Goal: Information Seeking & Learning: Check status

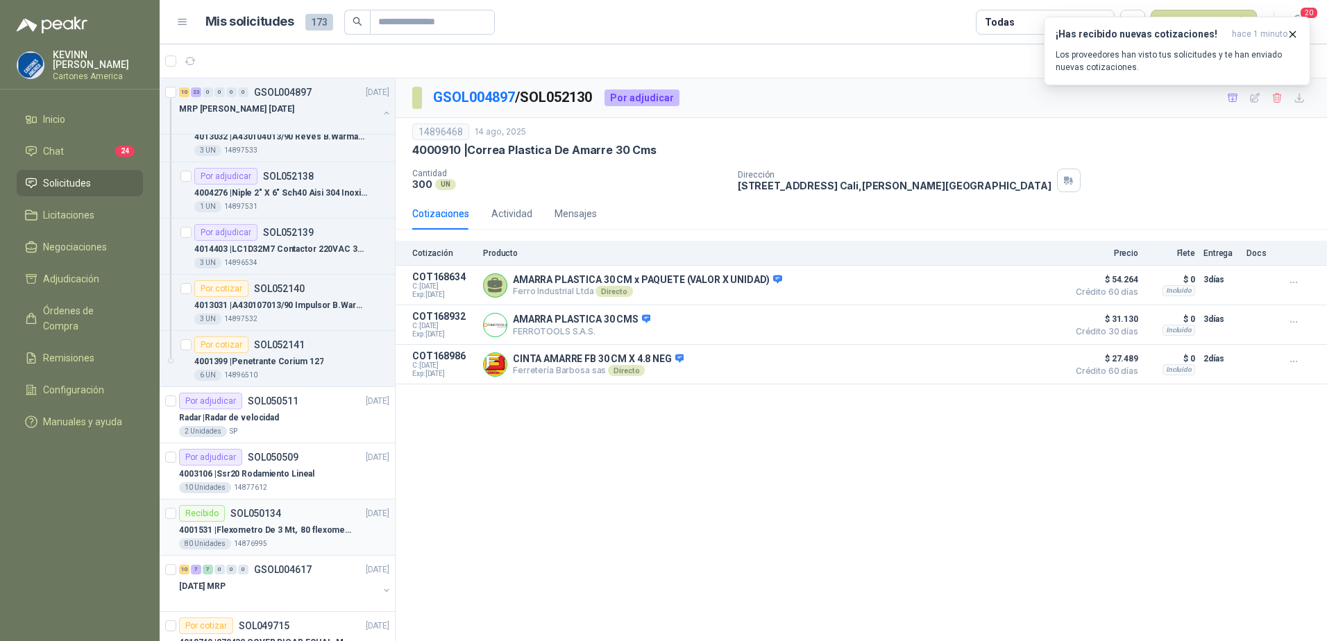
scroll to position [1527, 0]
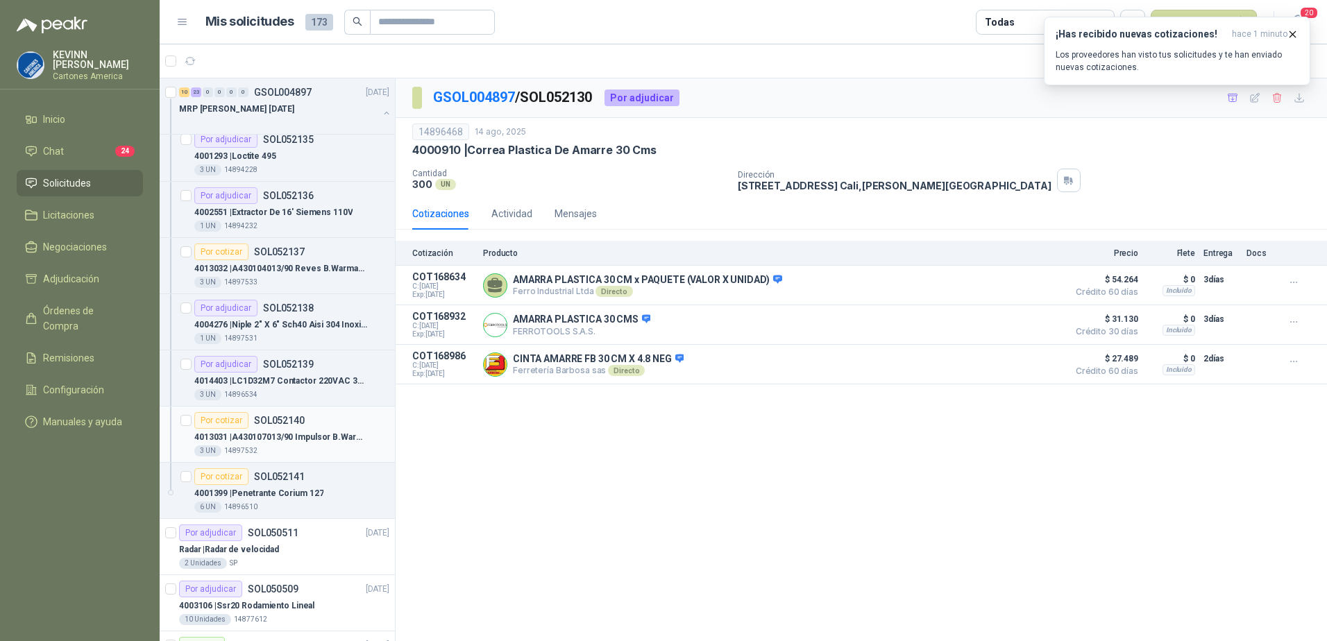
click at [284, 439] on p "4013031 | A430107013/90 Impulsor [PERSON_NAME] 5x4" at bounding box center [280, 437] width 173 height 13
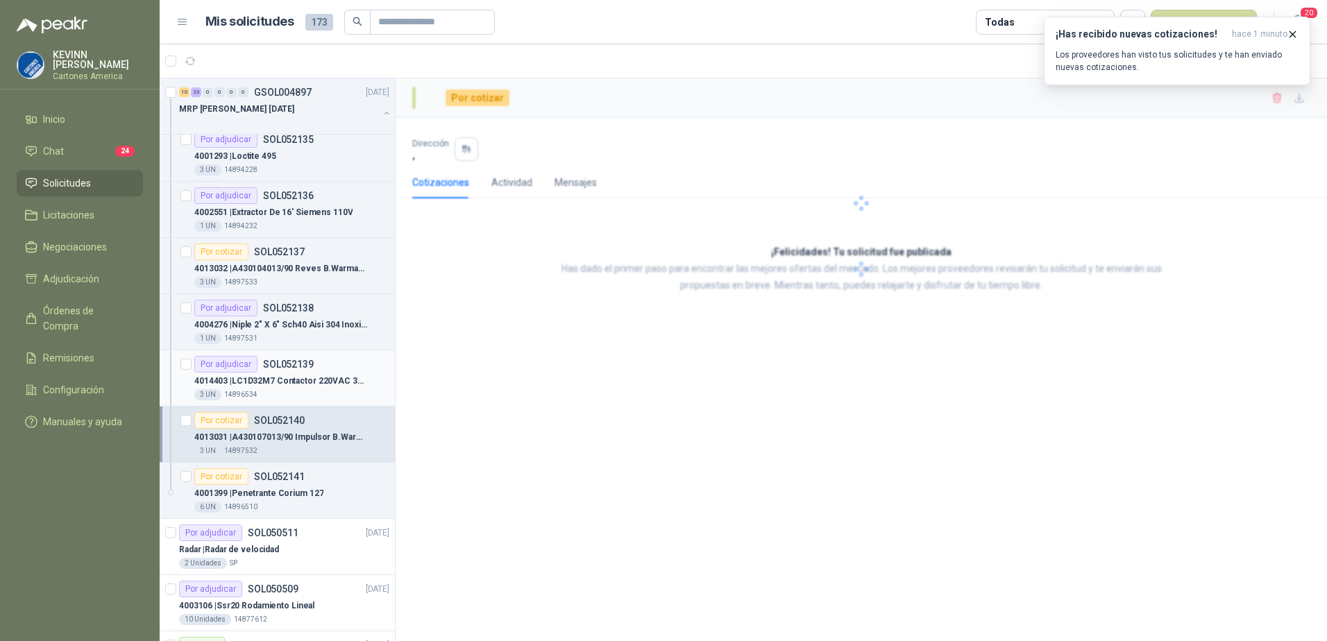
click at [298, 373] on div "4014403 | LC1D32M7 Contactor 220VAC 32A Telemecani" at bounding box center [291, 381] width 195 height 17
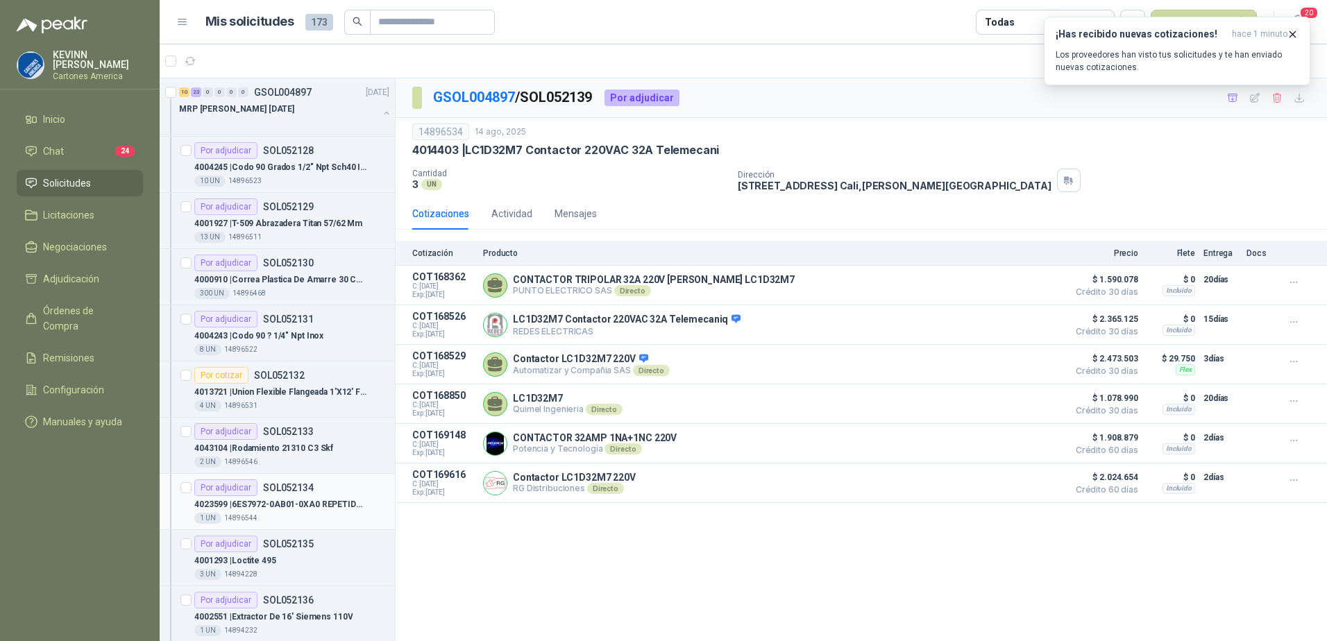
scroll to position [1110, 0]
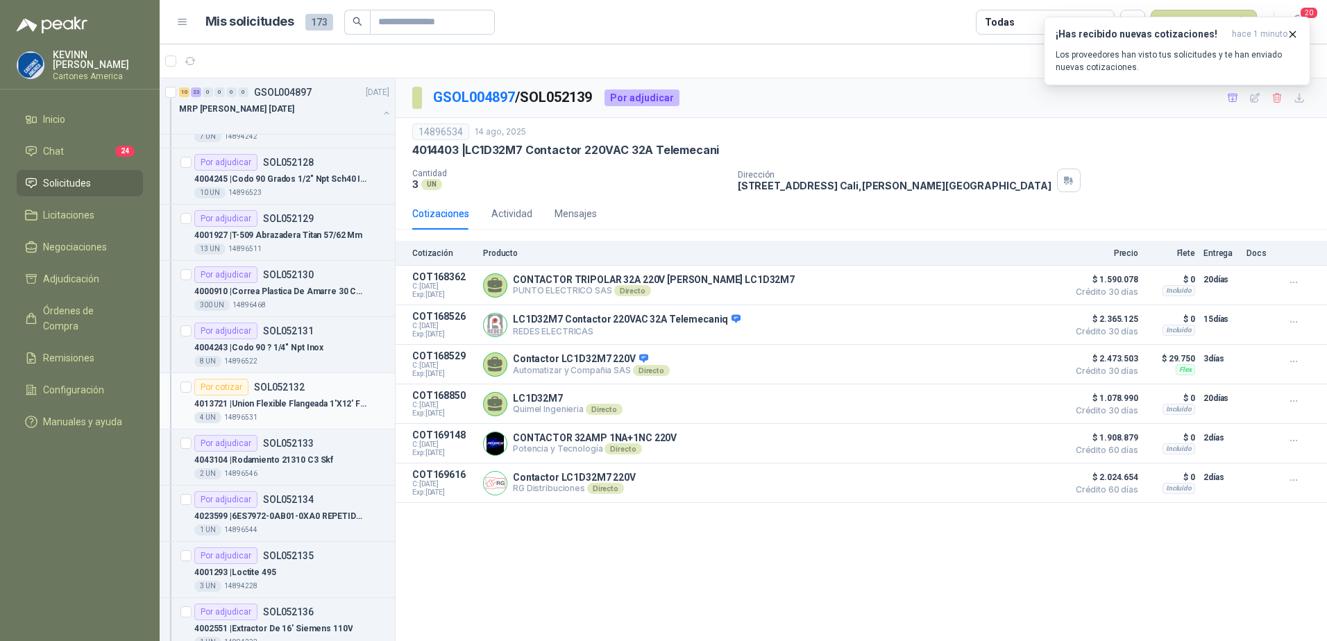
click at [296, 406] on p "4013721 | Union Flexible Flangeada 1'X12' Flanges" at bounding box center [280, 404] width 173 height 13
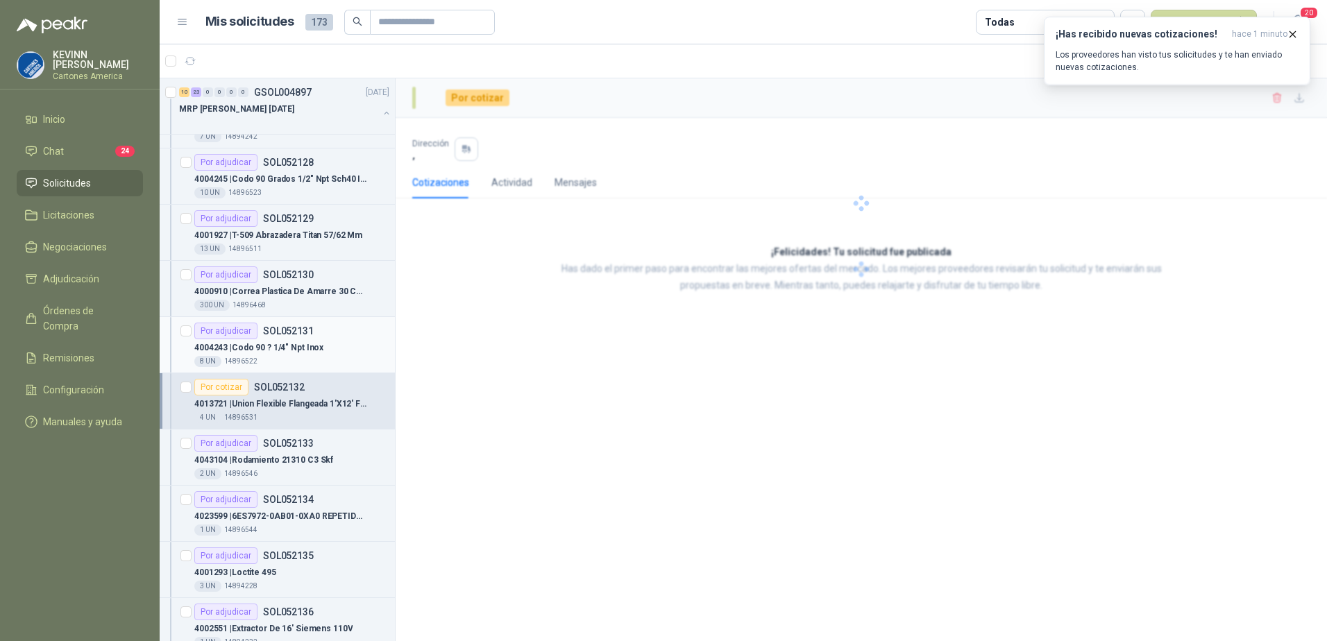
click at [296, 358] on div "8 UN 14896522" at bounding box center [291, 361] width 195 height 11
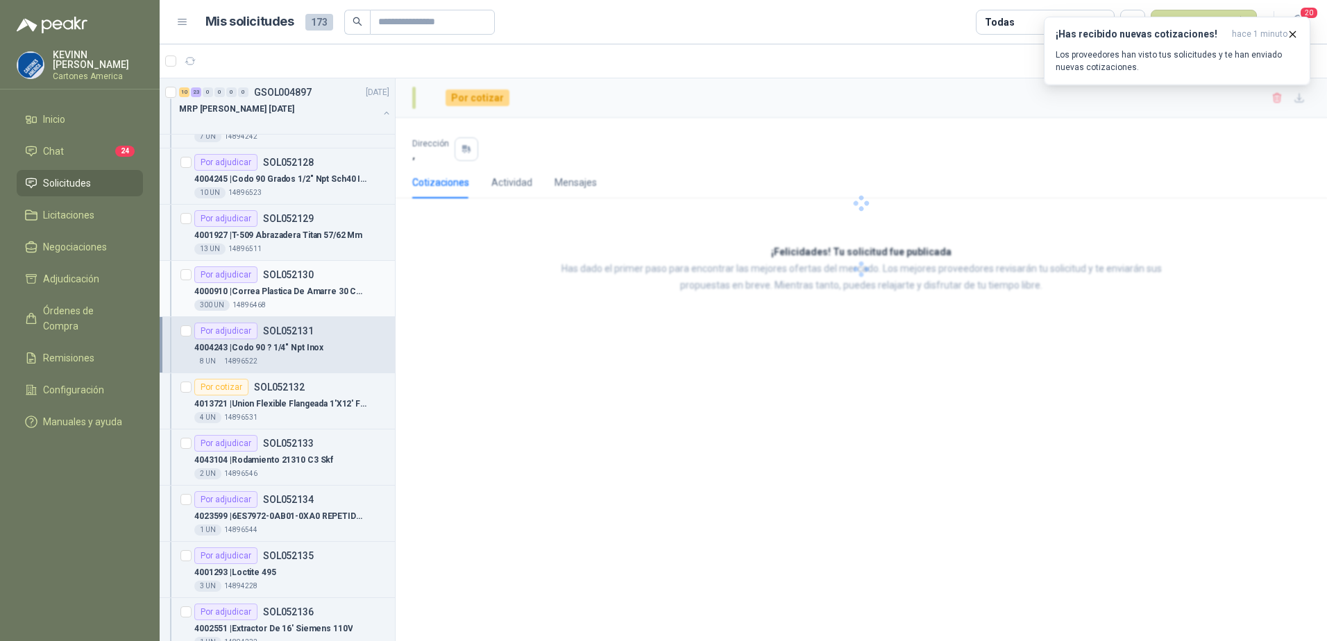
click at [314, 305] on div "300 UN 14896468" at bounding box center [291, 305] width 195 height 11
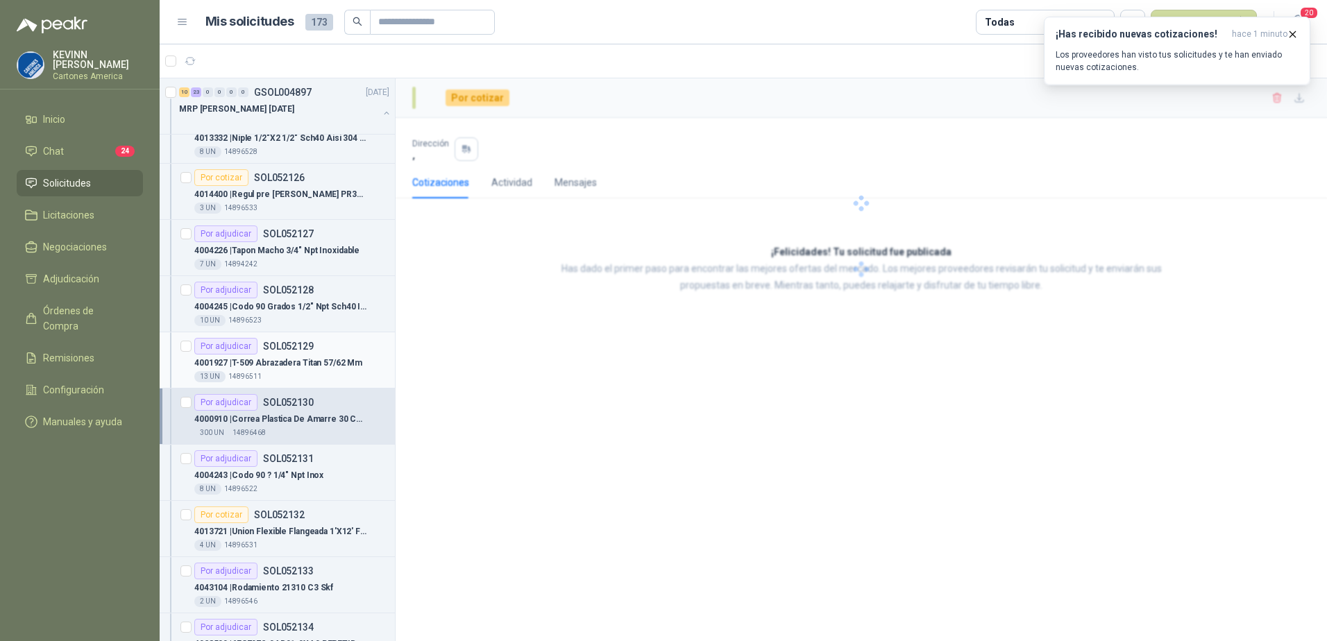
scroll to position [902, 0]
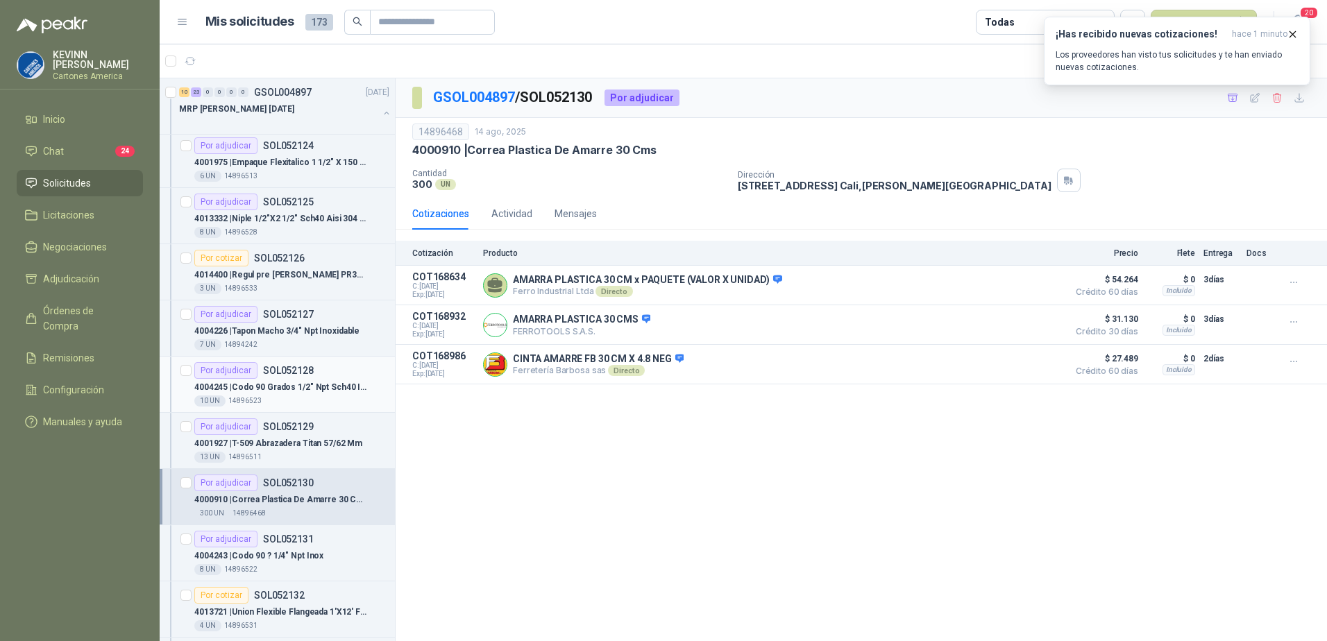
click at [314, 384] on p "4004245 | Codo 90 Grados 1/2" Npt Sch40 Inoxidable" at bounding box center [280, 387] width 173 height 13
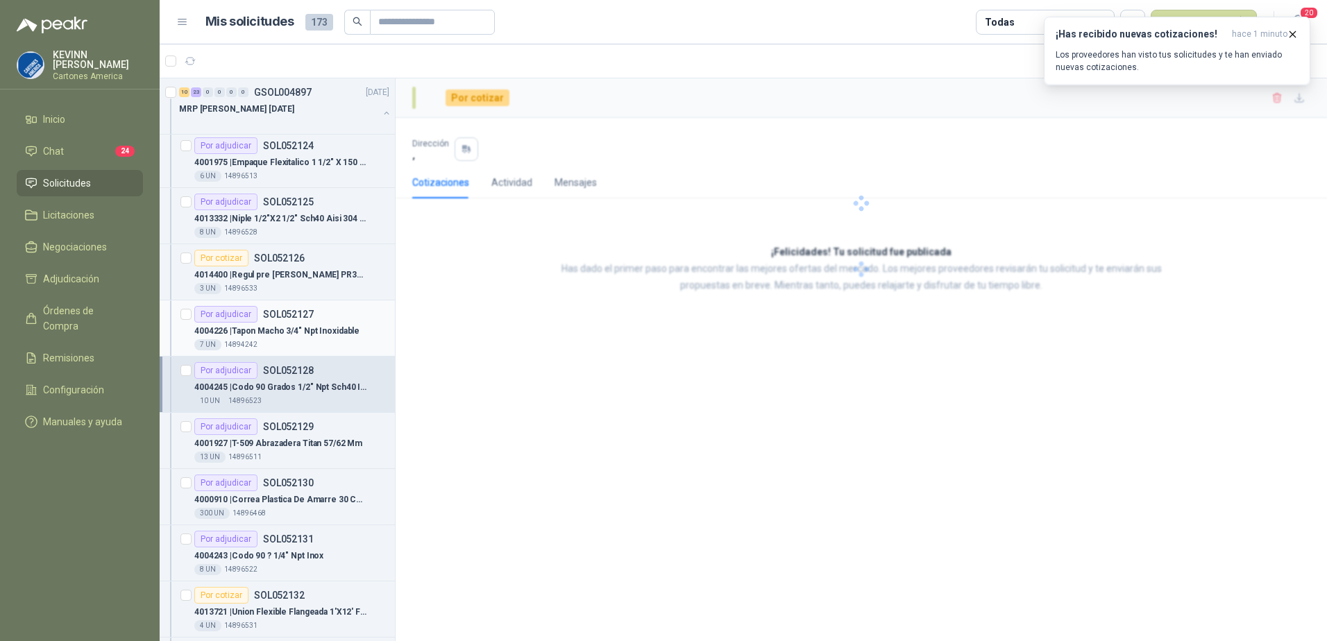
click at [305, 332] on p "4004226 | Tapon Macho 3/4" Npt Inoxidable" at bounding box center [276, 331] width 165 height 13
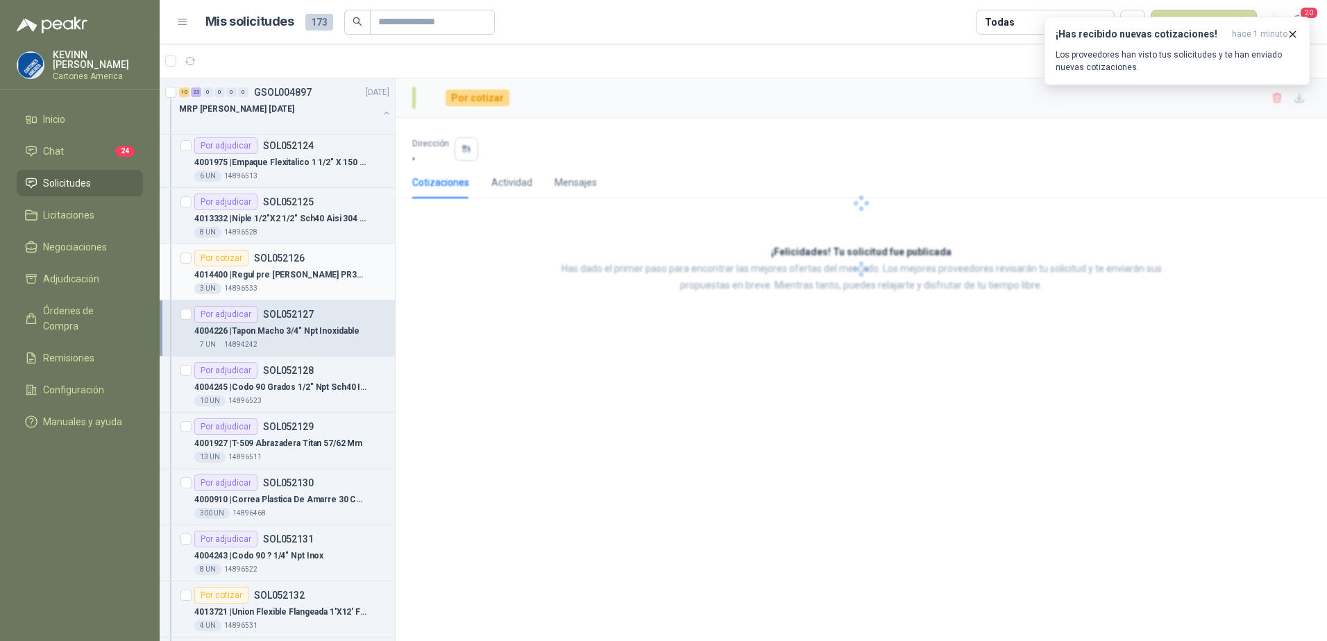
click at [305, 289] on div "3 UN 14896533" at bounding box center [291, 288] width 195 height 11
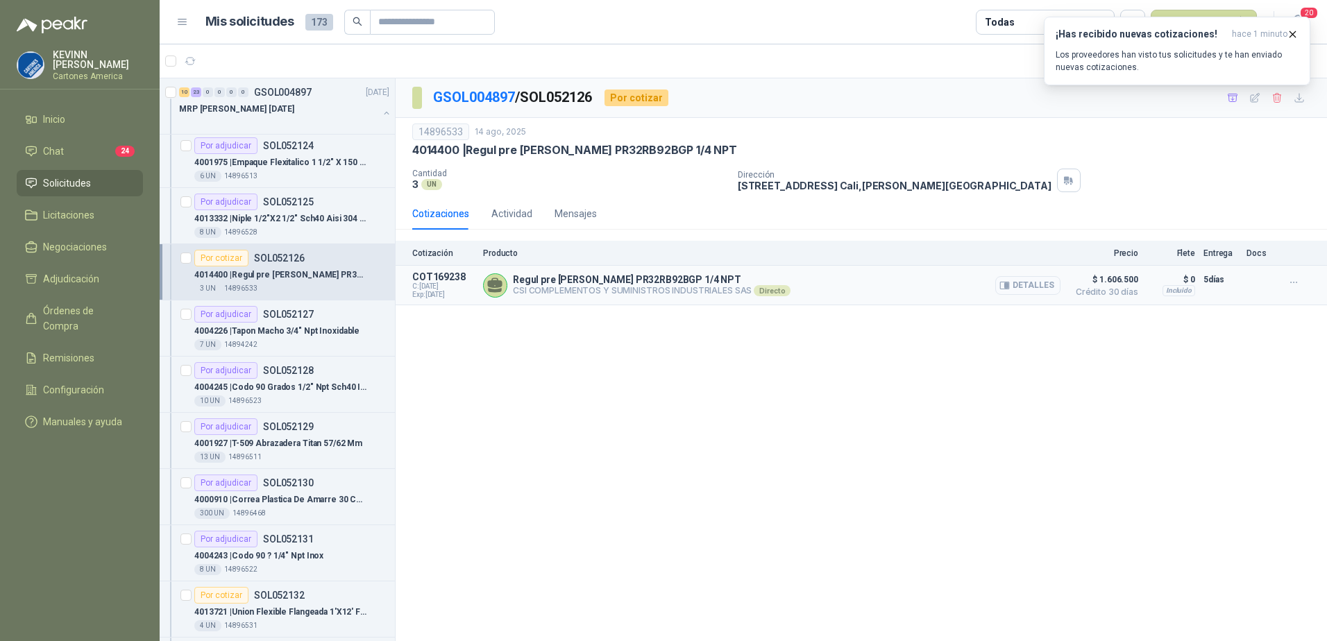
click at [1013, 285] on button "Detalles" at bounding box center [1027, 285] width 65 height 19
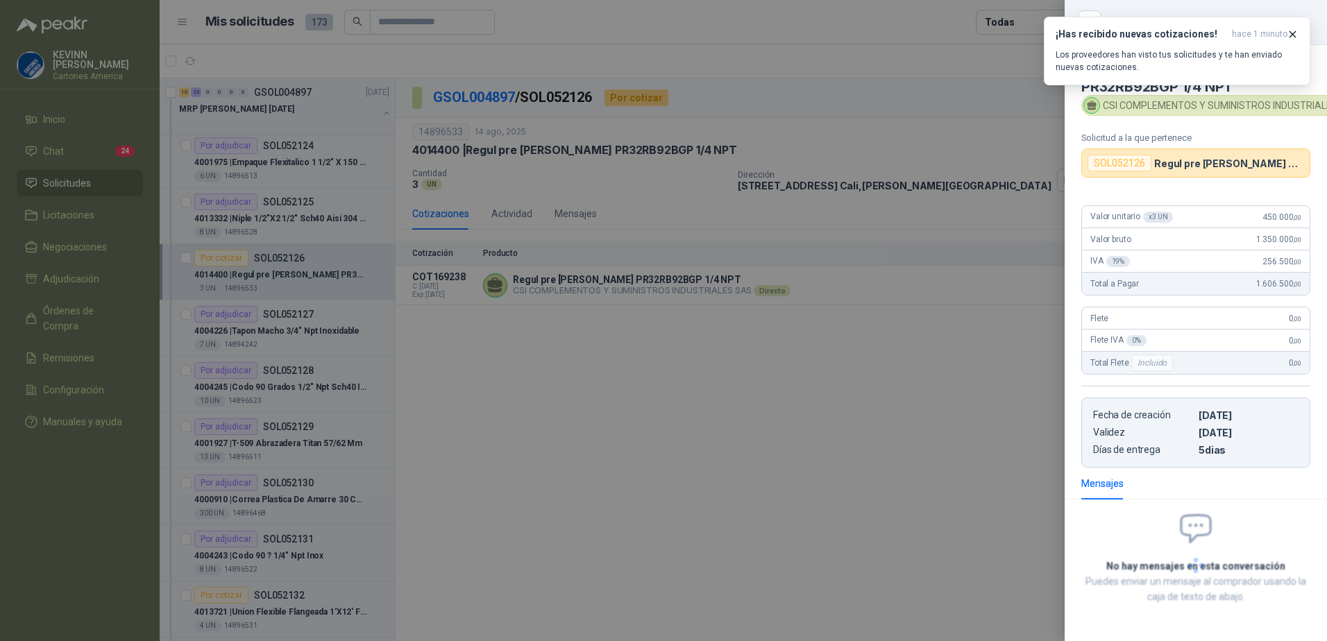
scroll to position [61, 0]
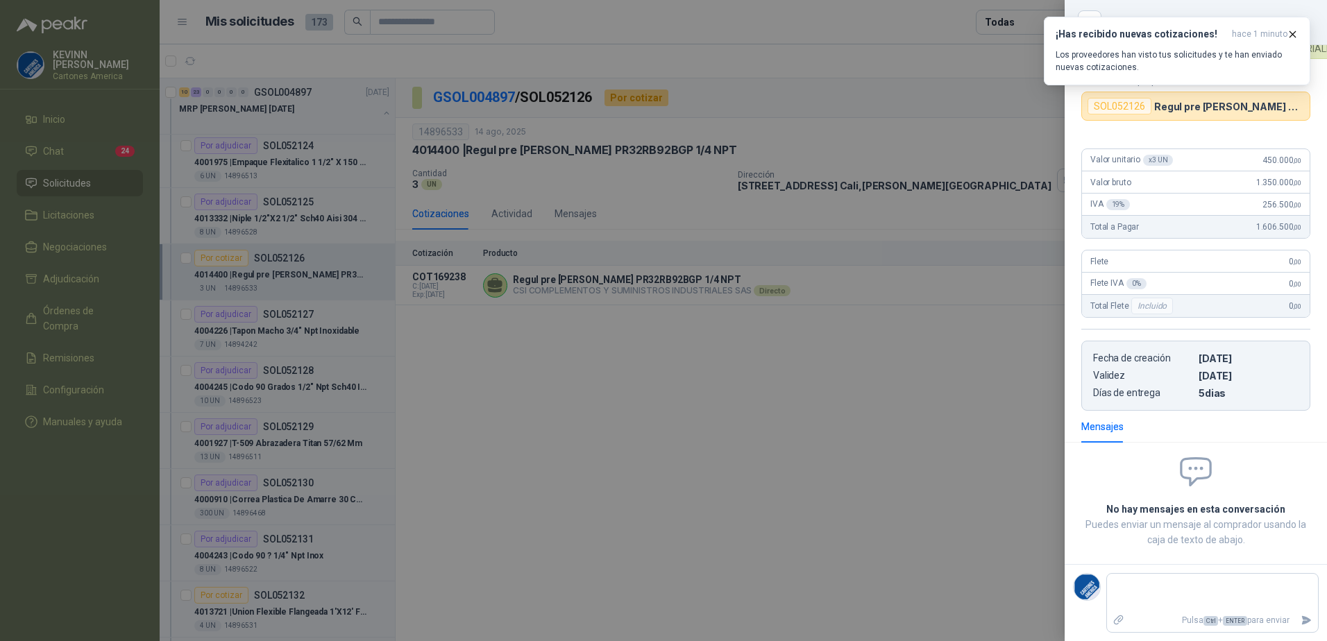
click at [685, 346] on div at bounding box center [663, 320] width 1327 height 641
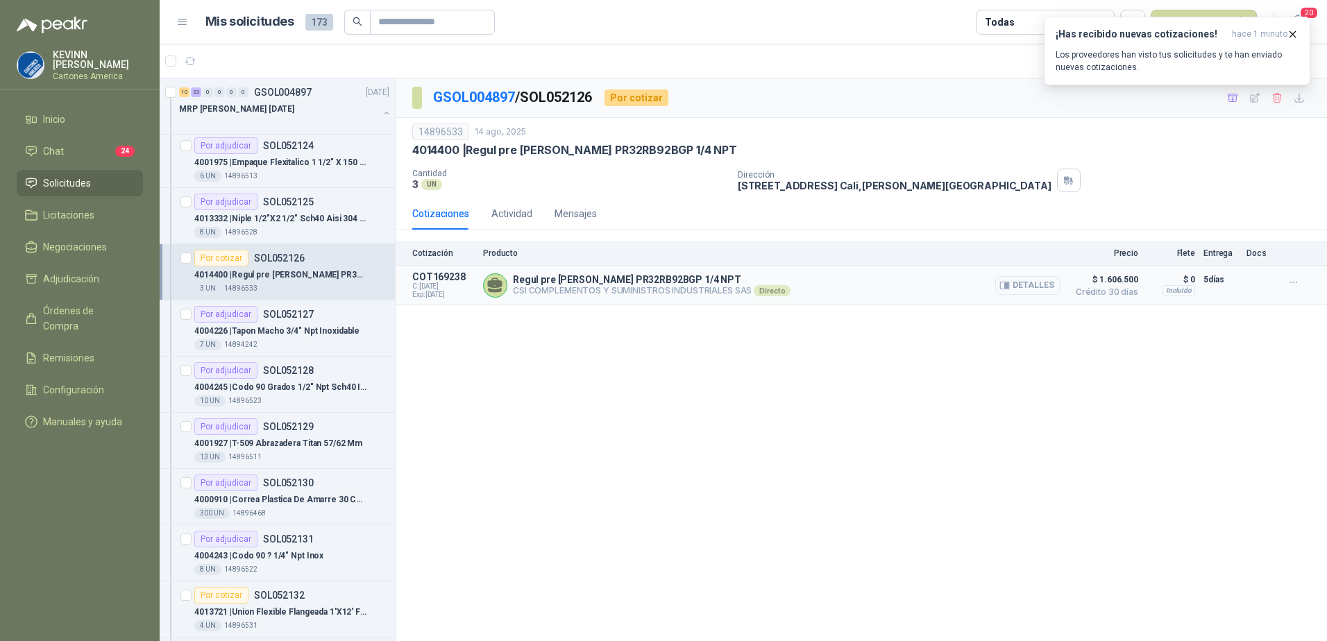
click at [1022, 287] on button "Detalles" at bounding box center [1027, 285] width 65 height 19
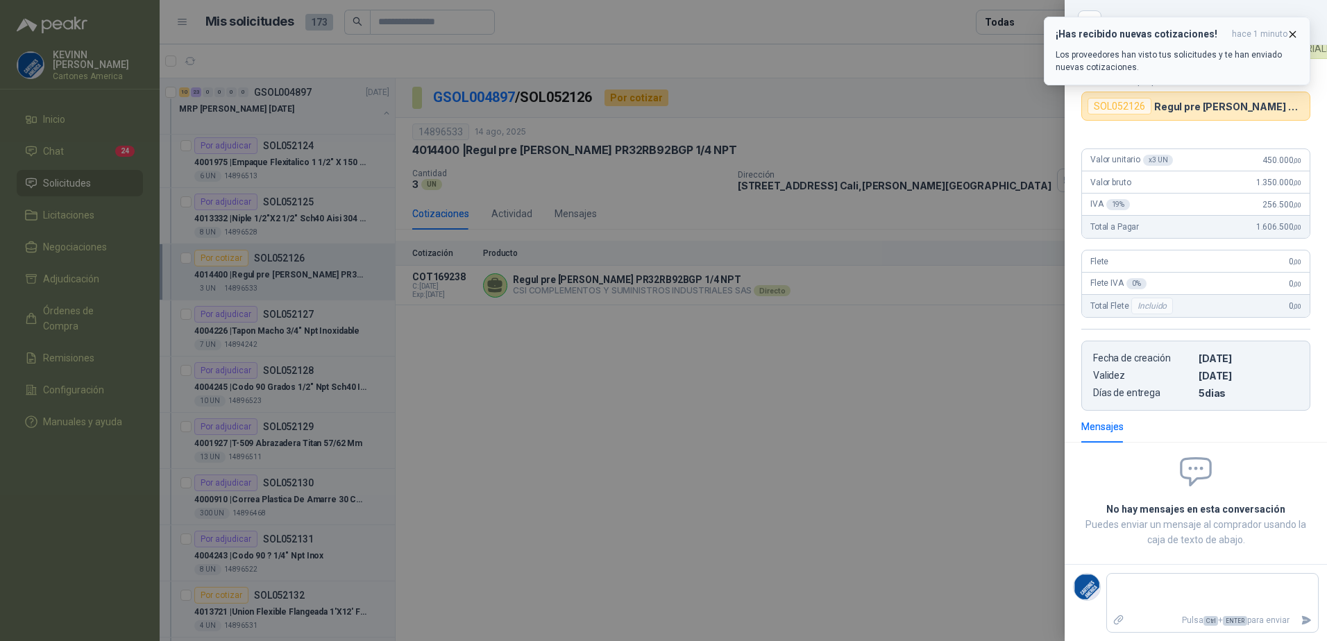
click at [1293, 34] on icon "button" at bounding box center [1293, 34] width 6 height 6
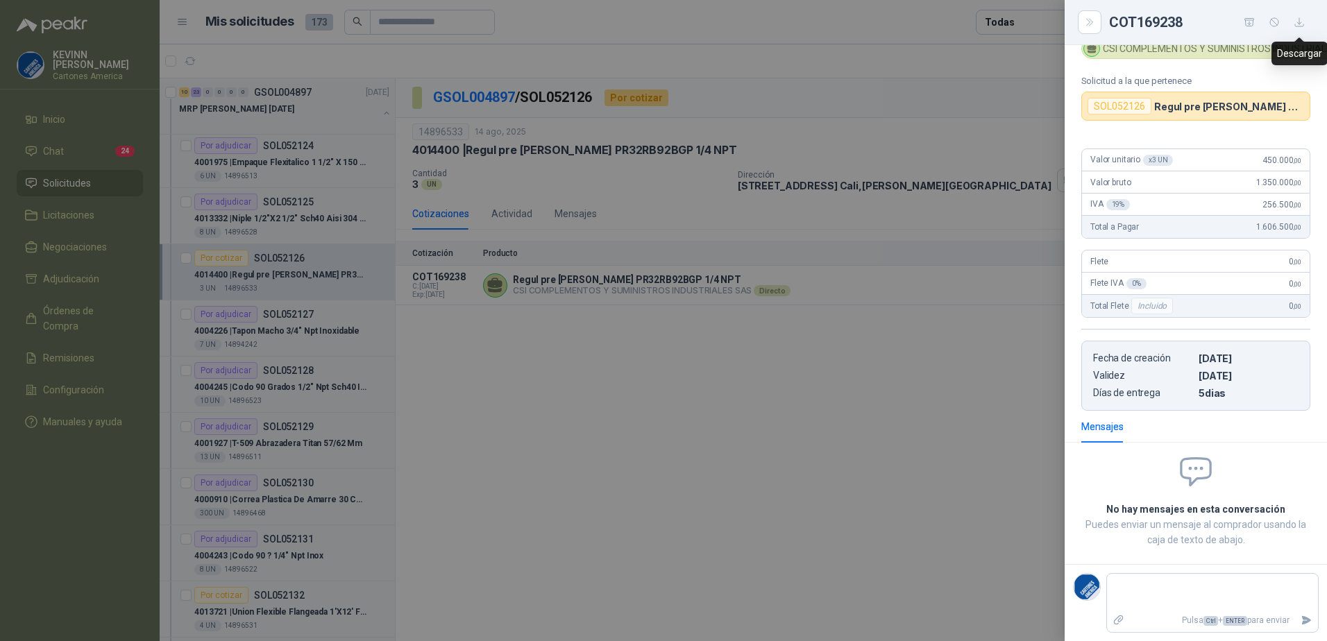
click at [1301, 21] on icon "button" at bounding box center [1300, 23] width 12 height 12
click at [809, 331] on div at bounding box center [663, 320] width 1327 height 641
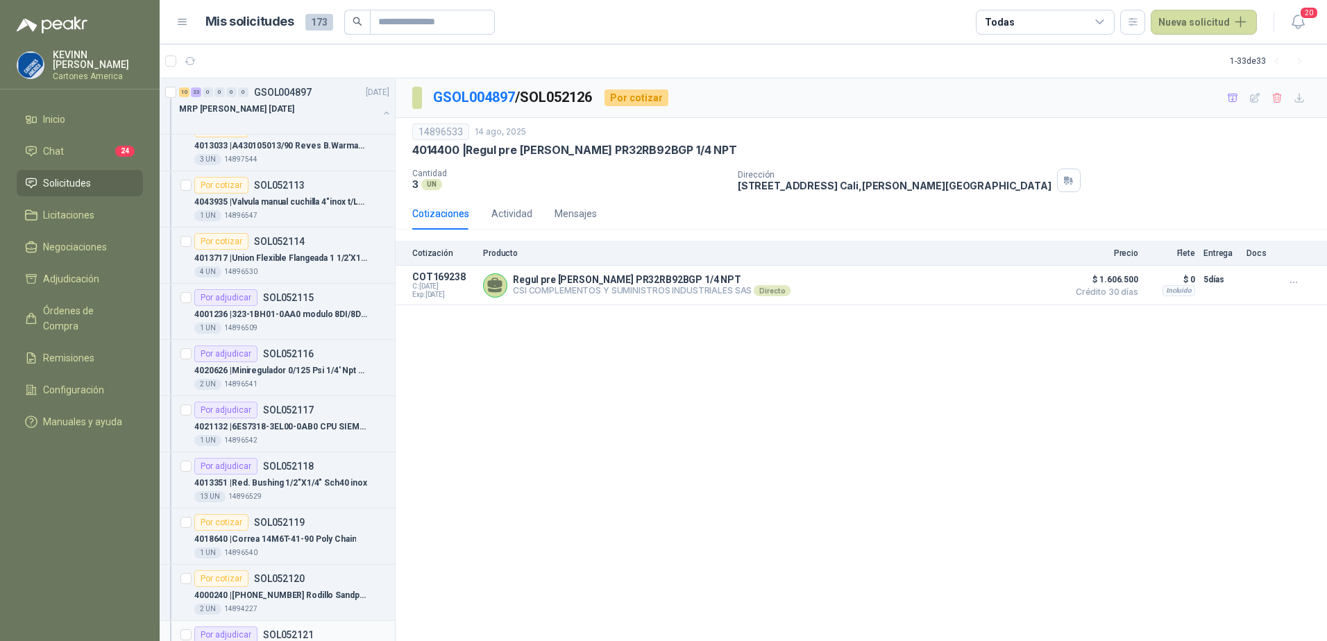
scroll to position [208, 0]
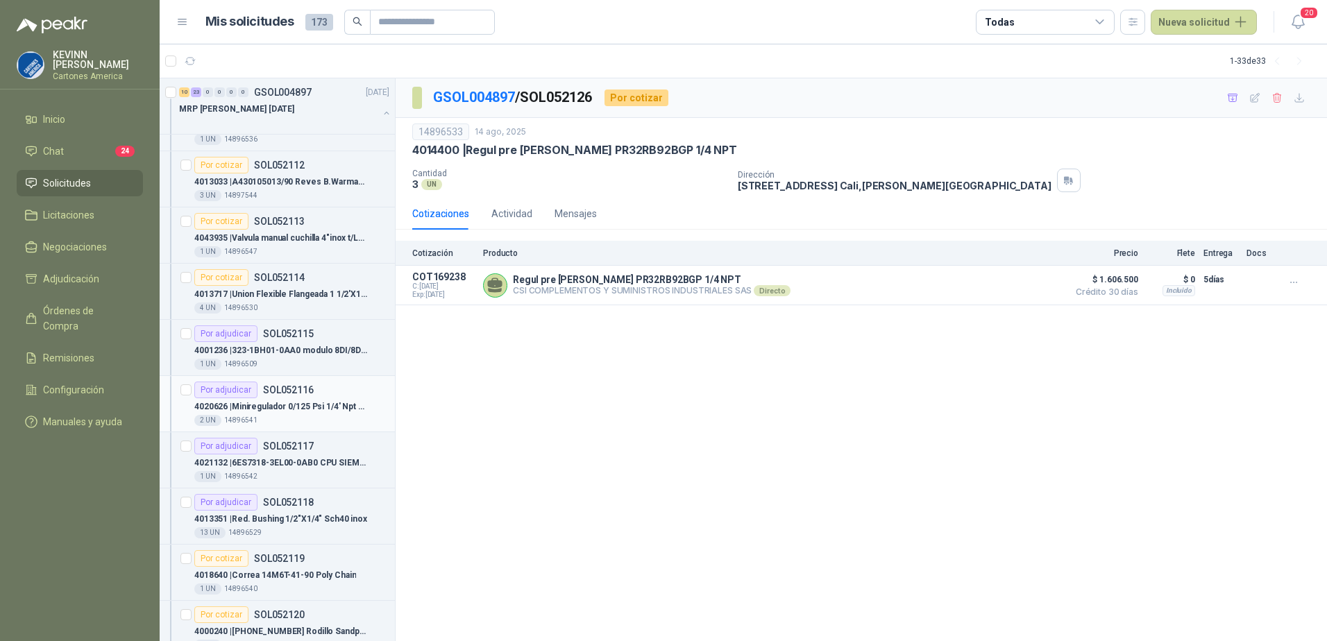
click at [308, 383] on div "Por adjudicar SOL052116" at bounding box center [253, 390] width 119 height 17
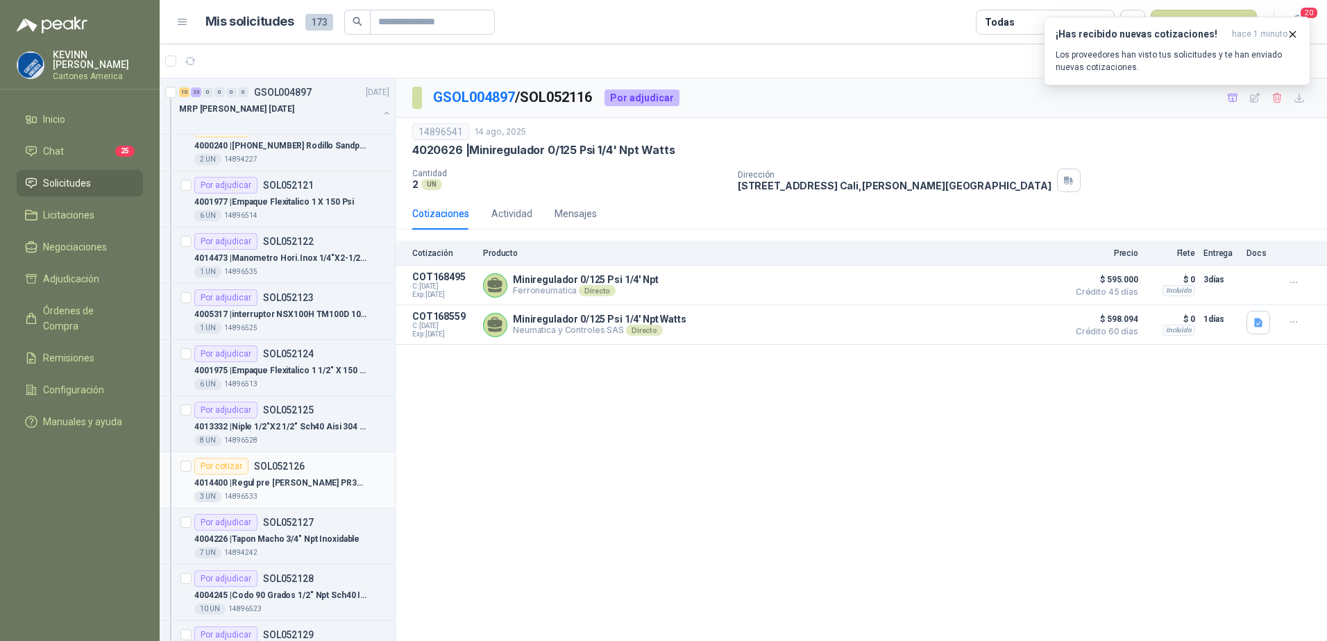
scroll to position [763, 0]
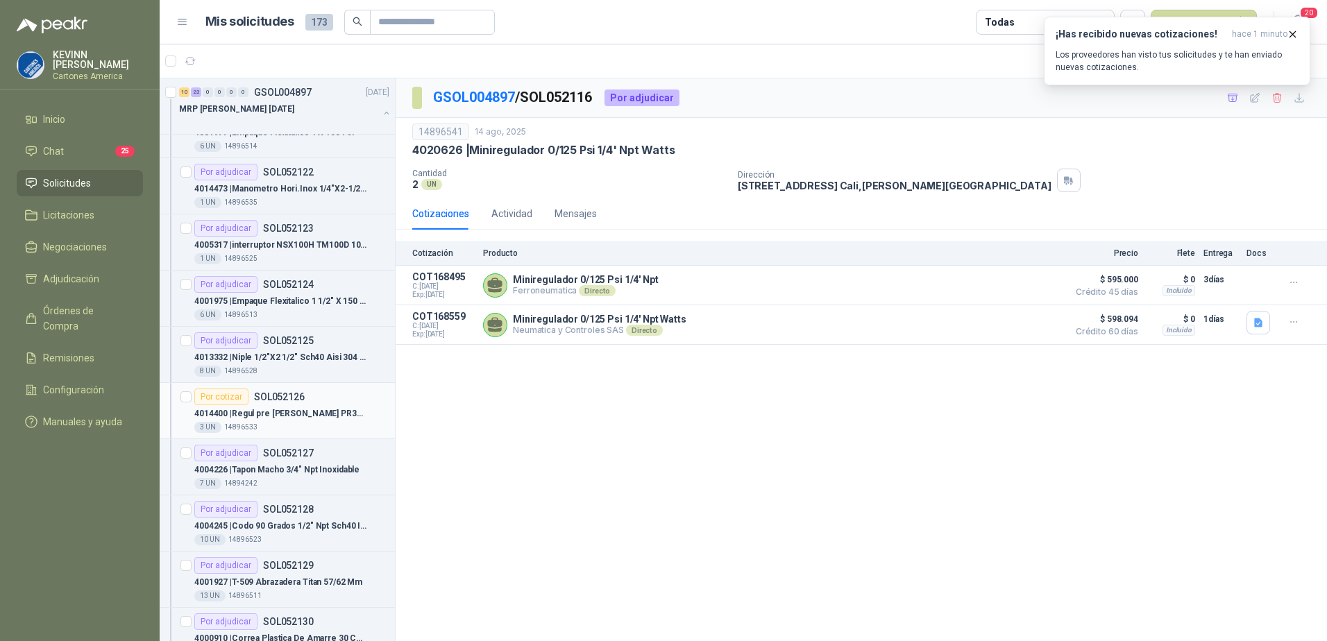
click at [301, 414] on p "4014400 | Regul pre [PERSON_NAME] PR32RB92BGP 1/4 NPT" at bounding box center [280, 413] width 173 height 13
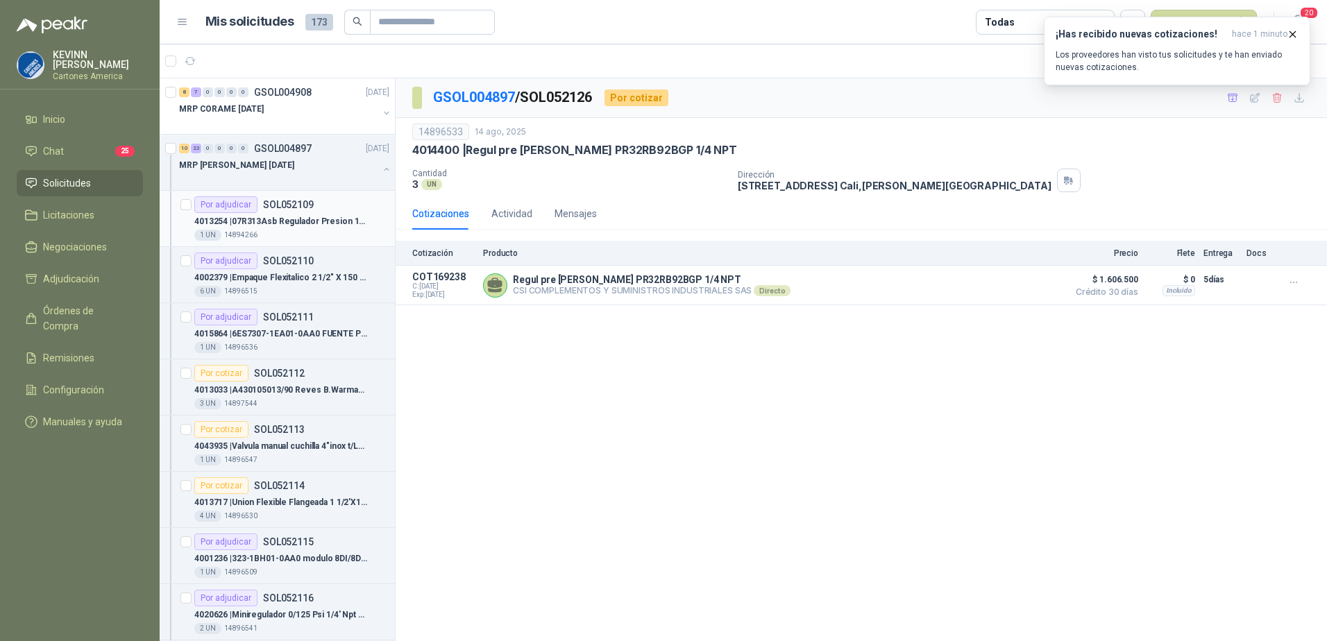
click at [278, 203] on p "SOL052109" at bounding box center [288, 205] width 51 height 10
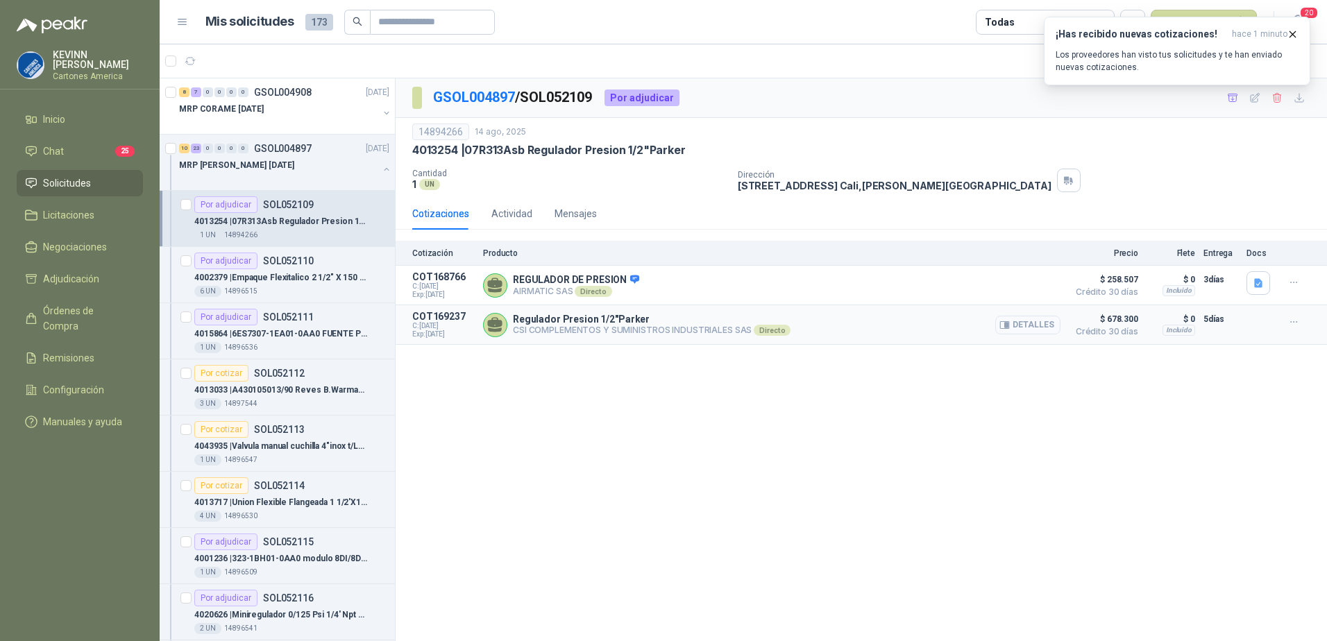
click at [1026, 325] on button "Detalles" at bounding box center [1027, 325] width 65 height 19
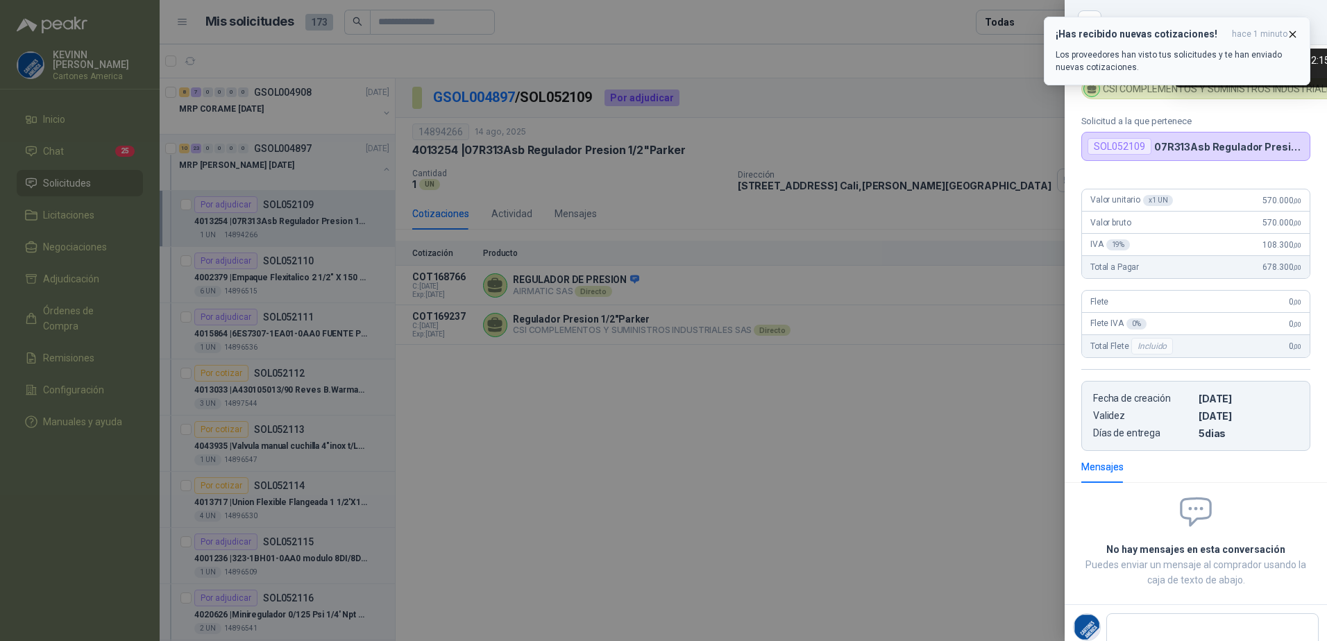
click at [1292, 30] on icon "button" at bounding box center [1293, 34] width 12 height 12
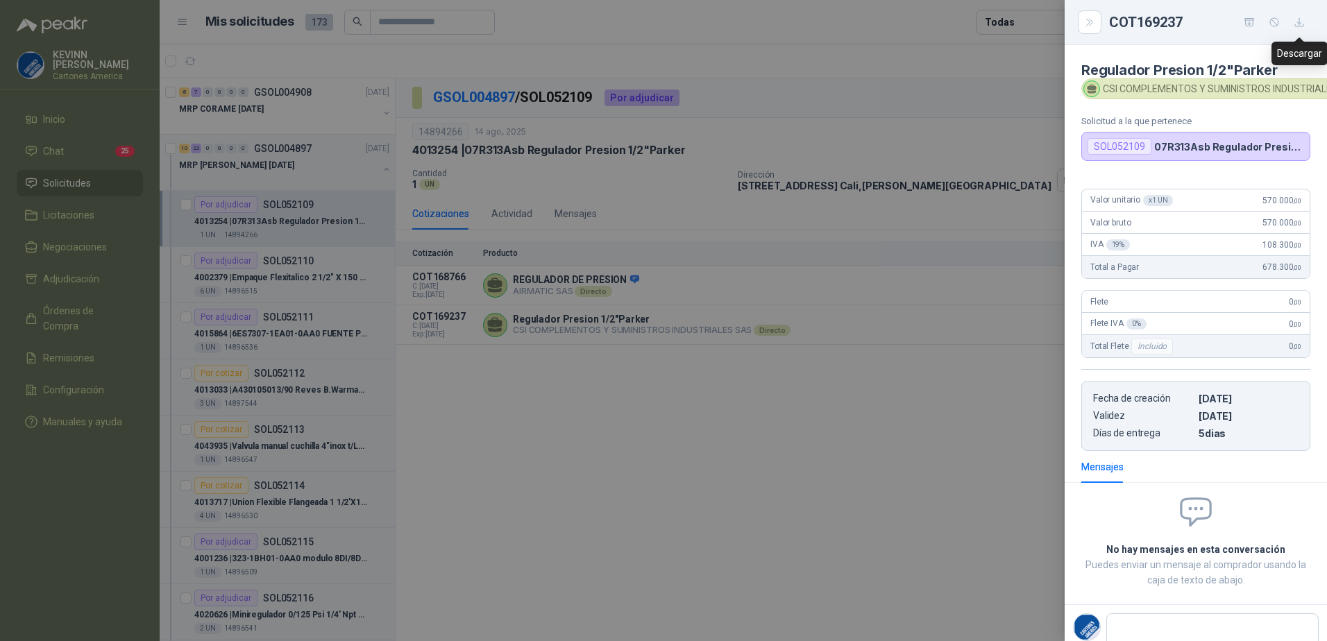
click at [1299, 19] on icon "button" at bounding box center [1299, 22] width 8 height 8
click at [659, 346] on div at bounding box center [663, 320] width 1327 height 641
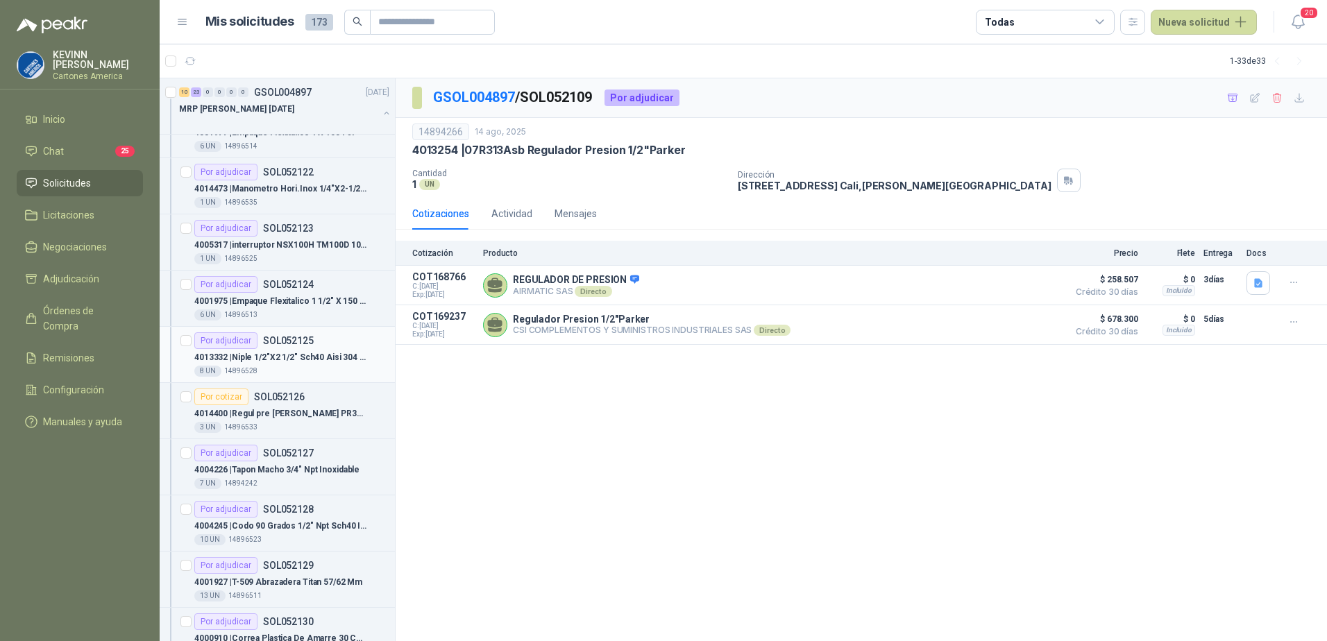
scroll to position [833, 0]
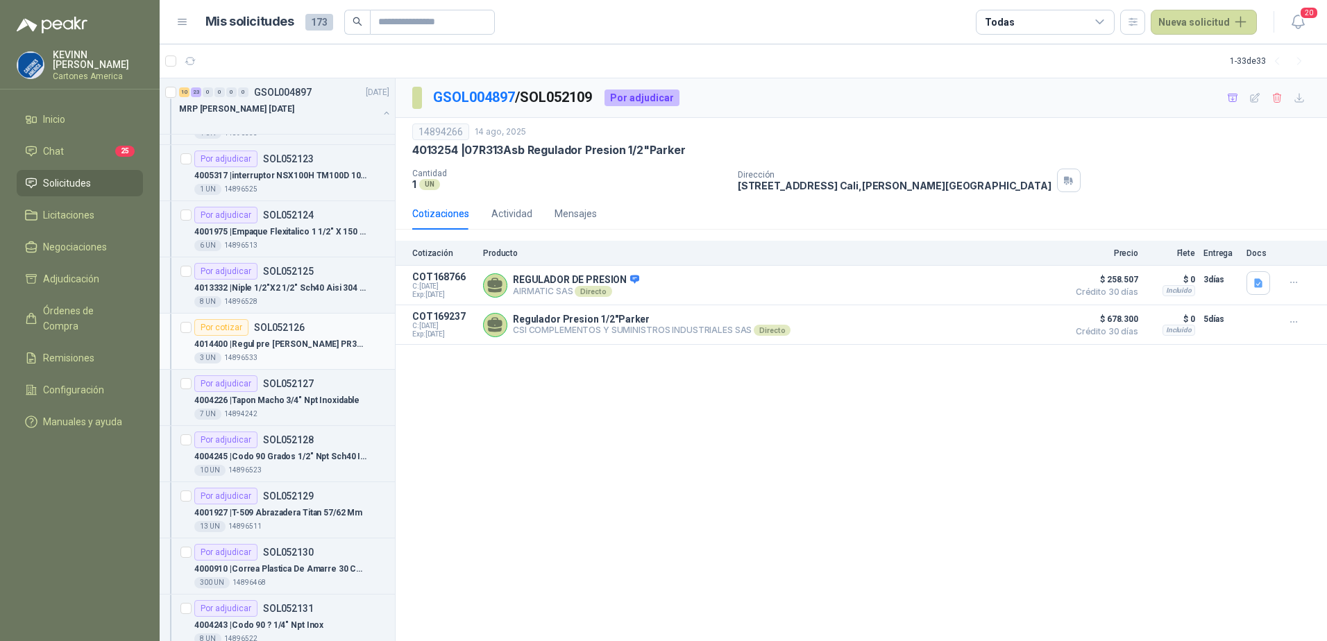
click at [310, 344] on p "4014400 | Regul pre [PERSON_NAME] PR32RB92BGP 1/4 NPT" at bounding box center [280, 344] width 173 height 13
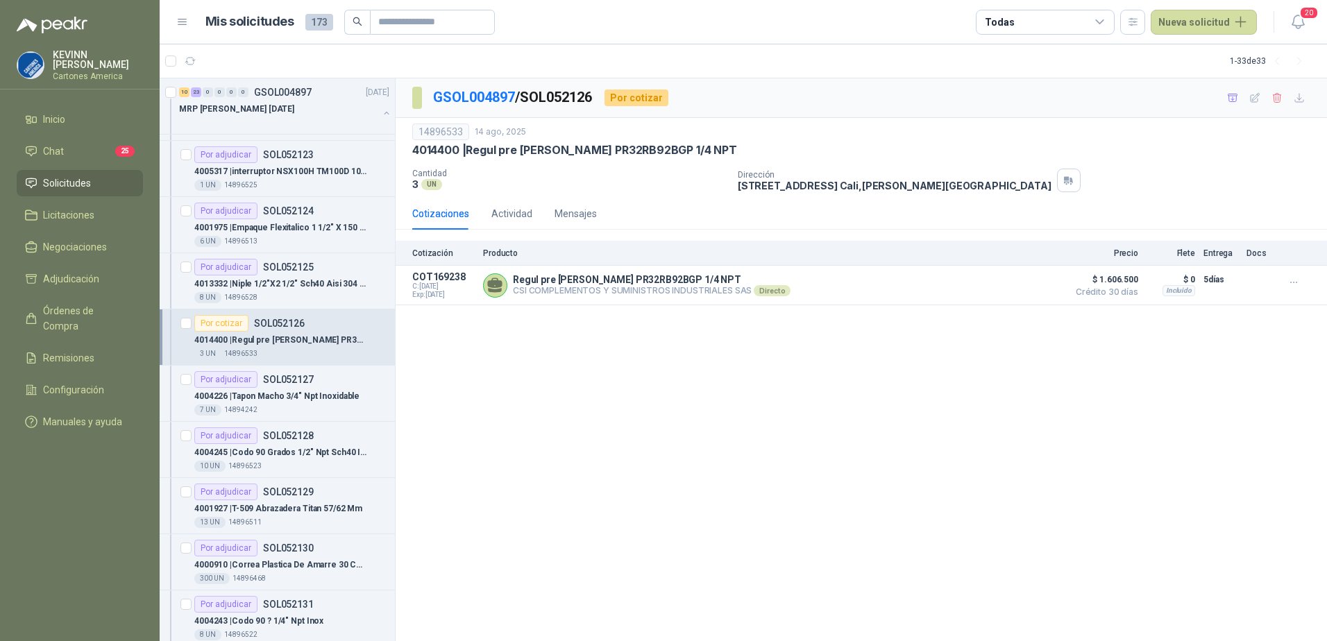
scroll to position [833, 0]
click at [282, 316] on article "Por cotizar SOL052126 4014400 | Regul pre [PERSON_NAME] PR32RB92BGP 1/4 NPT 3 U…" at bounding box center [277, 342] width 235 height 56
click at [281, 349] on p "4014400 | Regul pre [PERSON_NAME] PR32RB92BGP 1/4 NPT" at bounding box center [280, 344] width 173 height 13
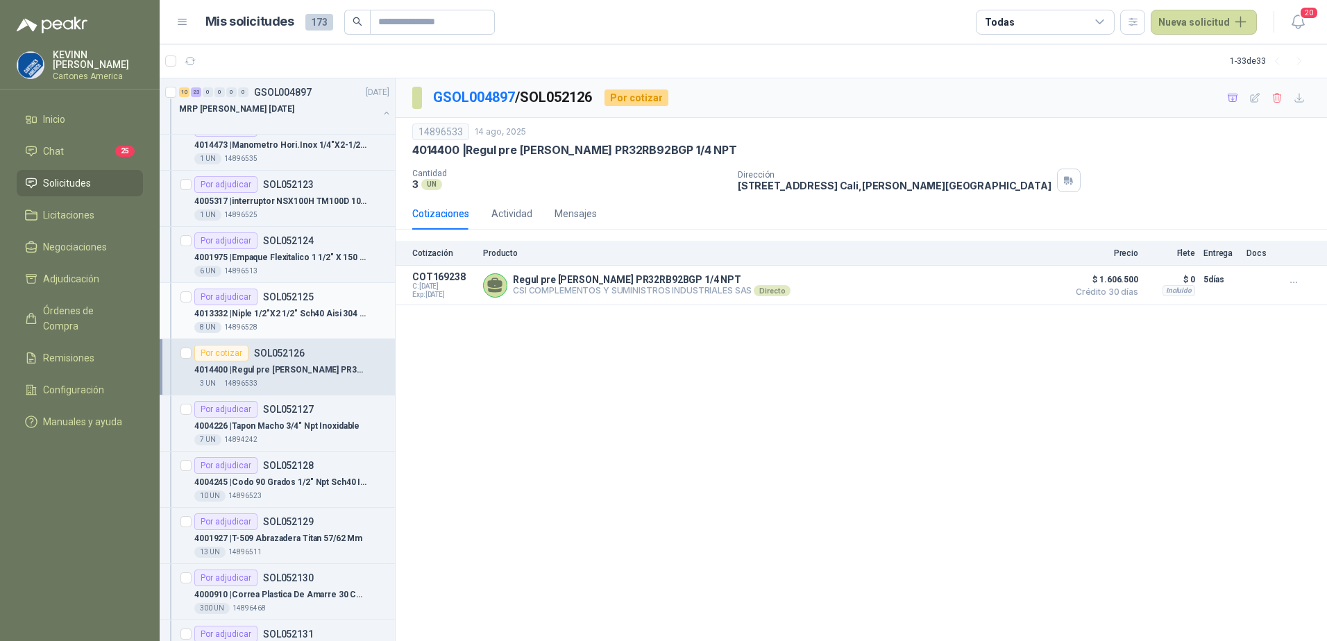
scroll to position [763, 0]
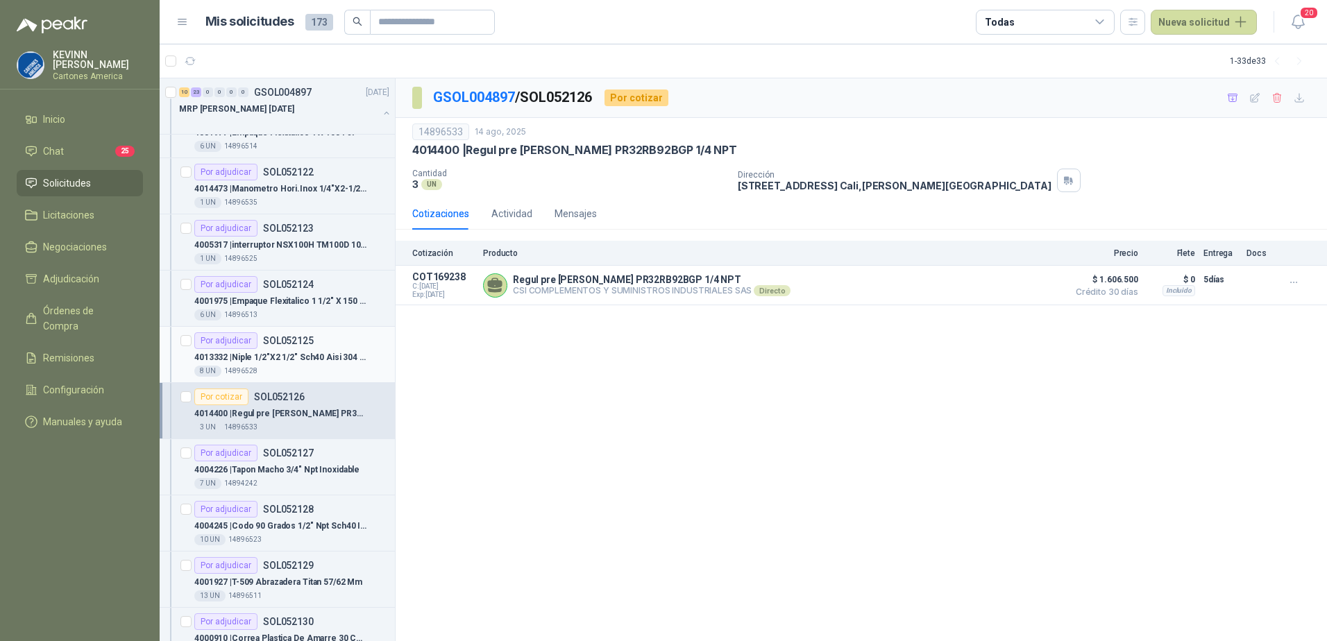
click at [278, 369] on div "8 UN 14896528" at bounding box center [291, 371] width 195 height 11
click at [280, 298] on p "4001975 | Empaque Flexitalico 1 1/2" X 150 Psi" at bounding box center [280, 301] width 173 height 13
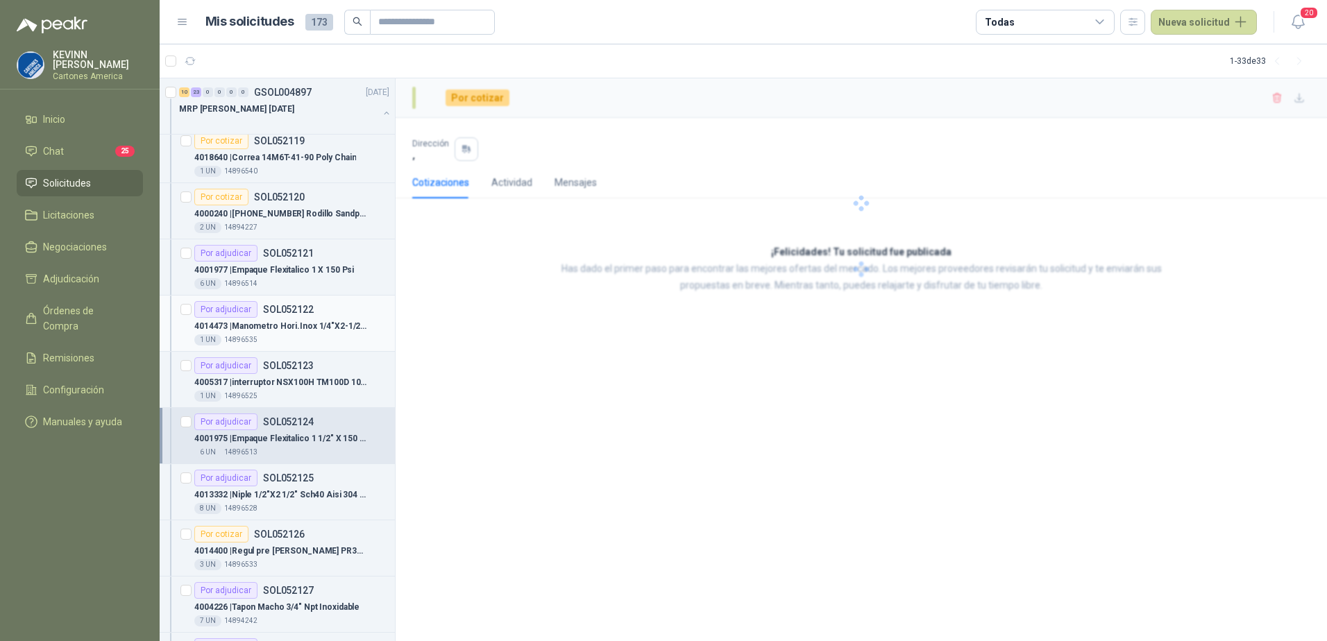
scroll to position [625, 0]
click at [273, 326] on p "4014473 | [PERSON_NAME].Inox 1/4"X2-1/2" 0/60PSI" at bounding box center [280, 327] width 173 height 13
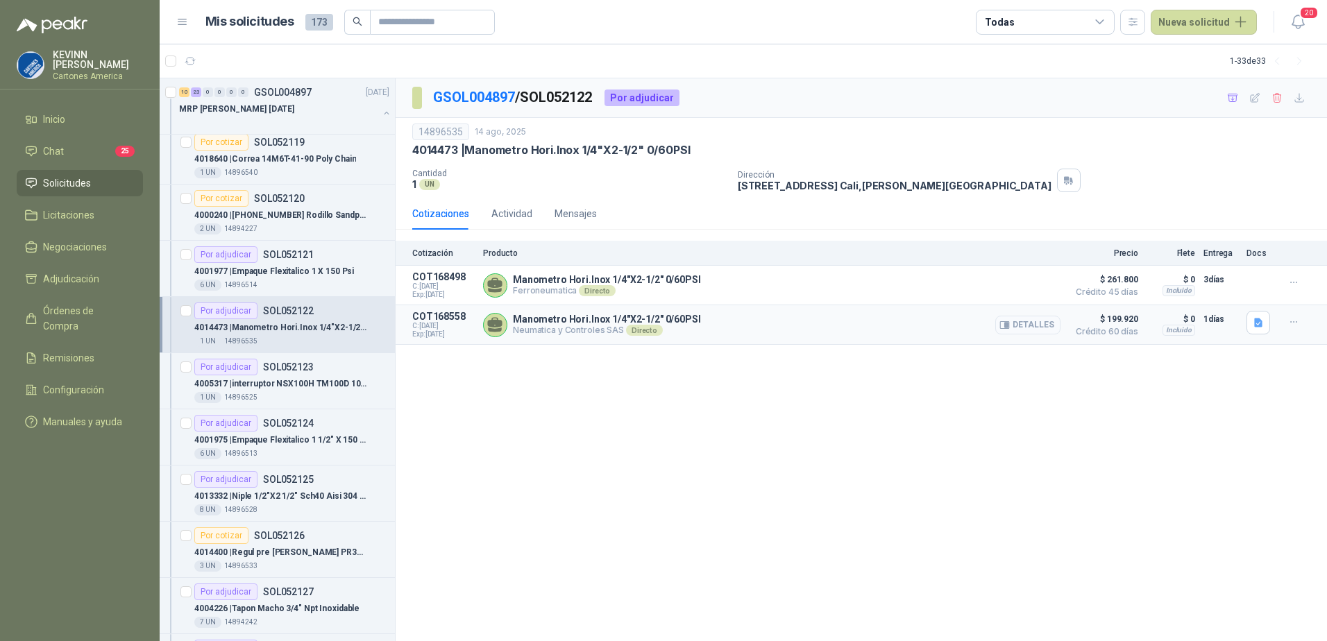
click at [1038, 331] on button "Detalles" at bounding box center [1027, 325] width 65 height 19
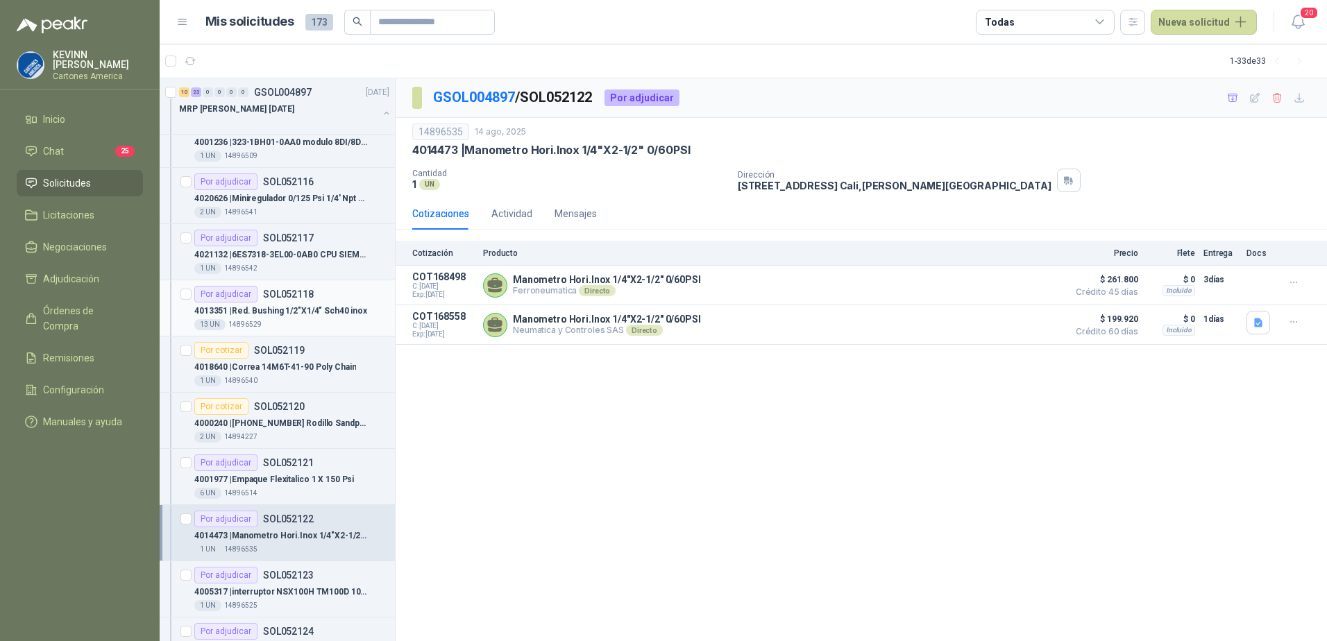
scroll to position [347, 0]
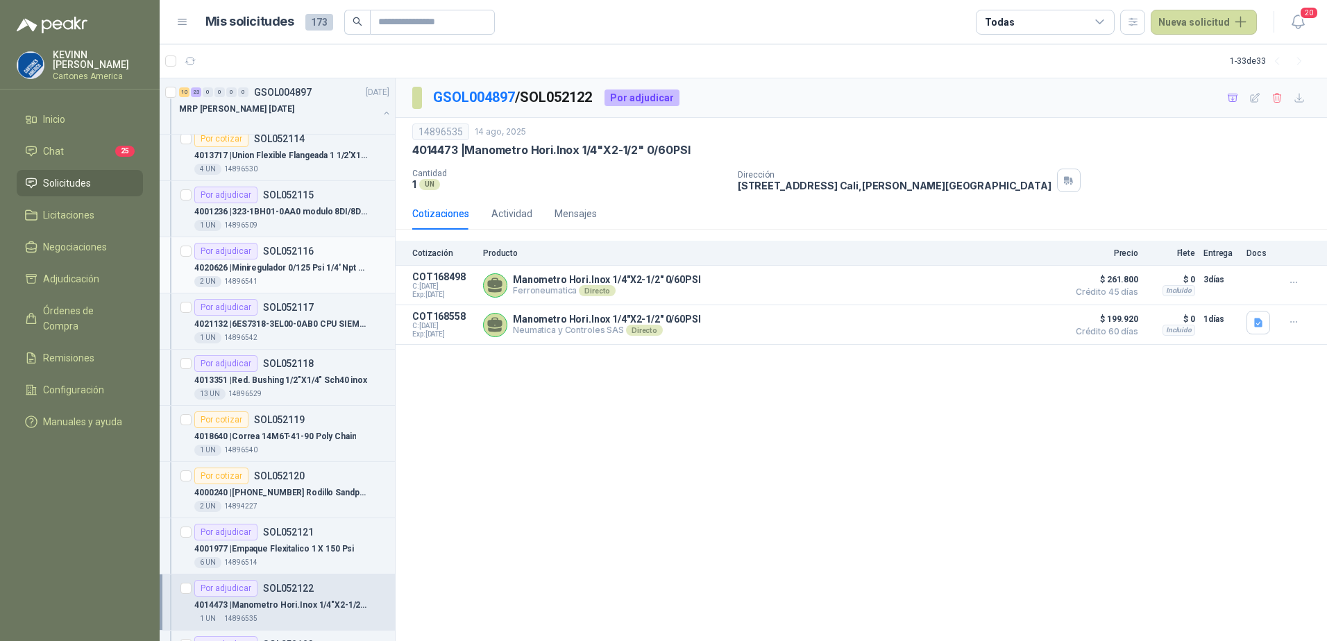
click at [292, 266] on p "4020626 | Miniregulador 0/125 Psi 1/4' Npt [PERSON_NAME]" at bounding box center [280, 268] width 173 height 13
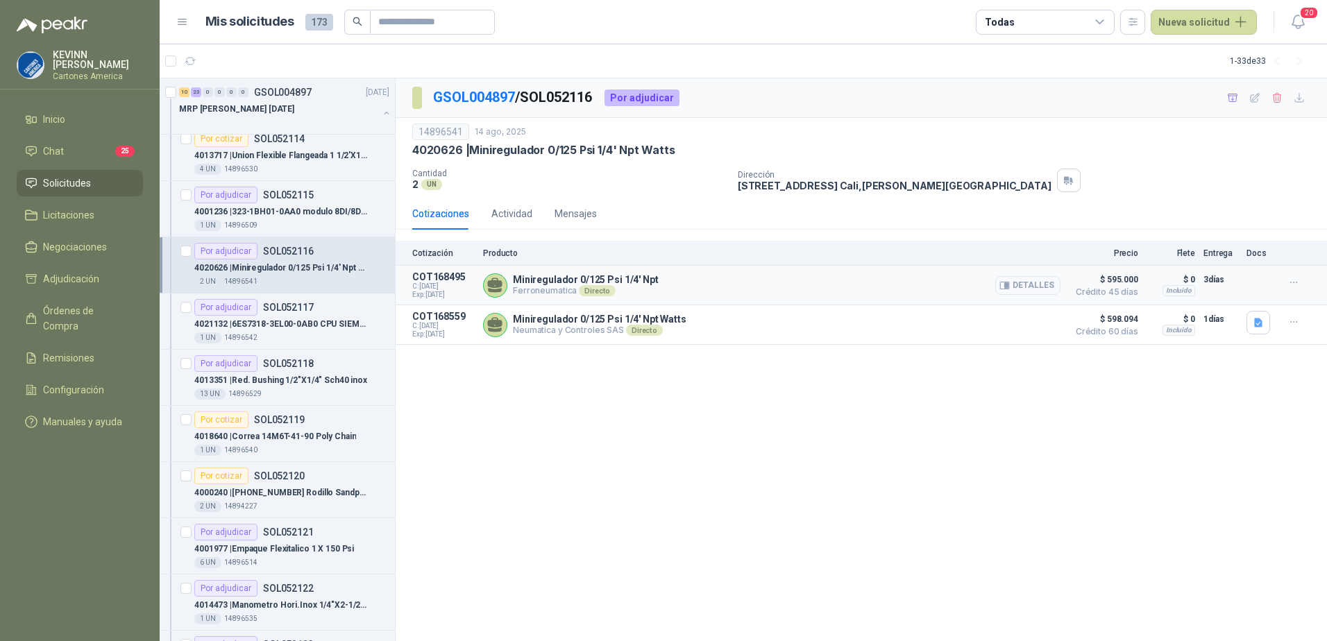
click at [1032, 286] on button "Detalles" at bounding box center [1027, 285] width 65 height 19
click at [1040, 322] on button "Detalles" at bounding box center [1027, 325] width 65 height 19
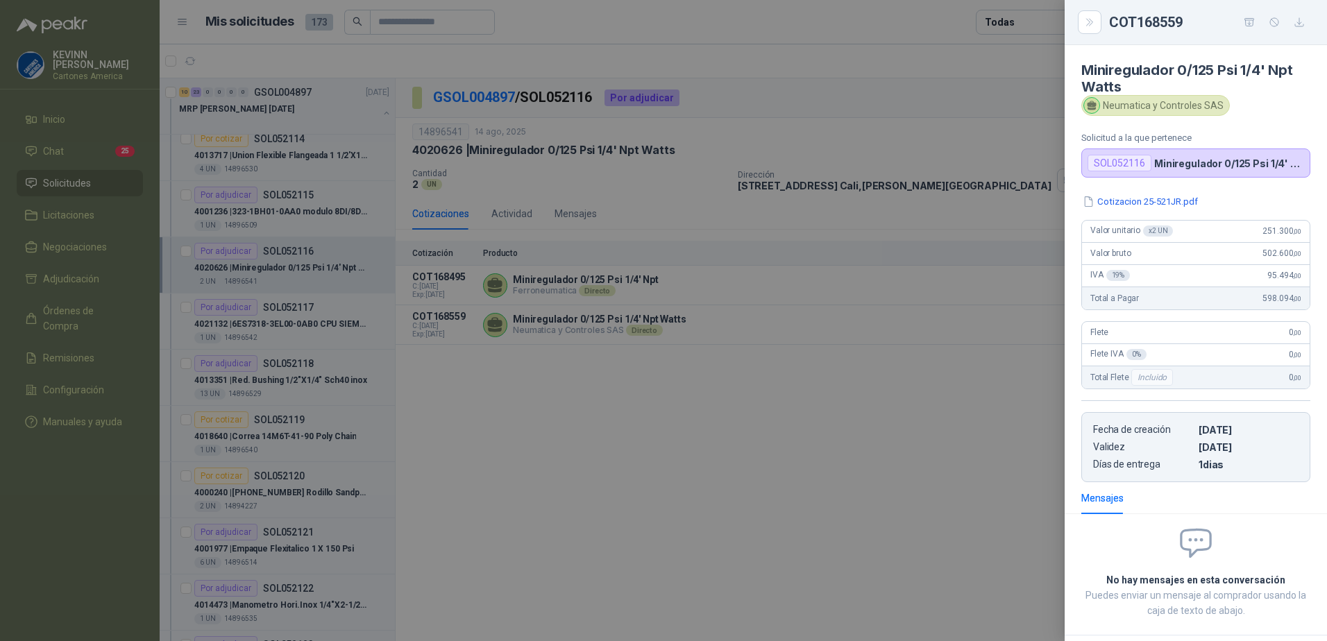
click at [849, 336] on div at bounding box center [663, 320] width 1327 height 641
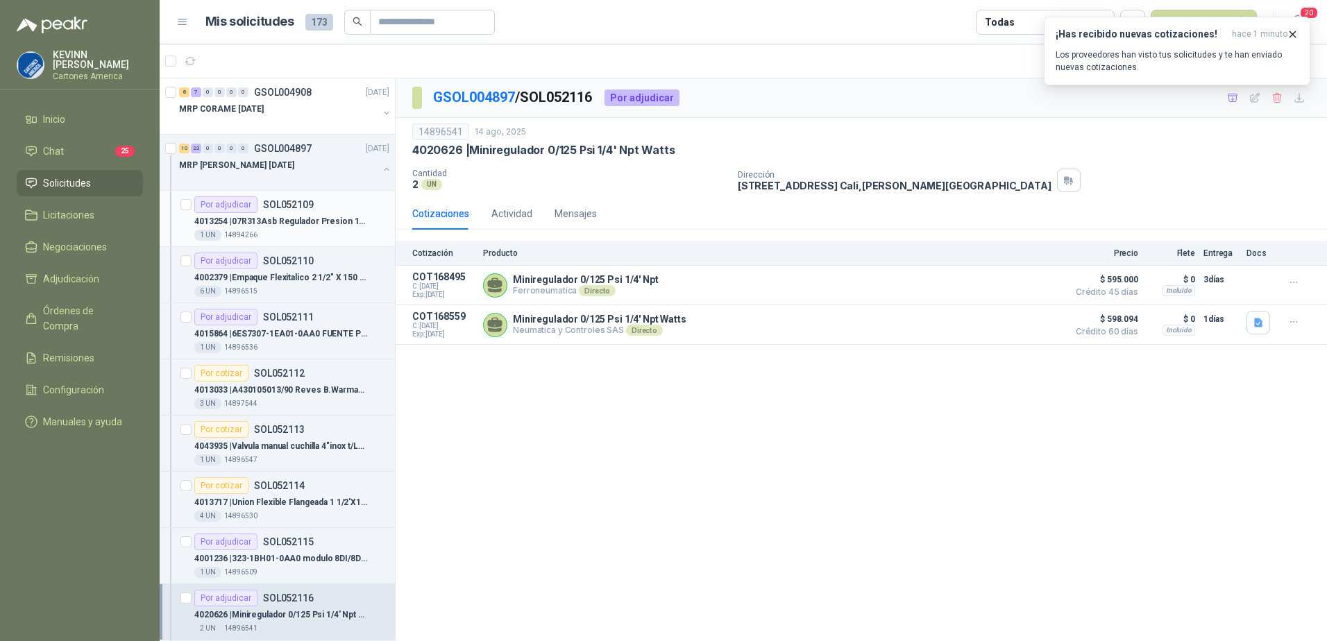
click at [285, 229] on div "4013254 | 07R313Asb Regulador Presion 1/2"[PERSON_NAME]" at bounding box center [291, 221] width 195 height 17
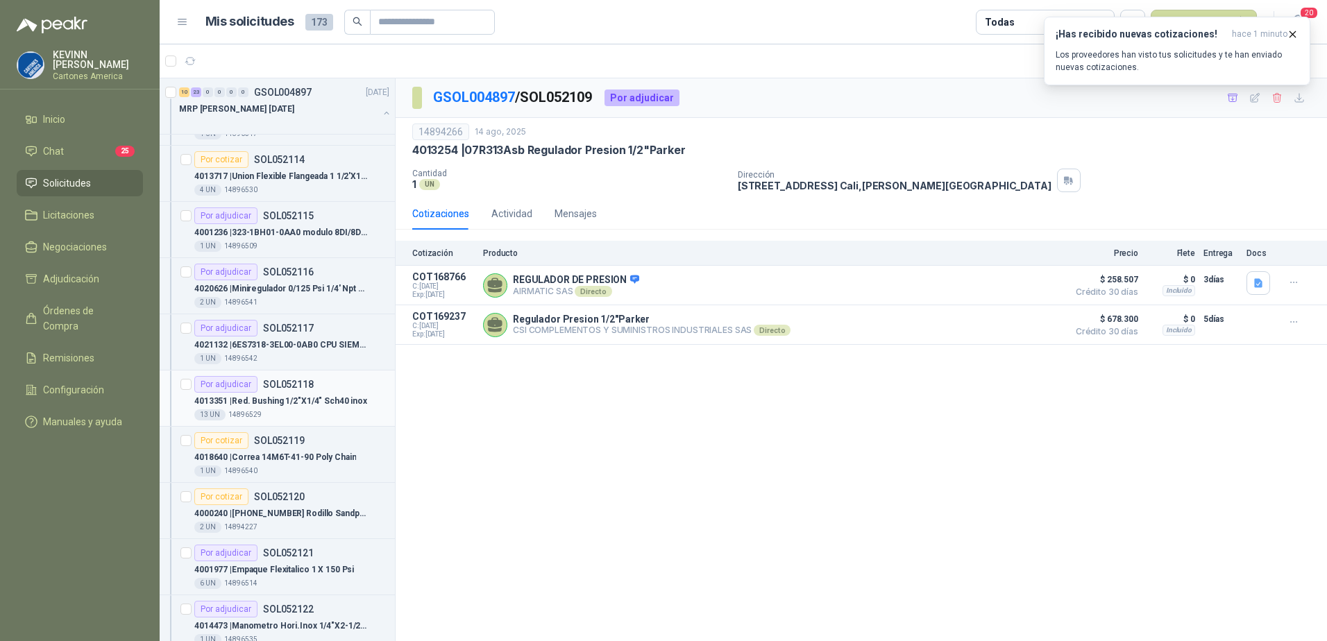
scroll to position [347, 0]
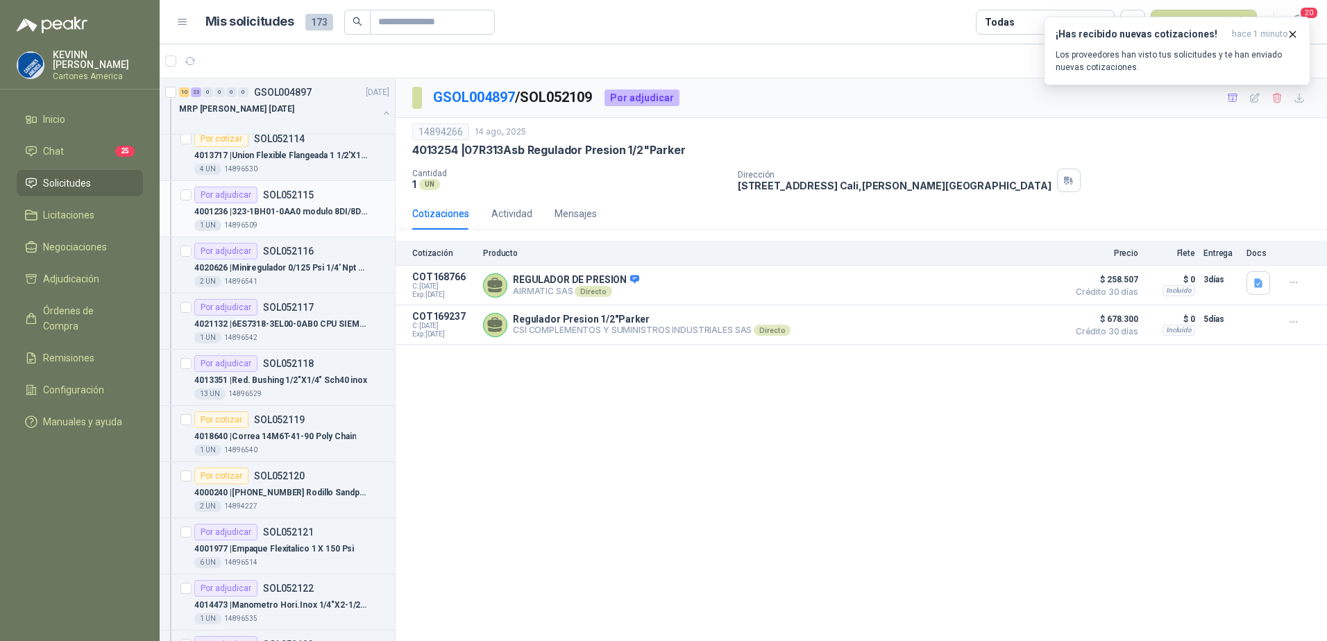
click at [301, 204] on div "4001236 | 323-1BH01-0AA0 modulo 8DI/8DO *24 VDC" at bounding box center [291, 211] width 195 height 17
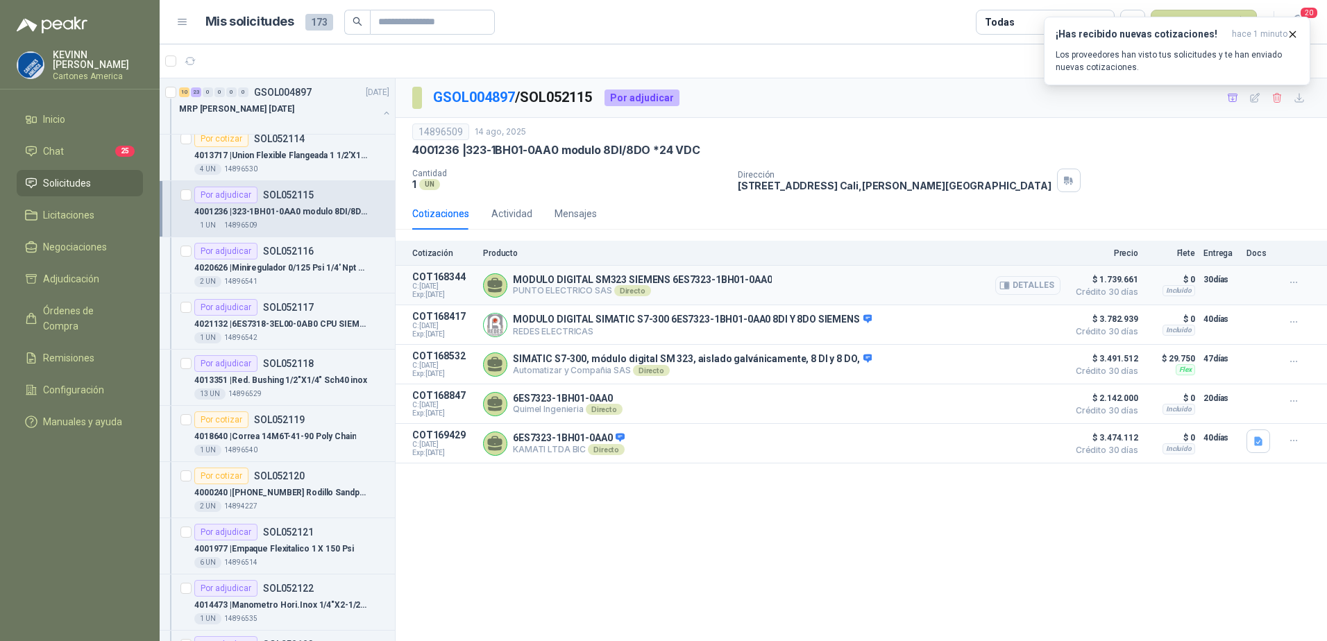
click at [1019, 280] on button "Detalles" at bounding box center [1027, 285] width 65 height 19
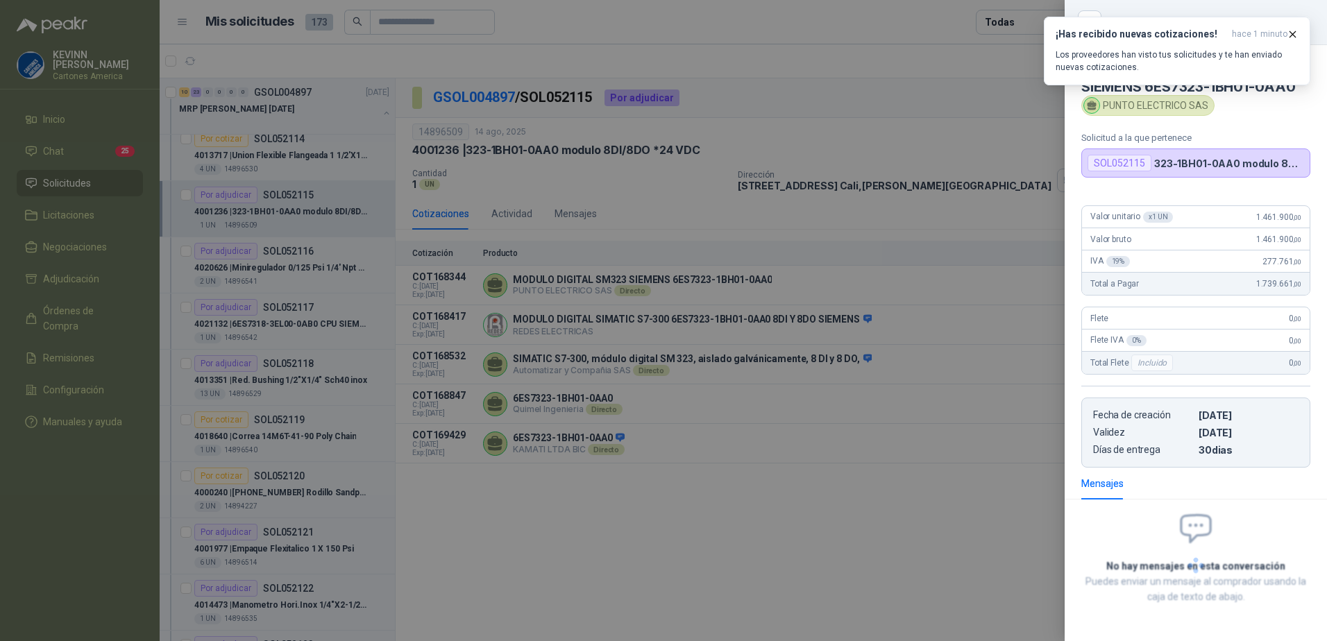
scroll to position [6, 0]
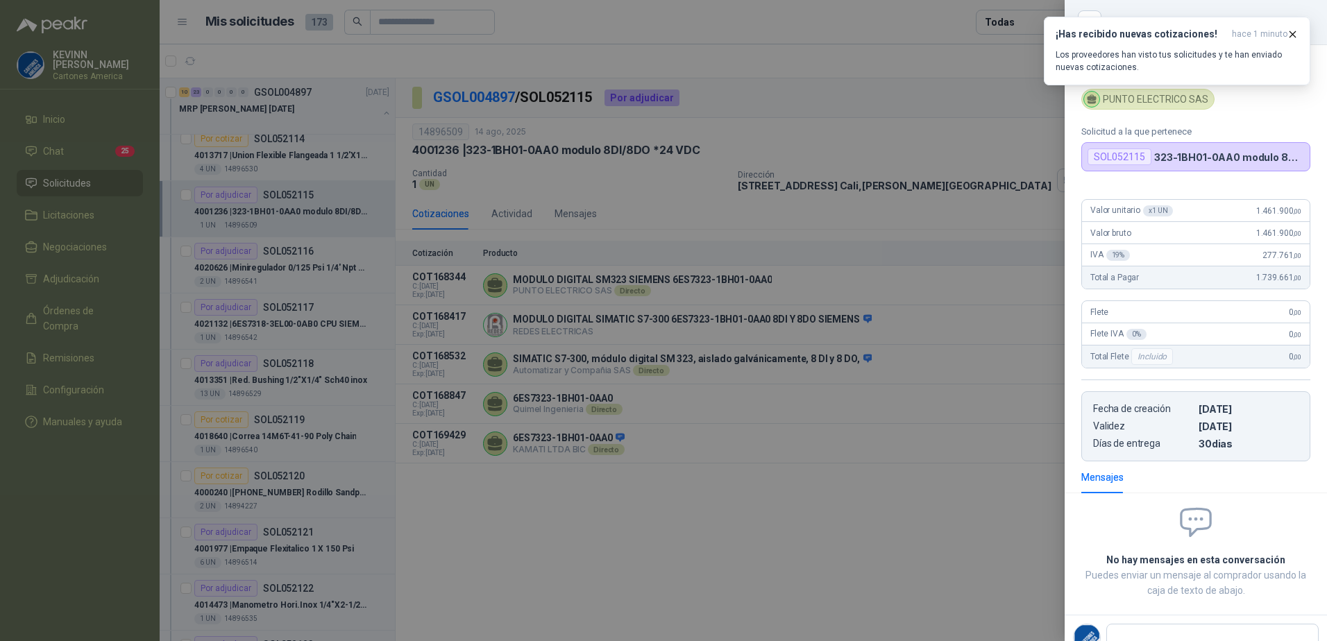
click at [933, 323] on div at bounding box center [663, 320] width 1327 height 641
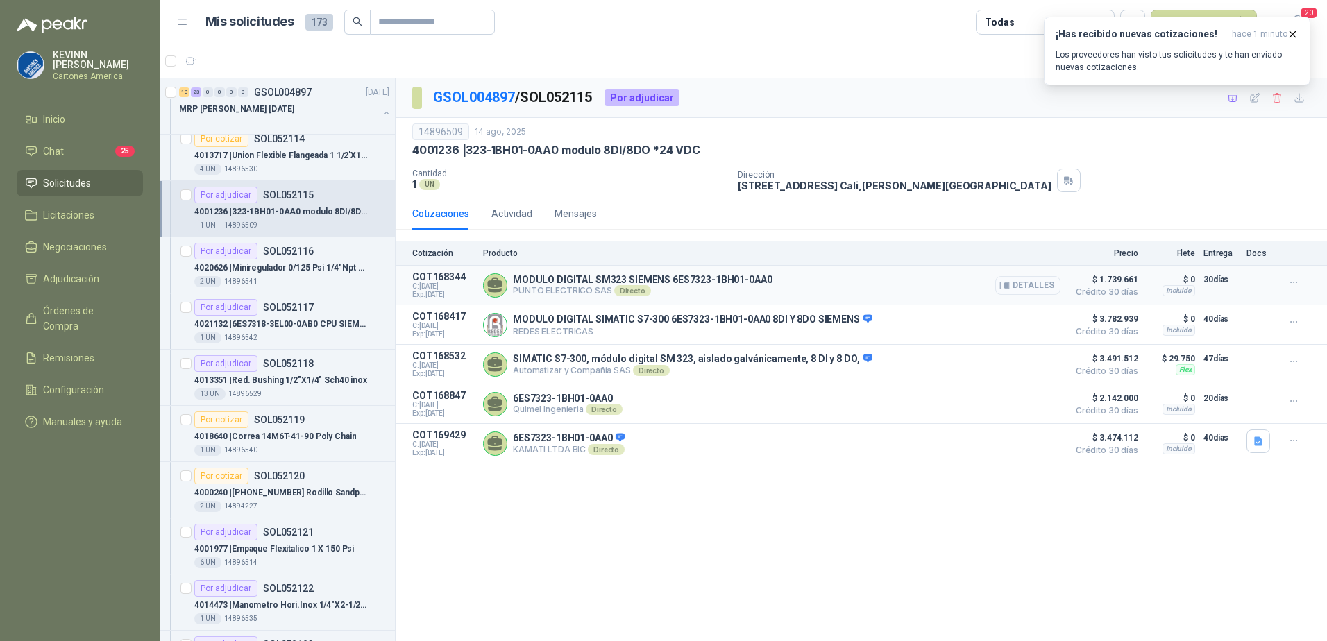
click at [1021, 282] on button "Detalles" at bounding box center [1027, 285] width 65 height 19
click at [1033, 285] on button "Detalles" at bounding box center [1027, 285] width 65 height 19
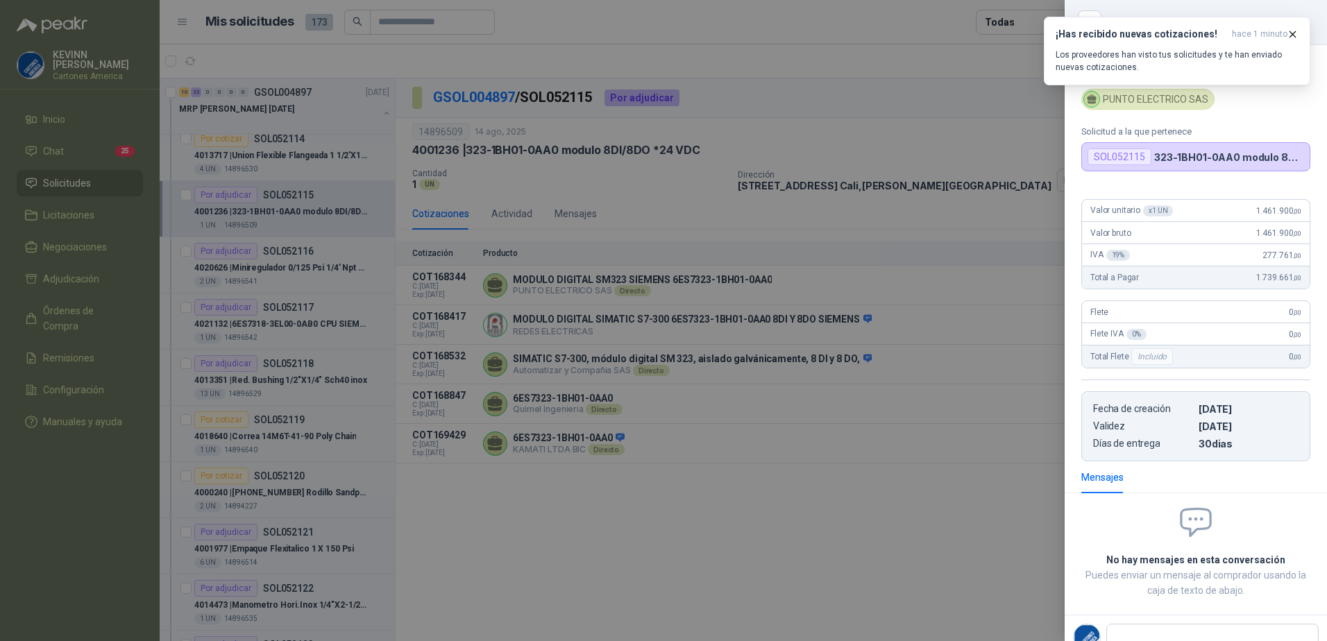
click at [897, 346] on div at bounding box center [663, 320] width 1327 height 641
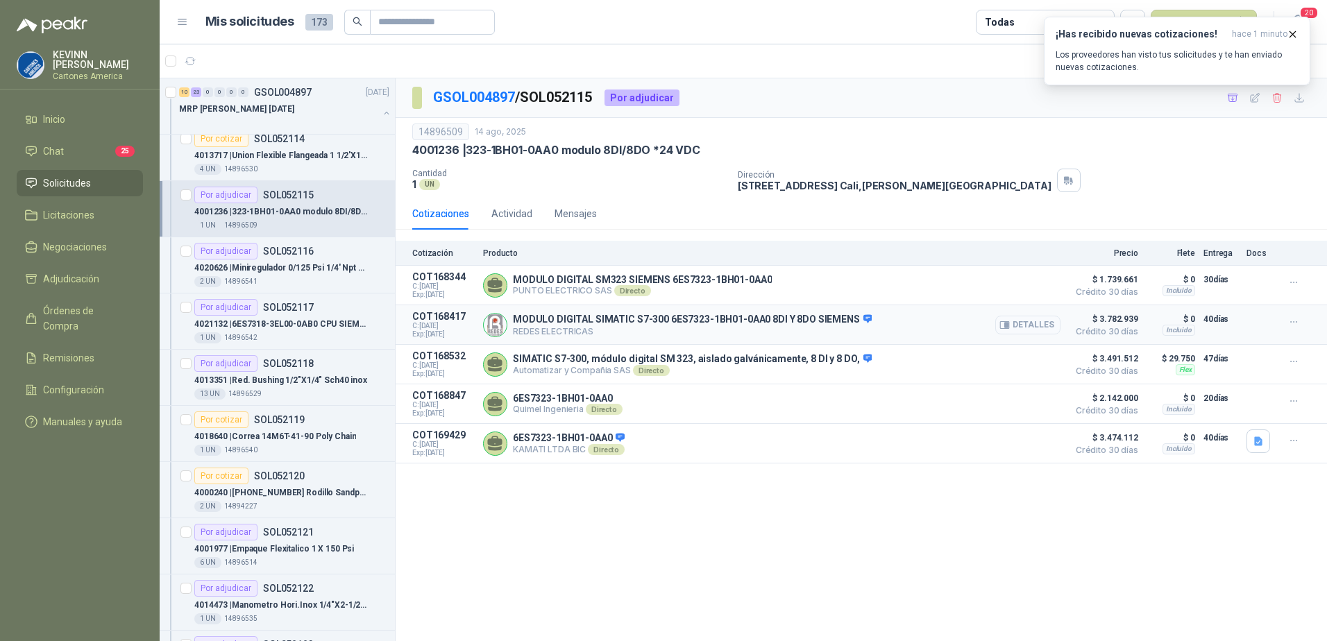
click at [1025, 325] on button "Detalles" at bounding box center [1027, 325] width 65 height 19
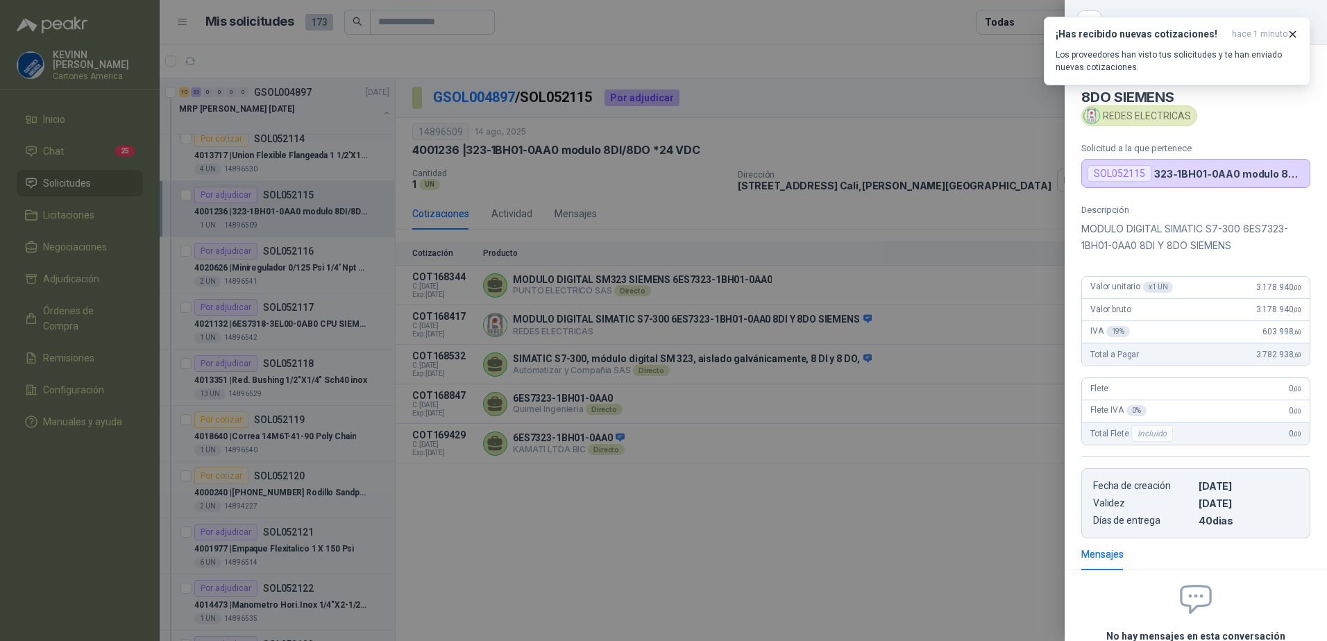
click at [952, 414] on div at bounding box center [663, 320] width 1327 height 641
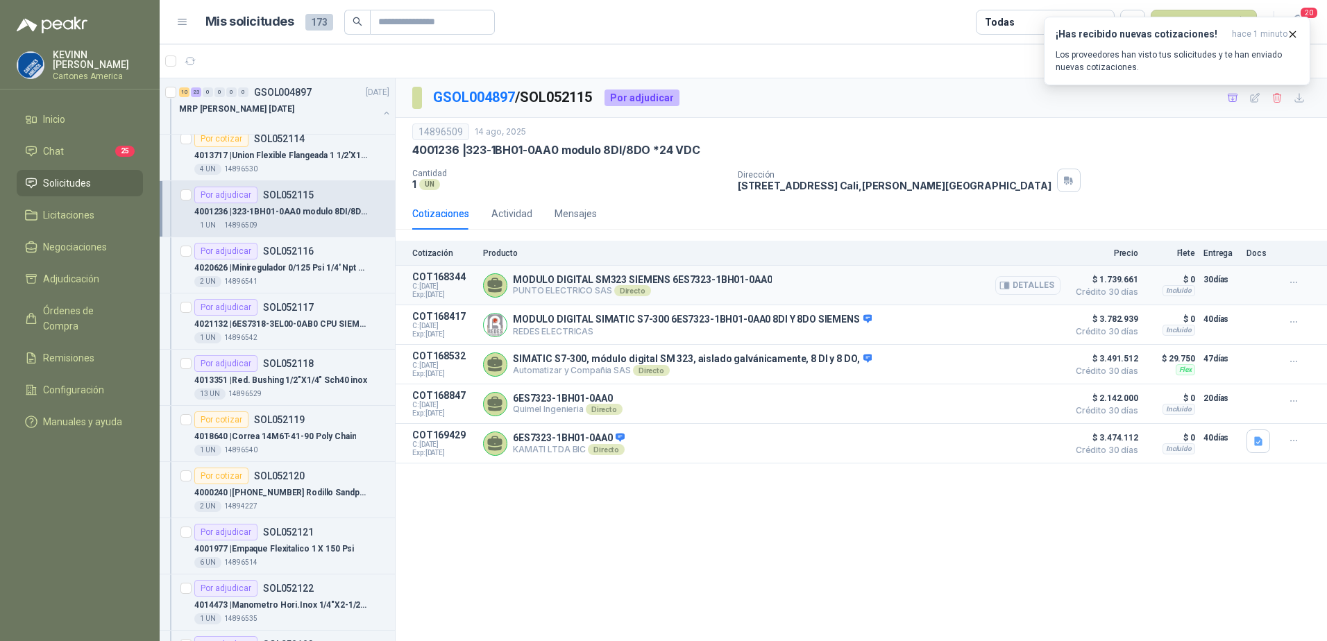
click at [1029, 282] on button "Detalles" at bounding box center [1027, 285] width 65 height 19
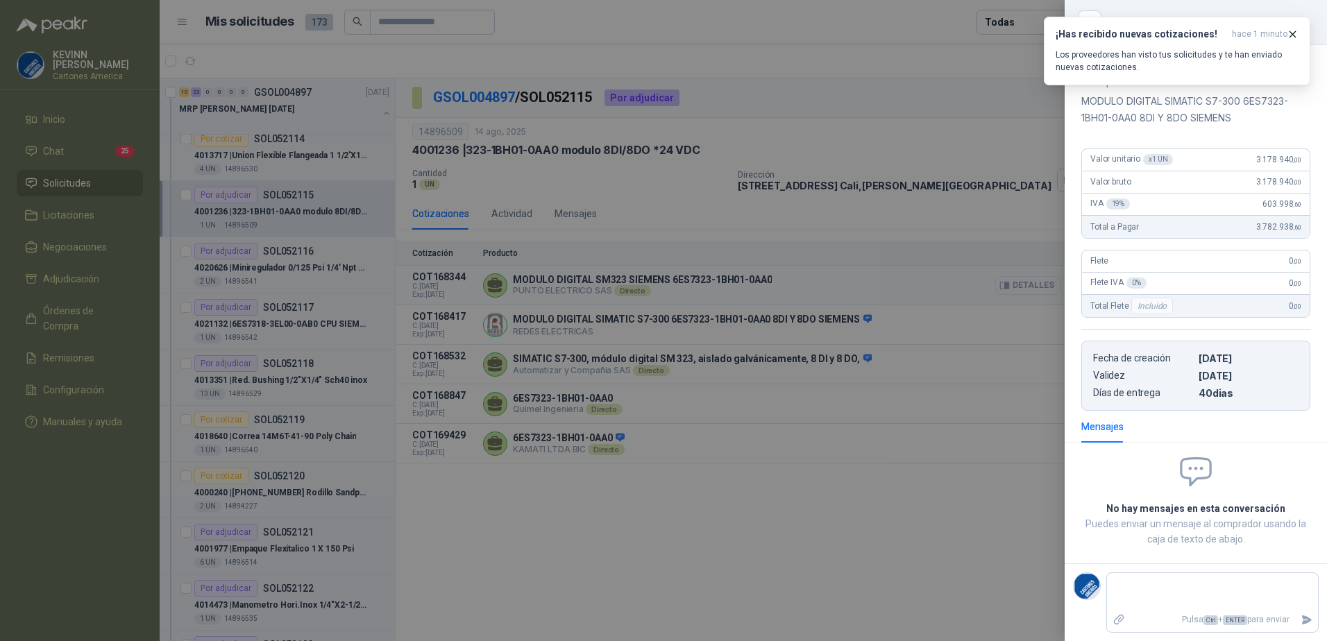
scroll to position [57, 0]
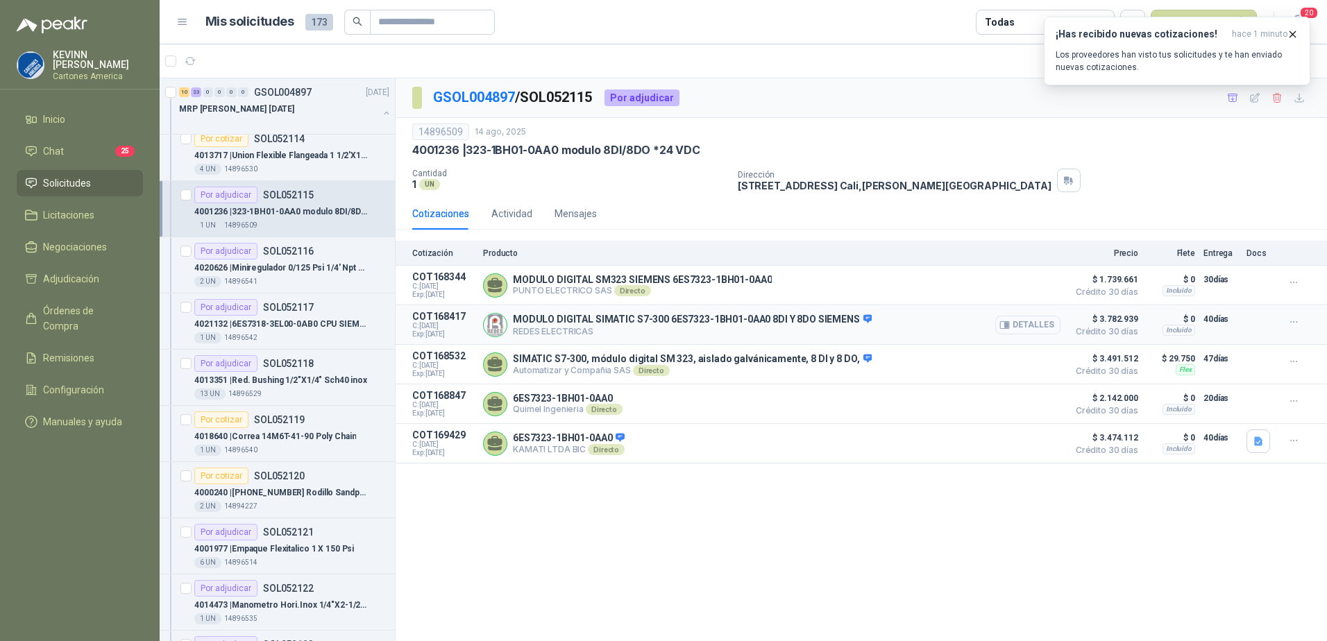
click at [1008, 326] on icon "button" at bounding box center [1006, 326] width 3 height 6
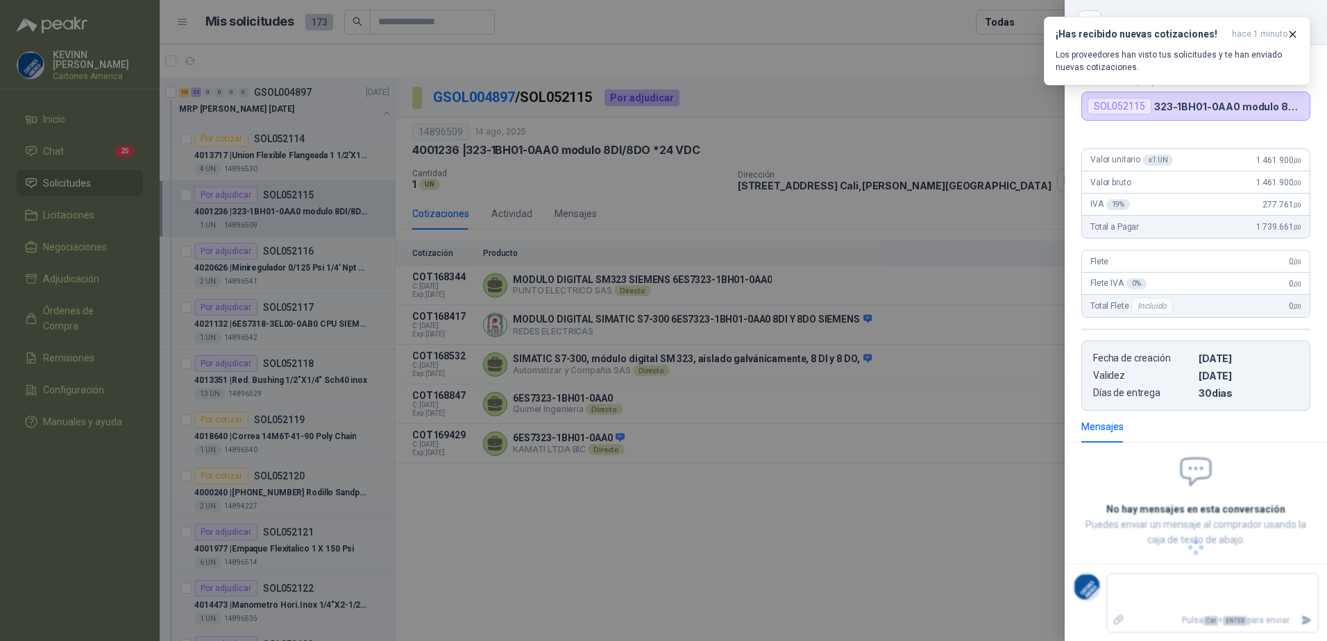
scroll to position [74, 0]
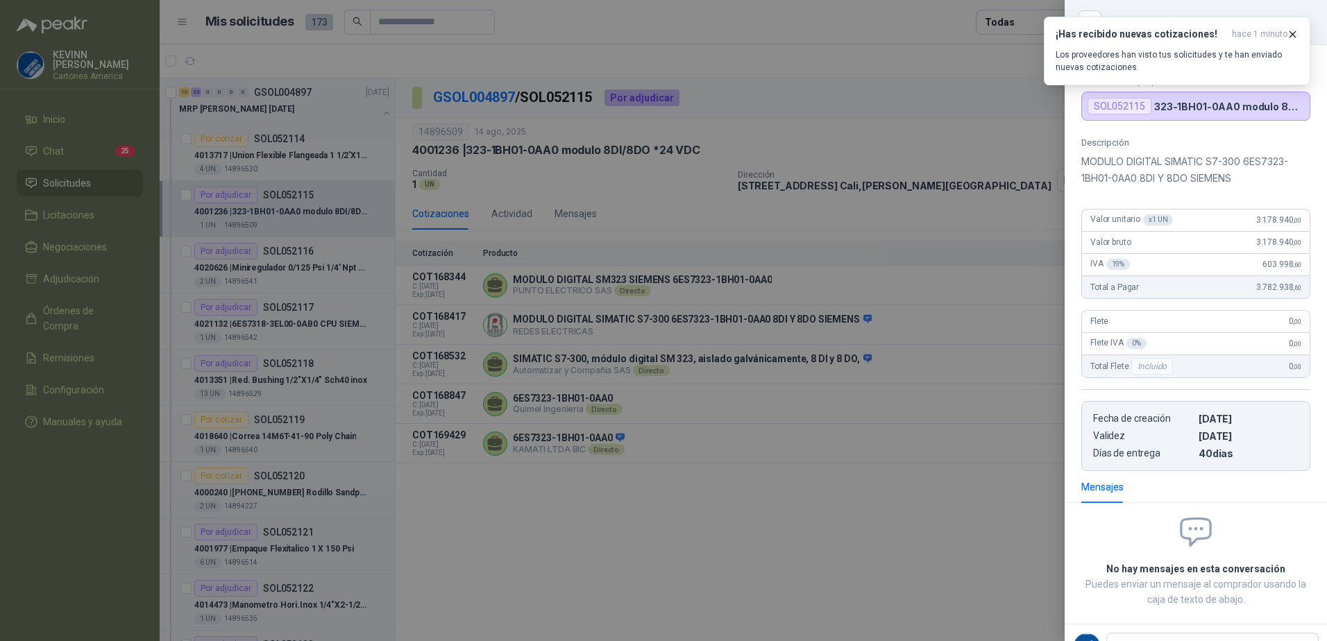
click at [926, 424] on div at bounding box center [663, 320] width 1327 height 641
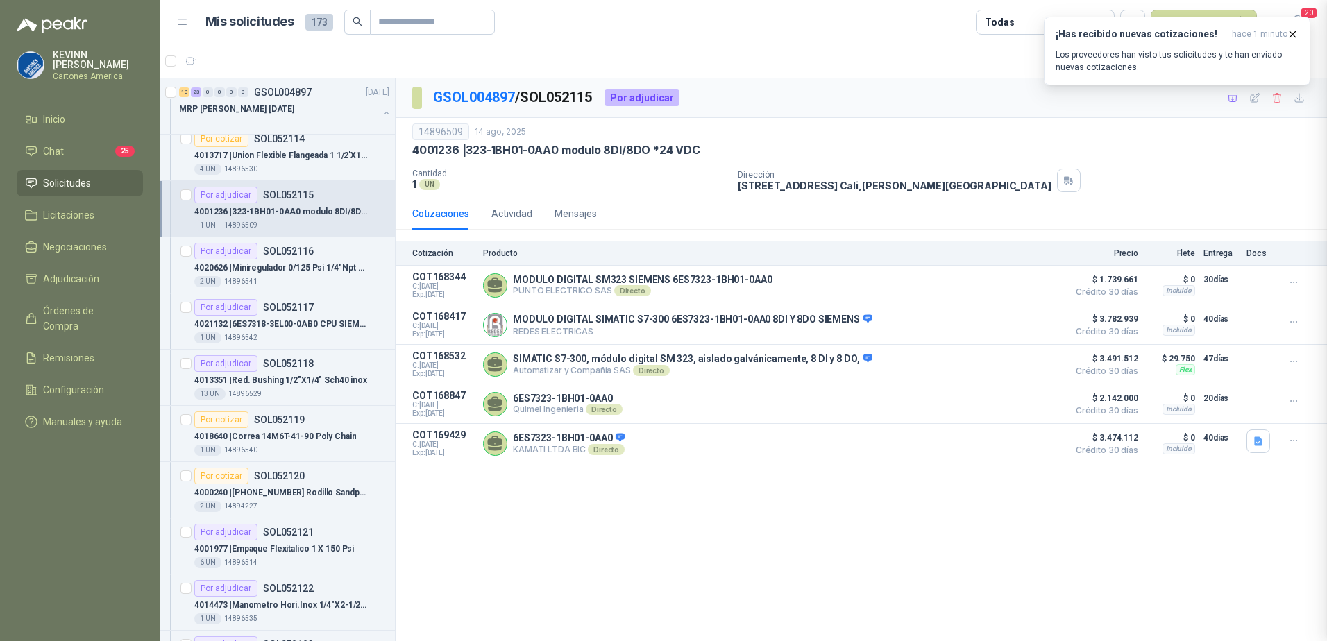
scroll to position [83, 0]
click at [1044, 403] on button "Detalles" at bounding box center [1027, 404] width 65 height 19
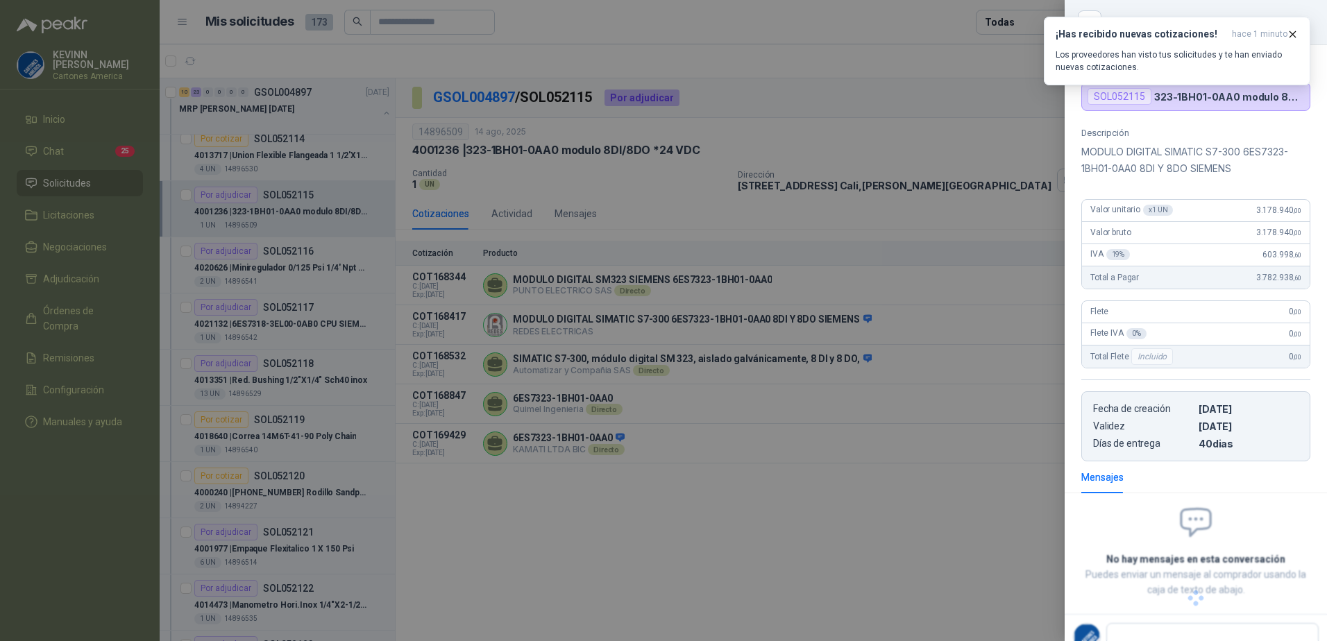
scroll to position [40, 0]
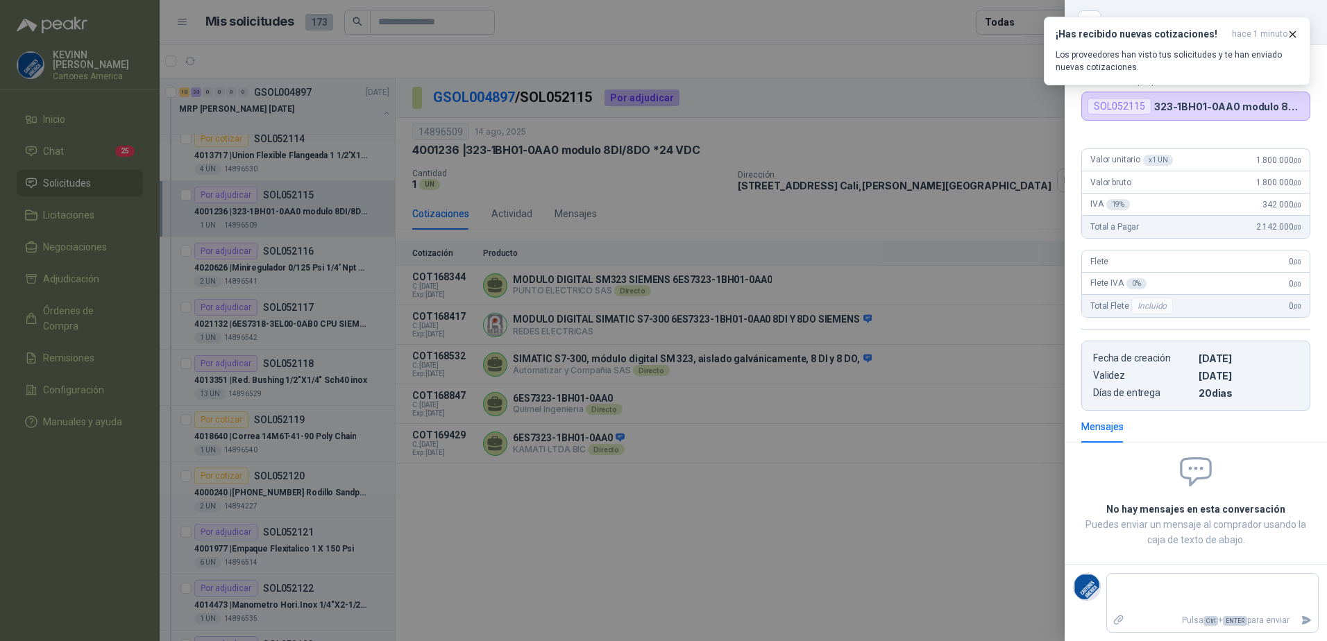
click at [747, 507] on div at bounding box center [663, 320] width 1327 height 641
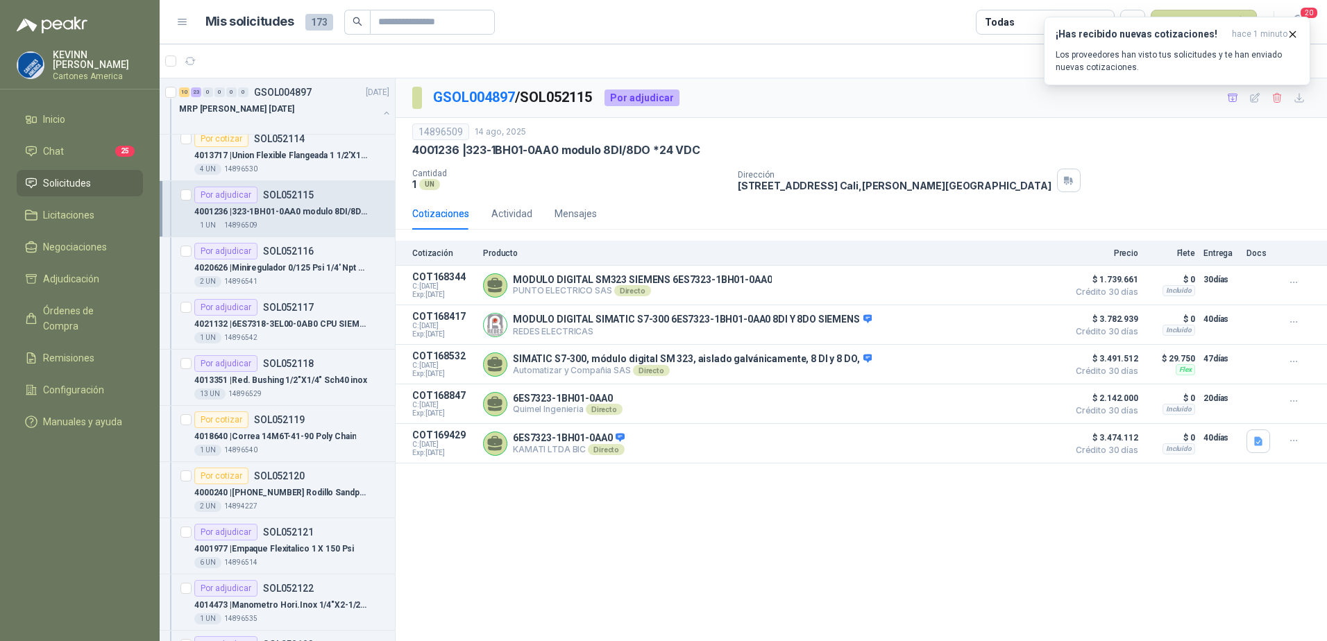
click at [766, 496] on div "GSOL004897 / SOL052115 Por adjudicar 14896509 14 ago, 2025 4001236 | 323-1BH01-…" at bounding box center [861, 360] width 931 height 564
click at [1053, 443] on button "Detalles" at bounding box center [1027, 443] width 65 height 19
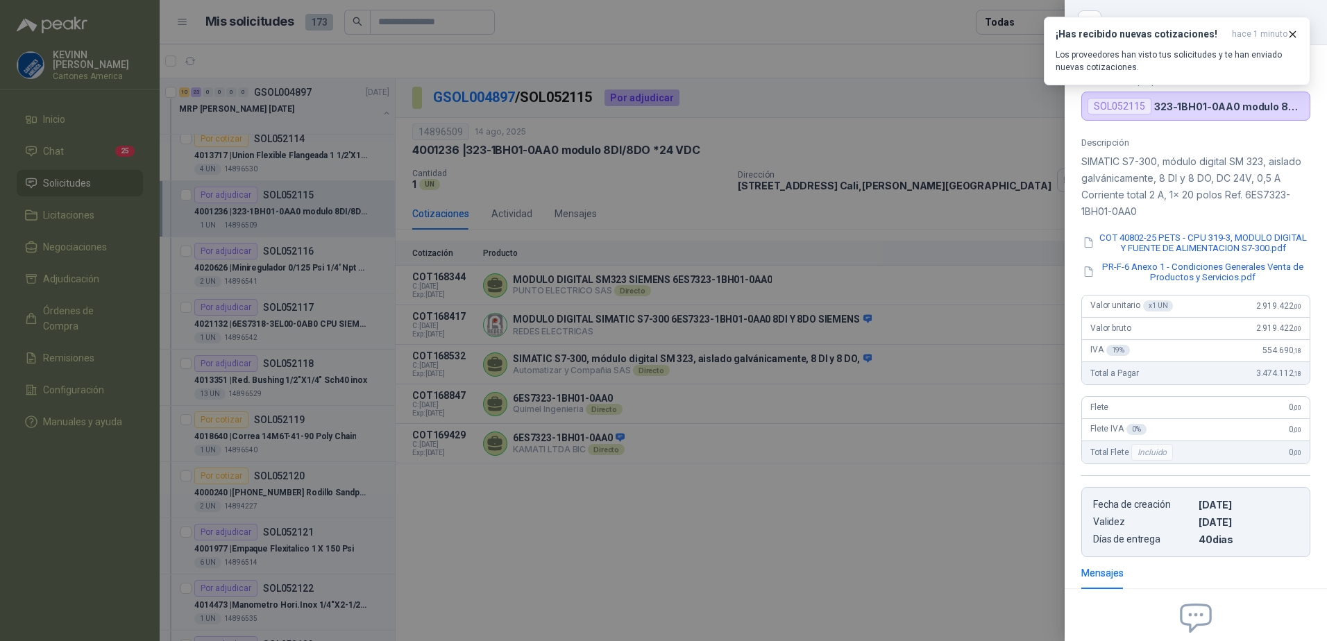
click at [918, 425] on div at bounding box center [663, 320] width 1327 height 641
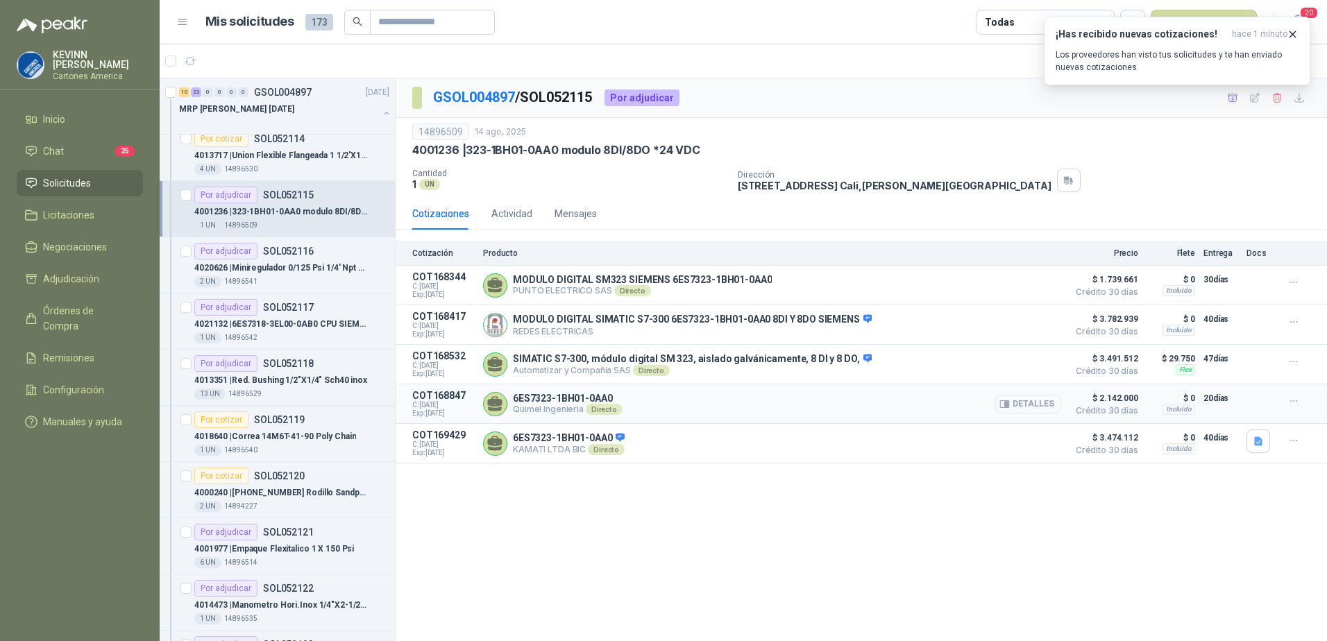
click at [1054, 410] on button "Detalles" at bounding box center [1027, 404] width 65 height 19
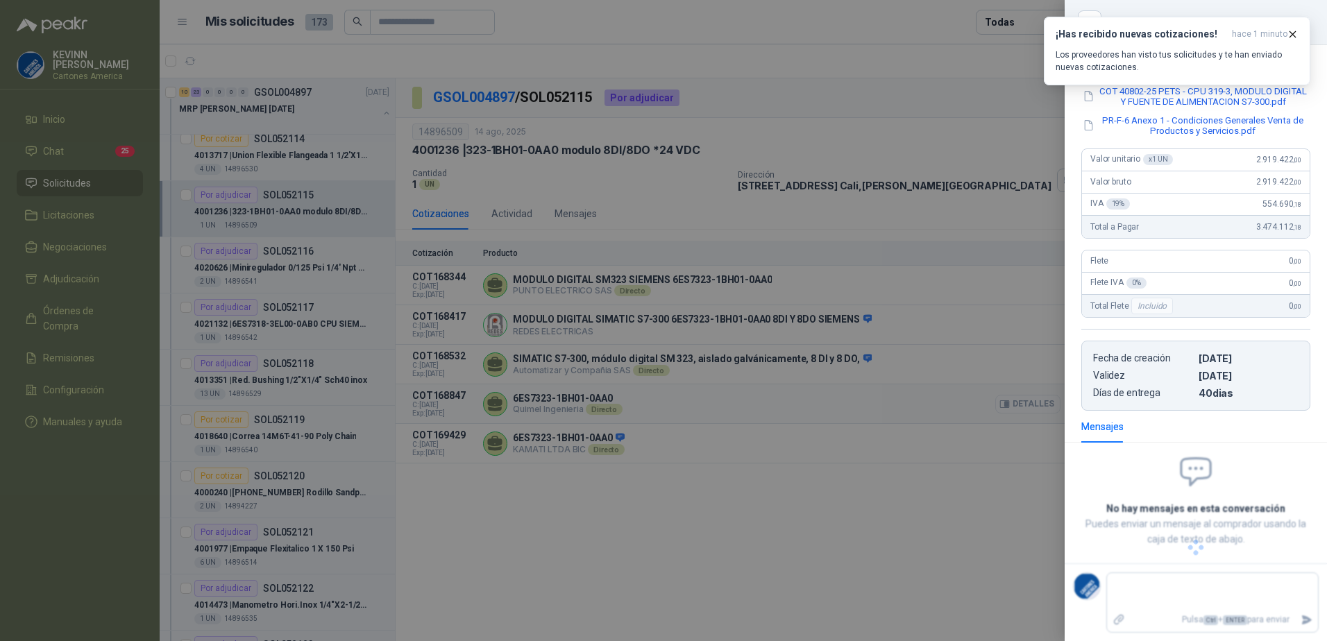
scroll to position [40, 0]
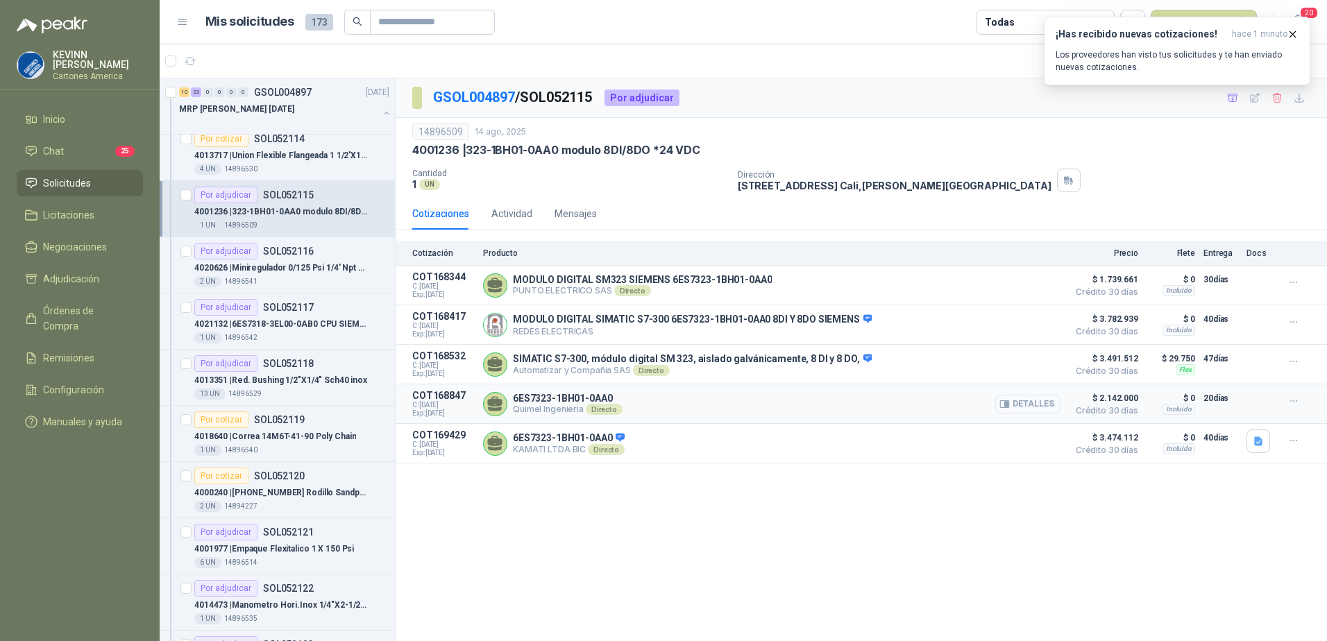
click at [1029, 405] on button "Detalles" at bounding box center [1027, 404] width 65 height 19
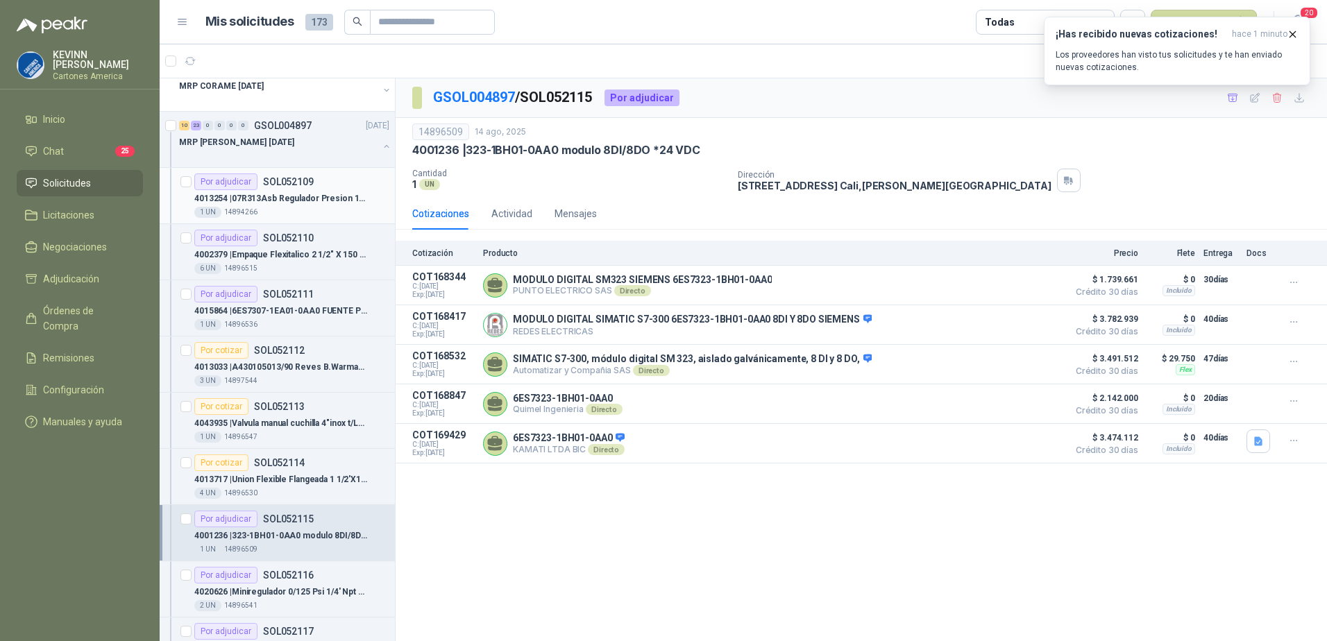
scroll to position [0, 0]
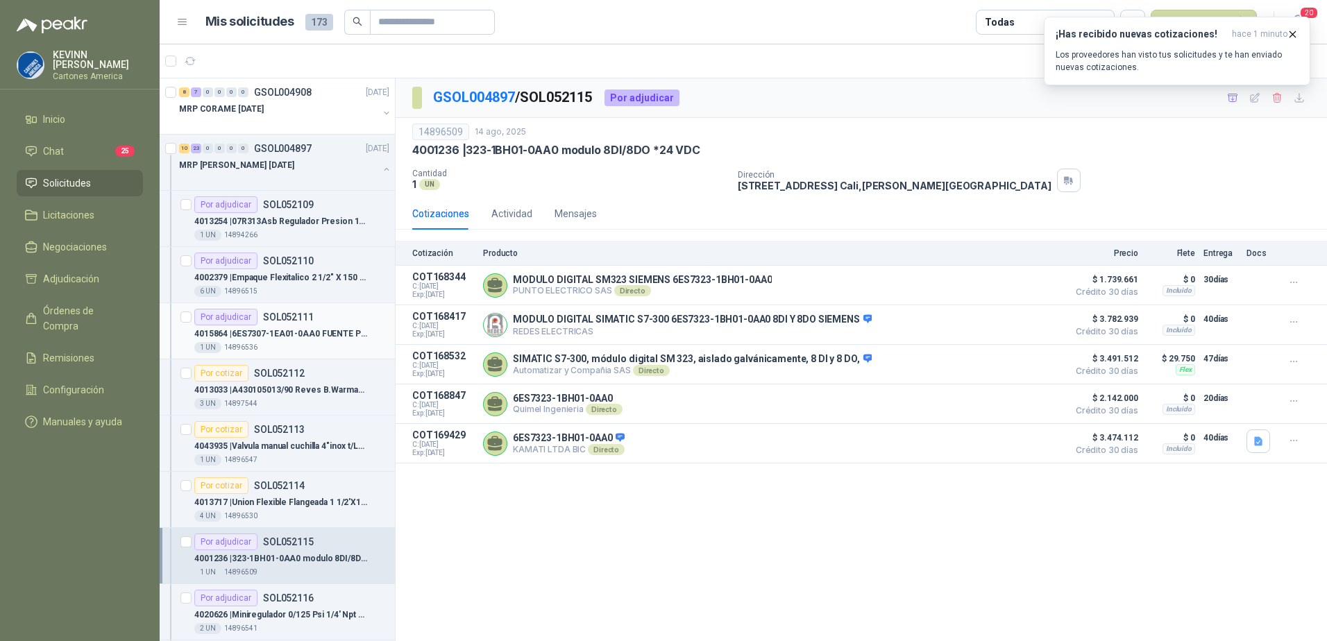
click at [299, 335] on p "4015864 | 6ES7307-1EA01-0AA0 FUENTE PS 307 5A" at bounding box center [280, 334] width 173 height 13
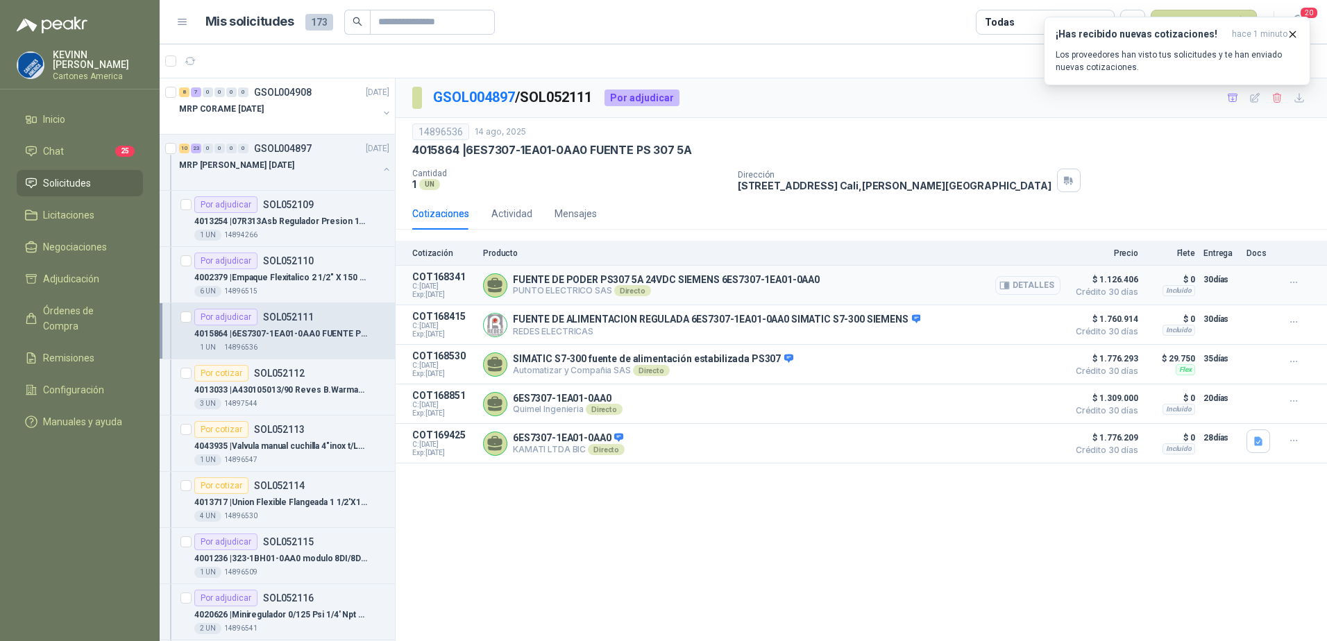
click at [1030, 286] on button "Detalles" at bounding box center [1027, 285] width 65 height 19
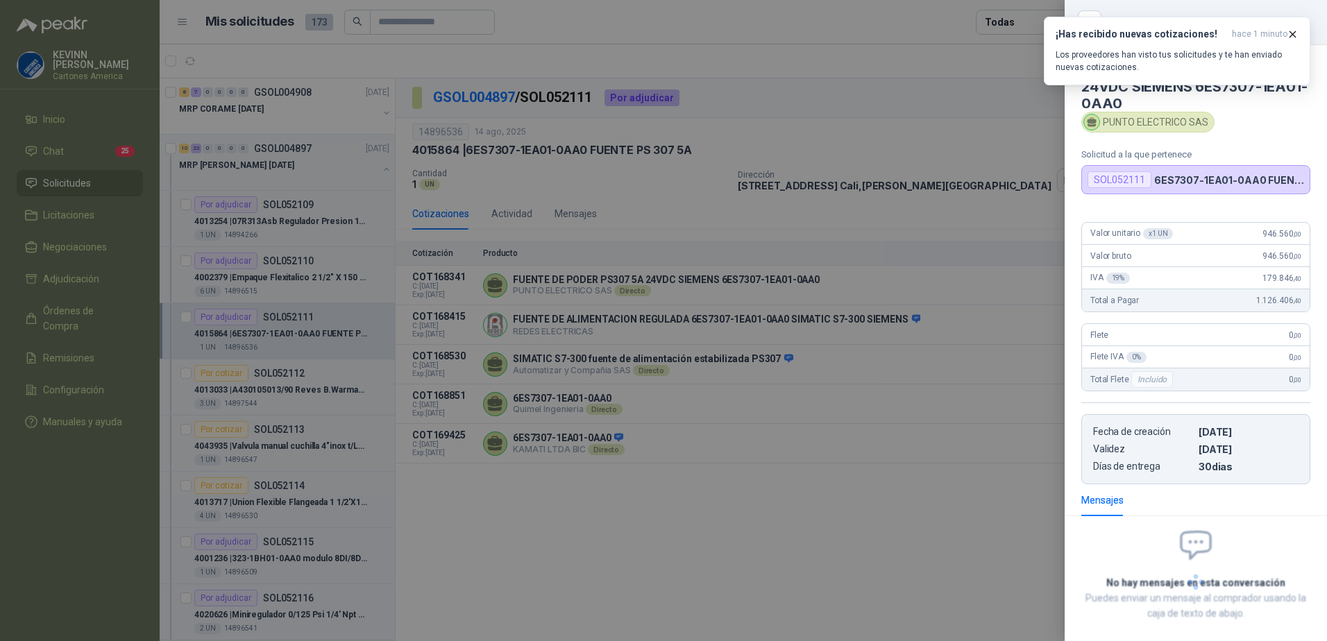
scroll to position [67, 0]
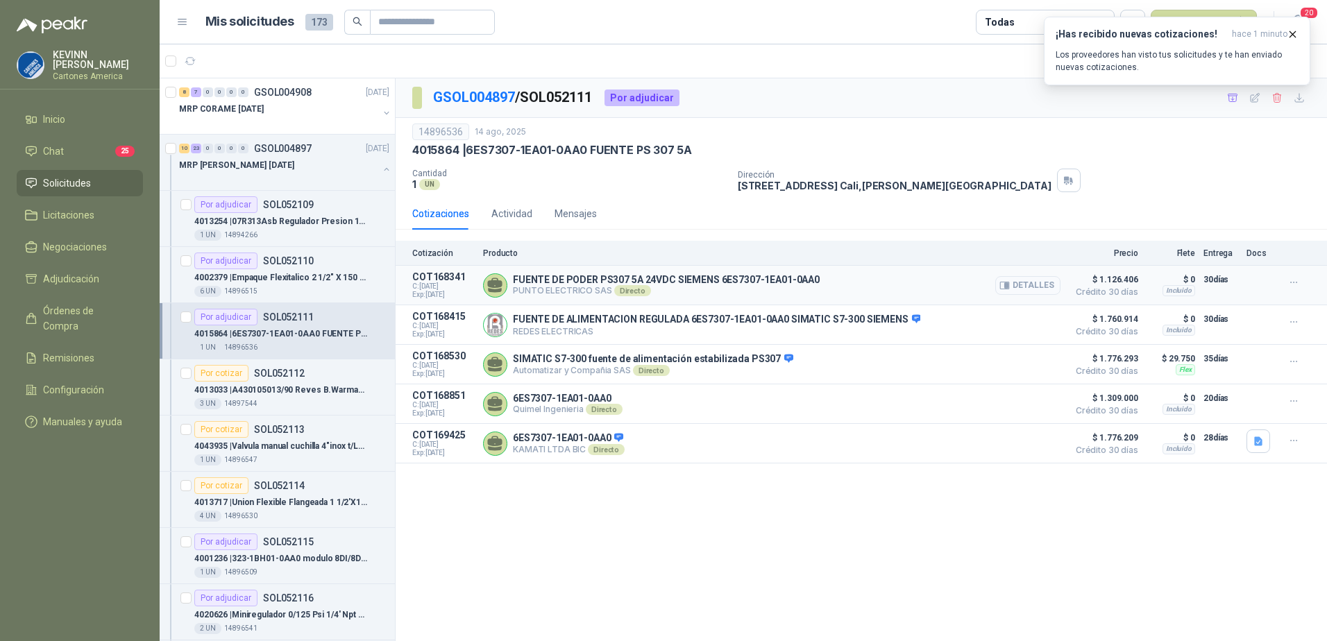
click at [1043, 282] on button "Detalles" at bounding box center [1027, 285] width 65 height 19
click at [1034, 362] on button "Detalles" at bounding box center [1027, 364] width 65 height 19
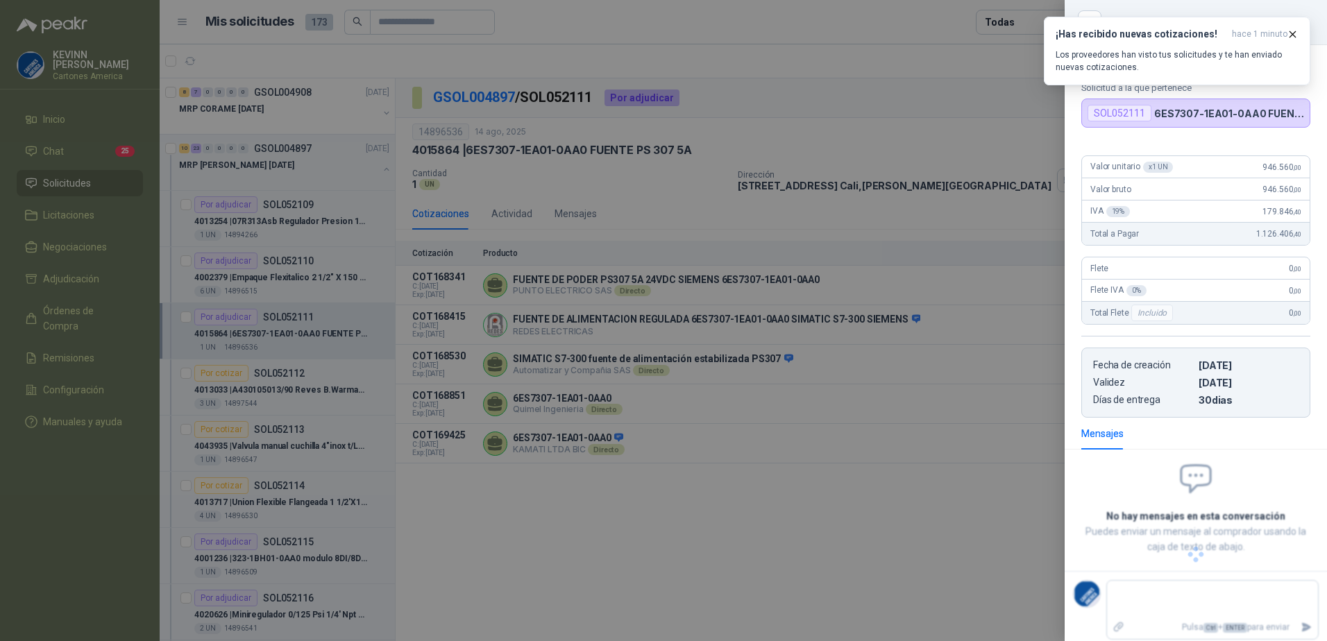
scroll to position [50, 0]
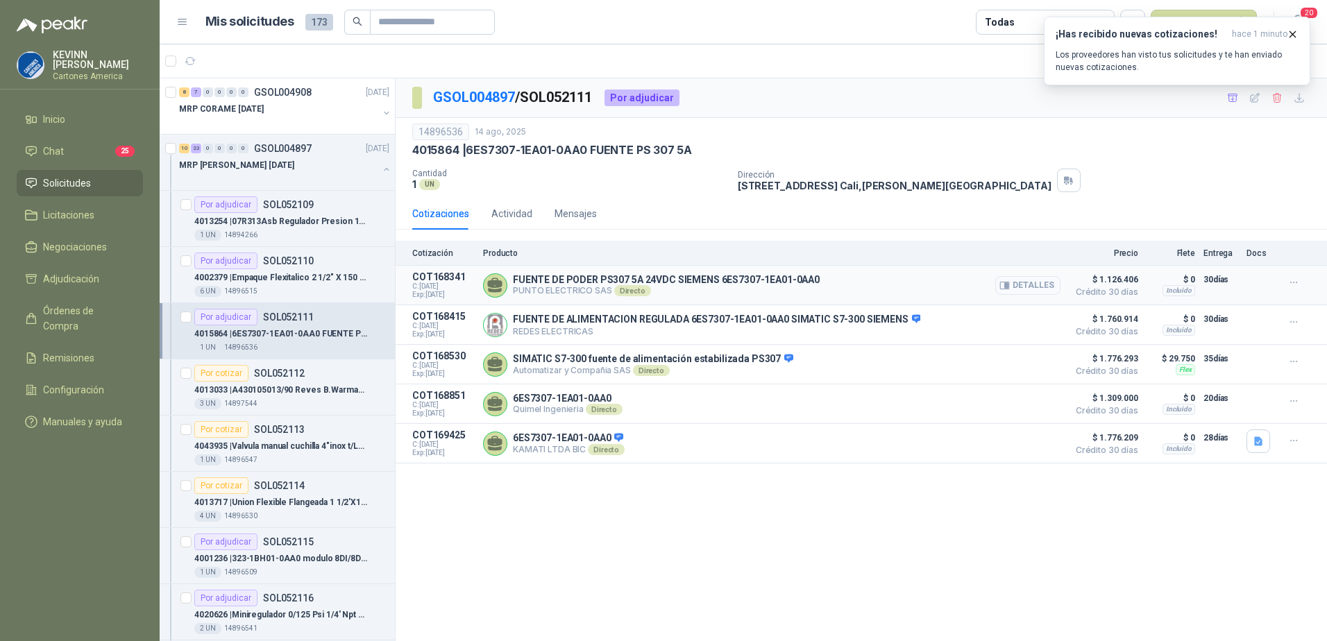
click at [1023, 288] on button "Detalles" at bounding box center [1027, 285] width 65 height 19
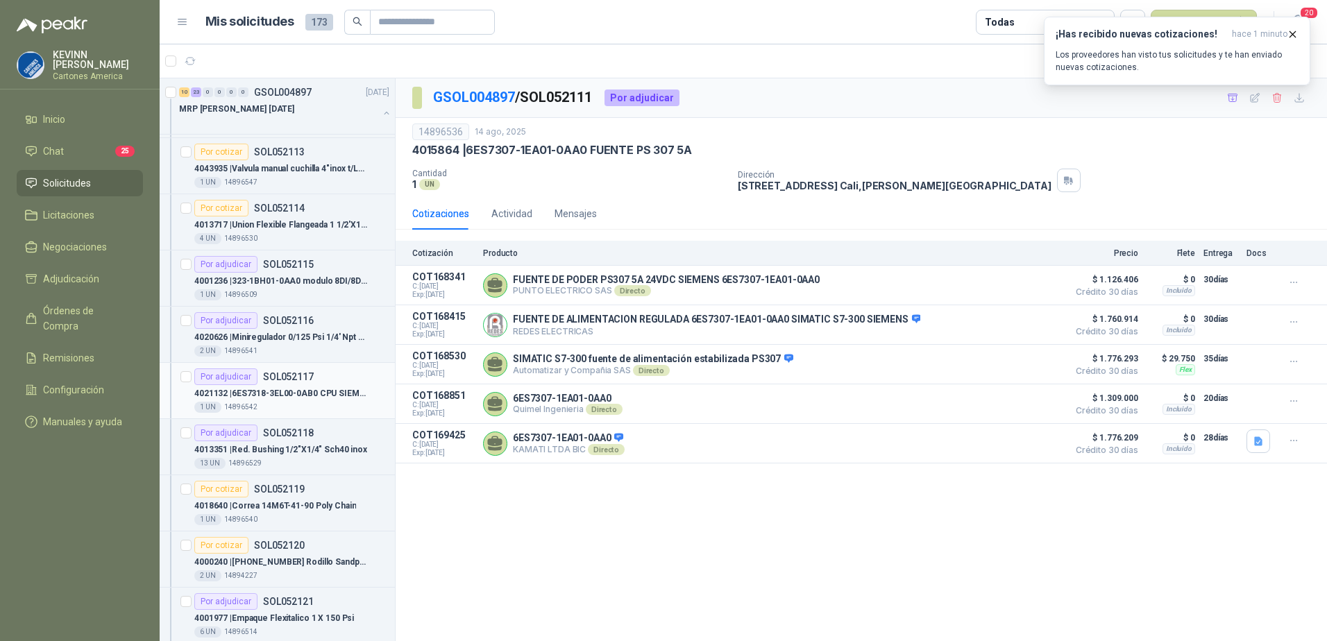
scroll to position [347, 0]
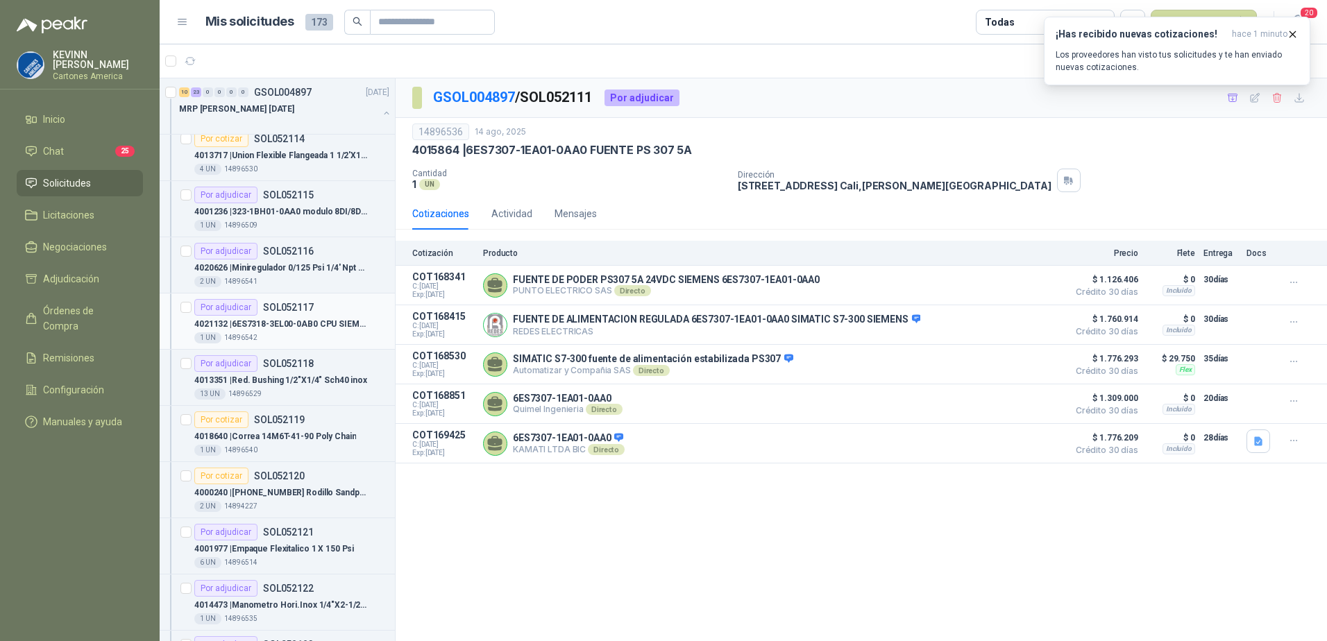
click at [276, 332] on div "1 UN 14896542" at bounding box center [291, 337] width 195 height 11
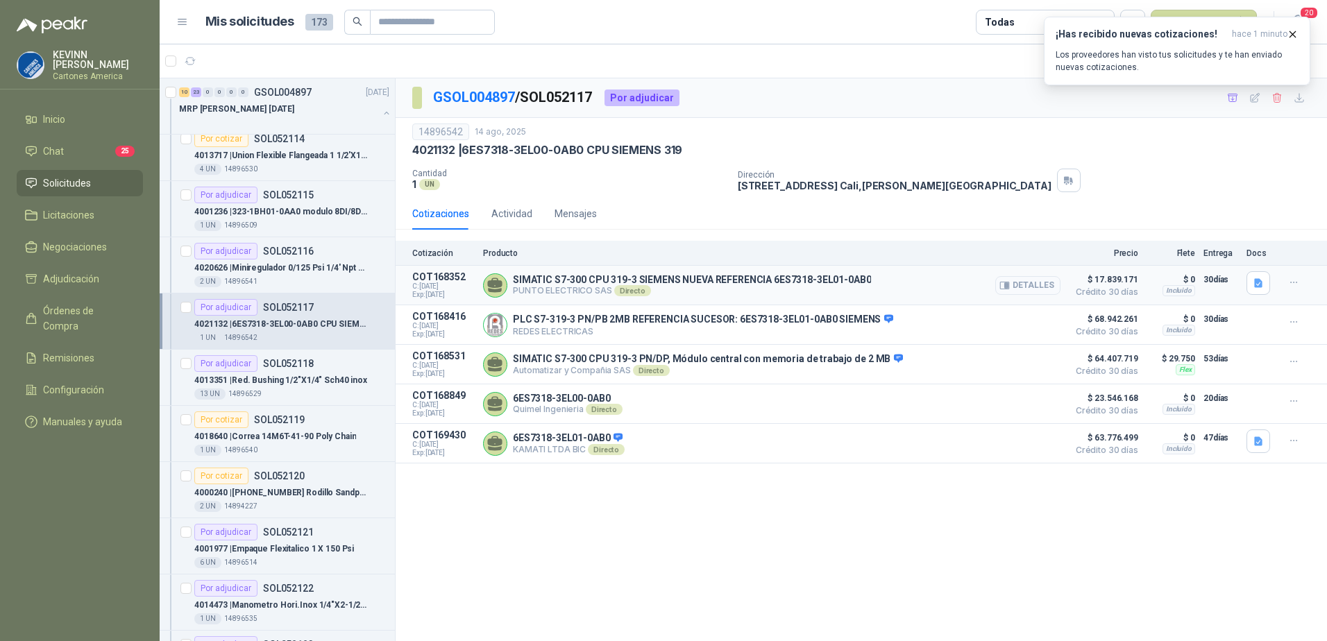
click at [1010, 285] on icon "button" at bounding box center [1004, 285] width 10 height 10
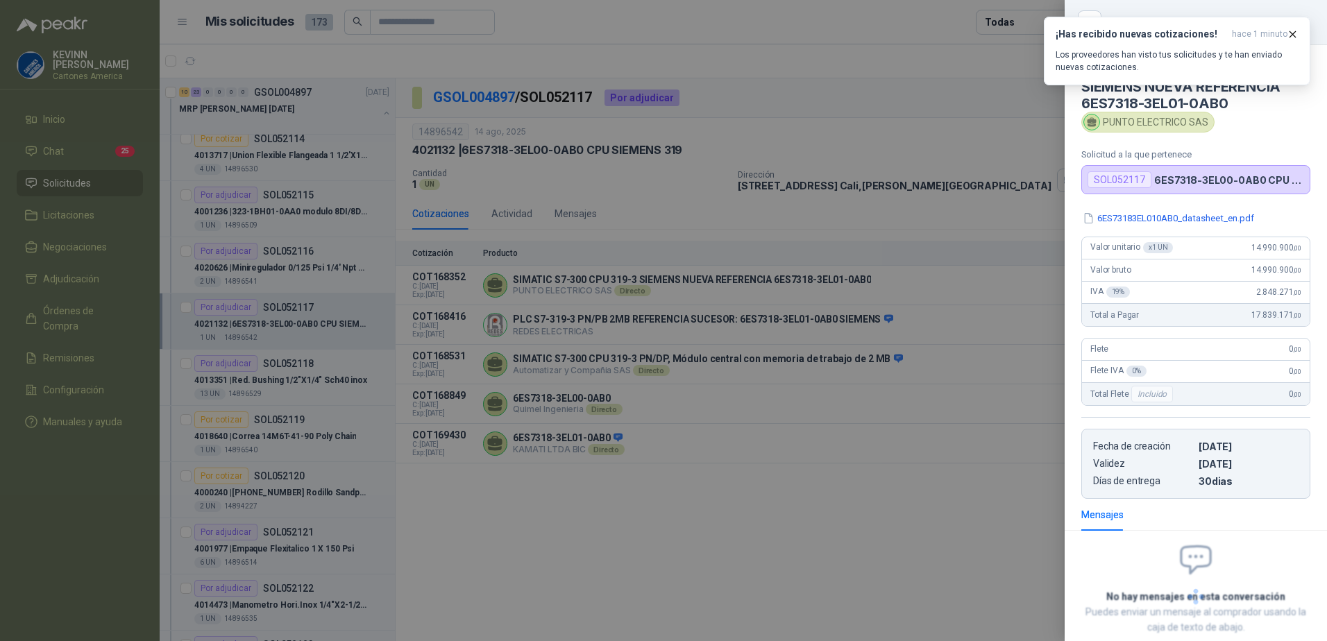
scroll to position [81, 0]
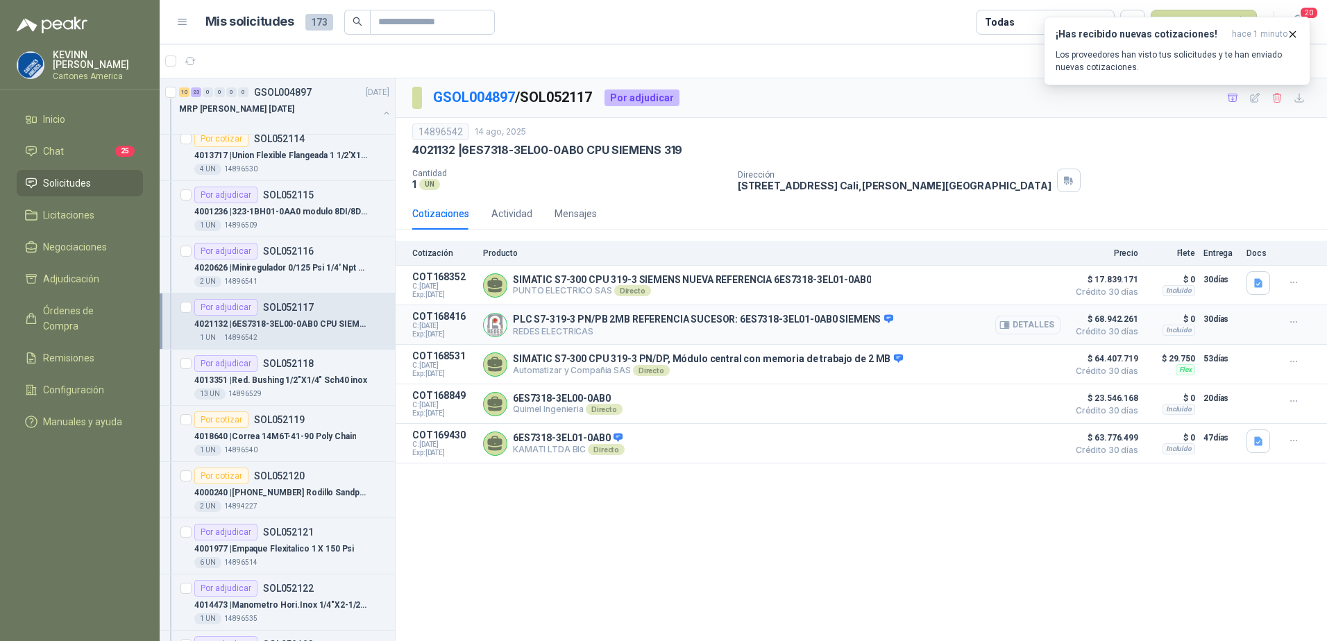
click at [1022, 329] on button "Detalles" at bounding box center [1027, 325] width 65 height 19
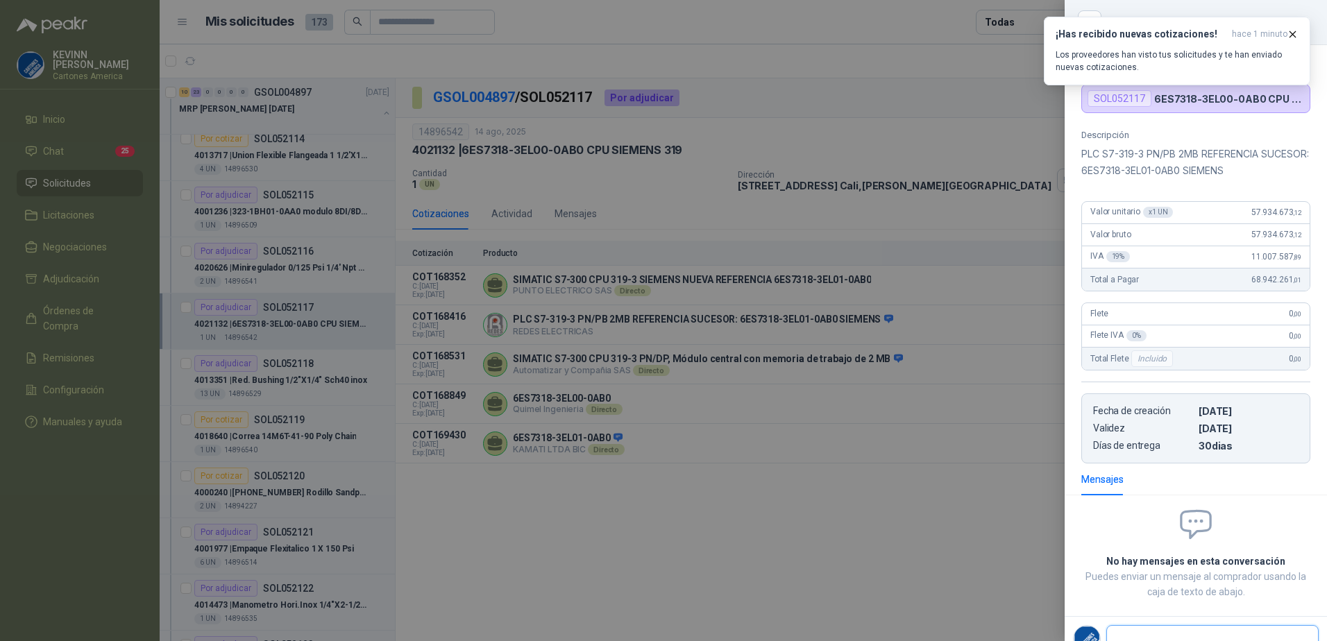
scroll to position [83, 0]
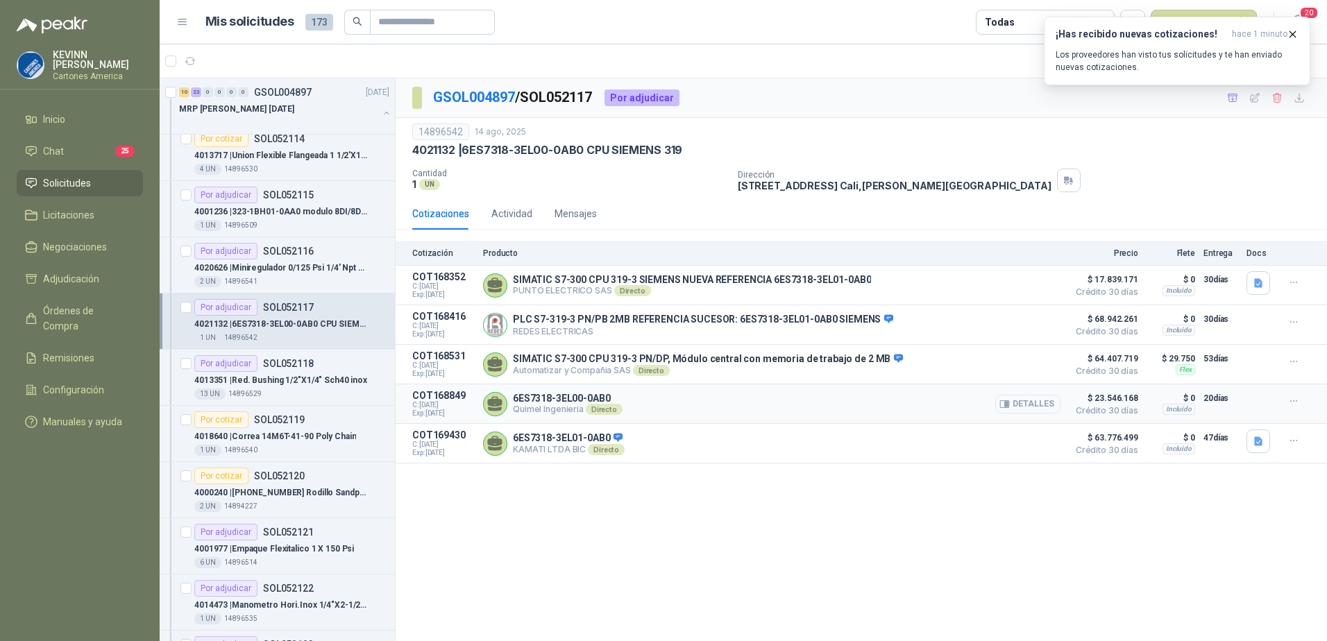
click at [1033, 409] on button "Detalles" at bounding box center [1027, 404] width 65 height 19
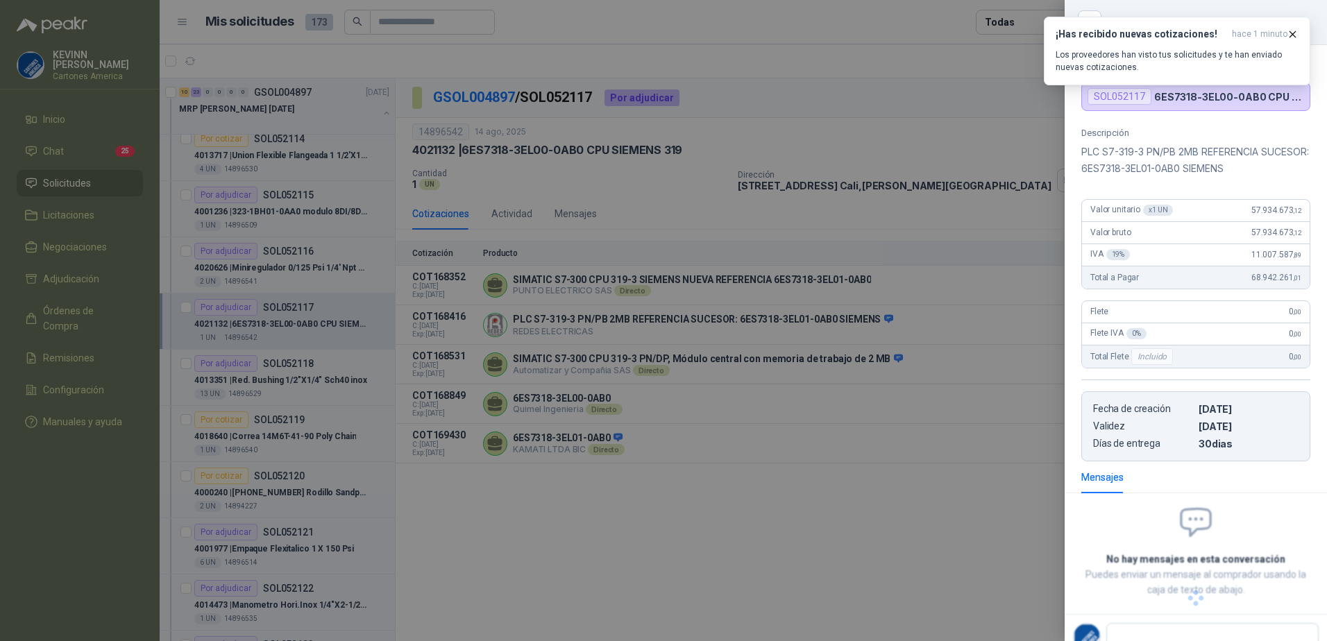
scroll to position [40, 0]
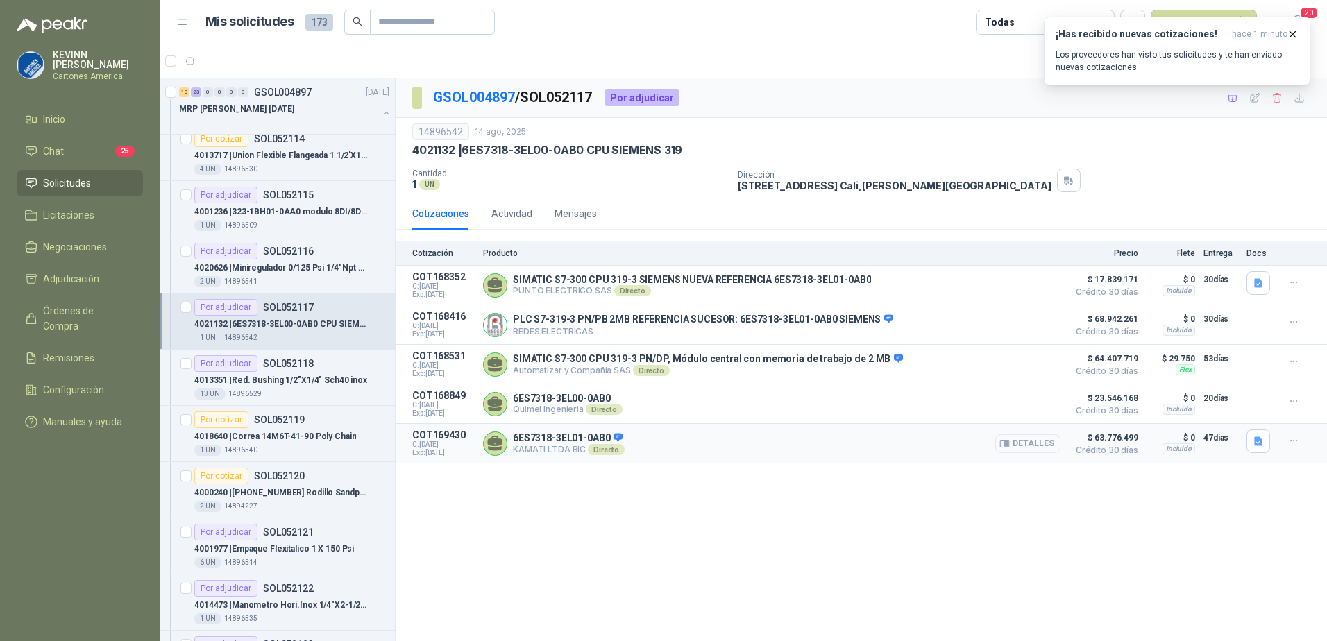
click at [1026, 452] on button "Detalles" at bounding box center [1027, 443] width 65 height 19
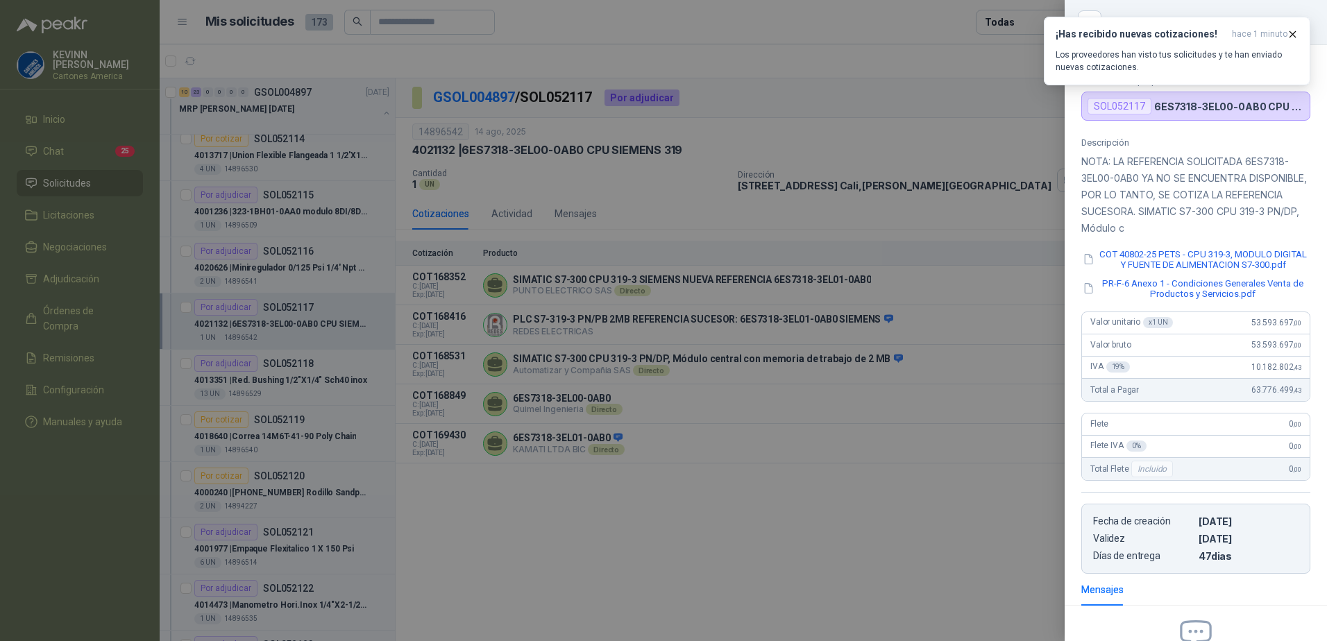
click at [827, 492] on div at bounding box center [663, 320] width 1327 height 641
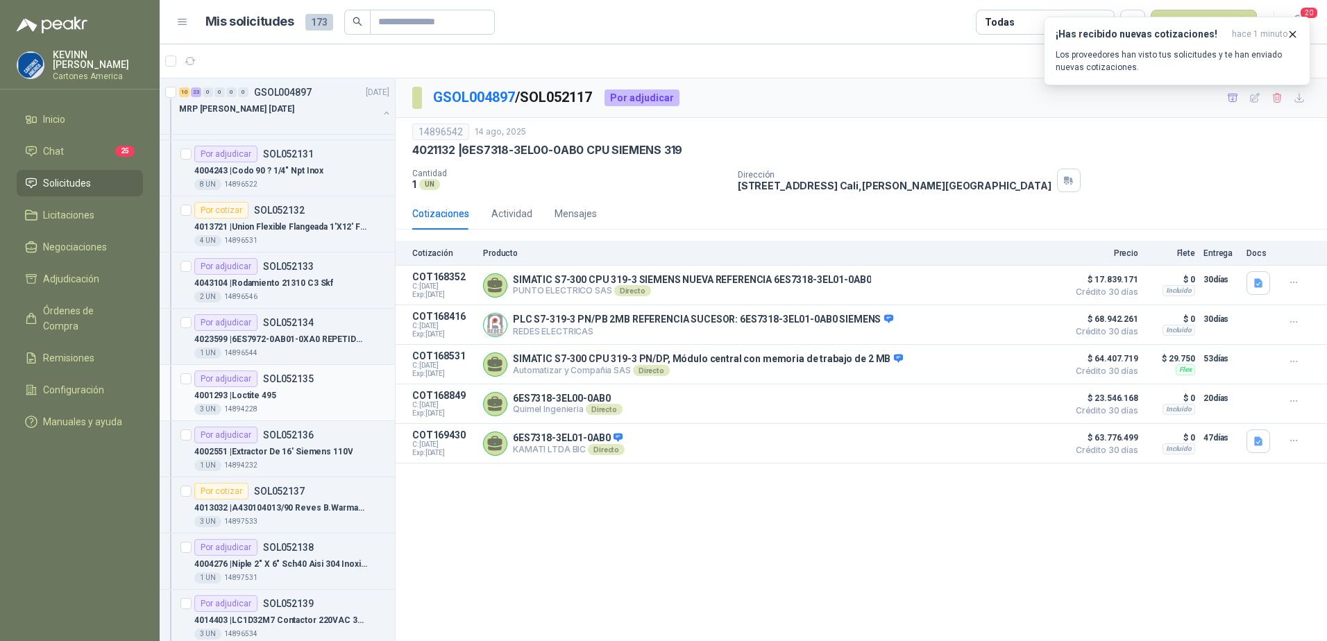
scroll to position [1319, 0]
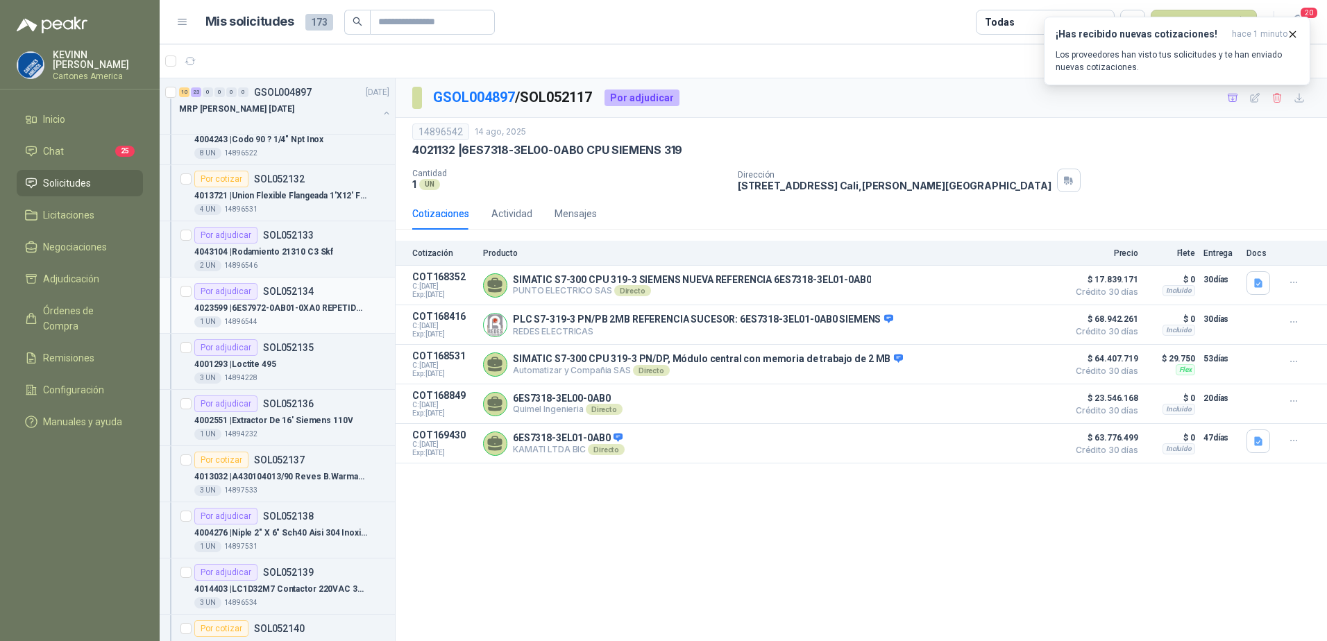
click at [310, 319] on div "1 UN 14896544" at bounding box center [291, 321] width 195 height 11
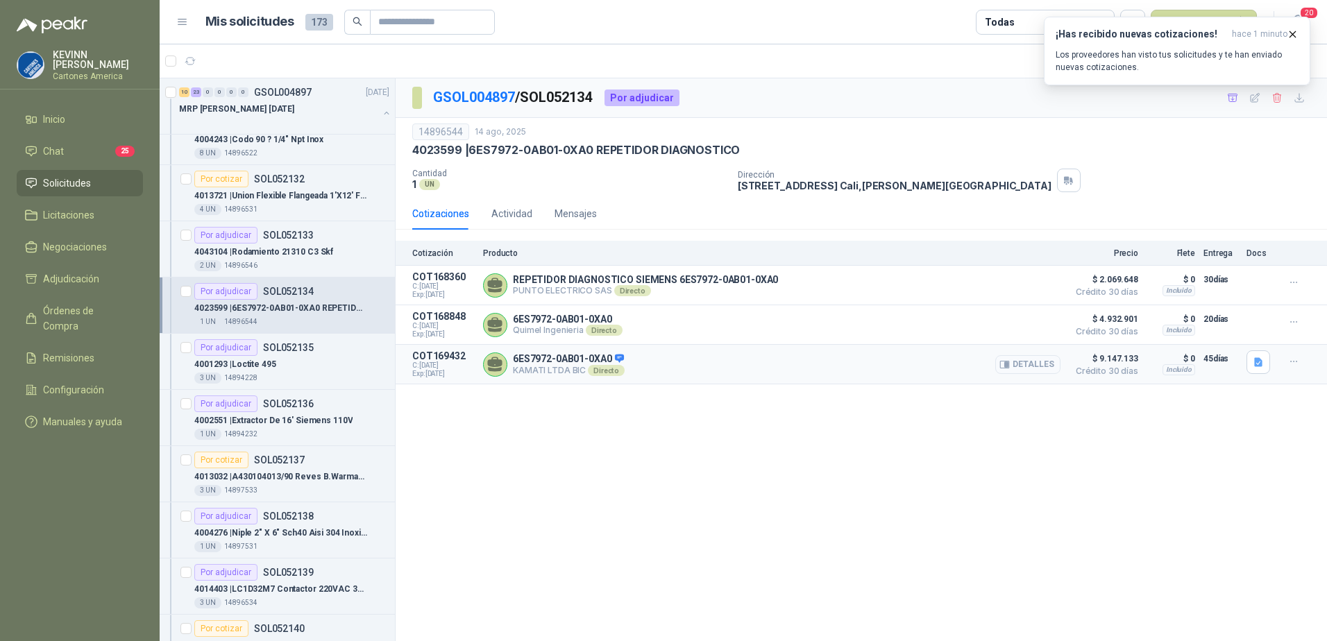
click at [1053, 359] on button "Detalles" at bounding box center [1027, 364] width 65 height 19
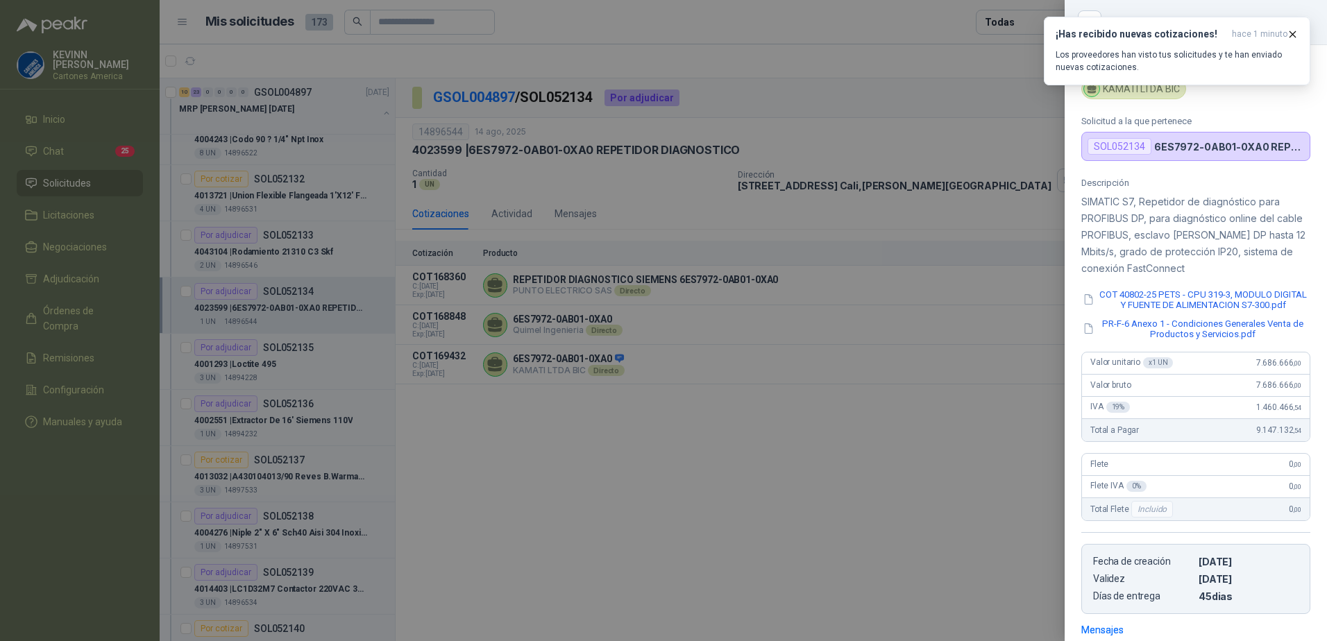
scroll to position [210, 0]
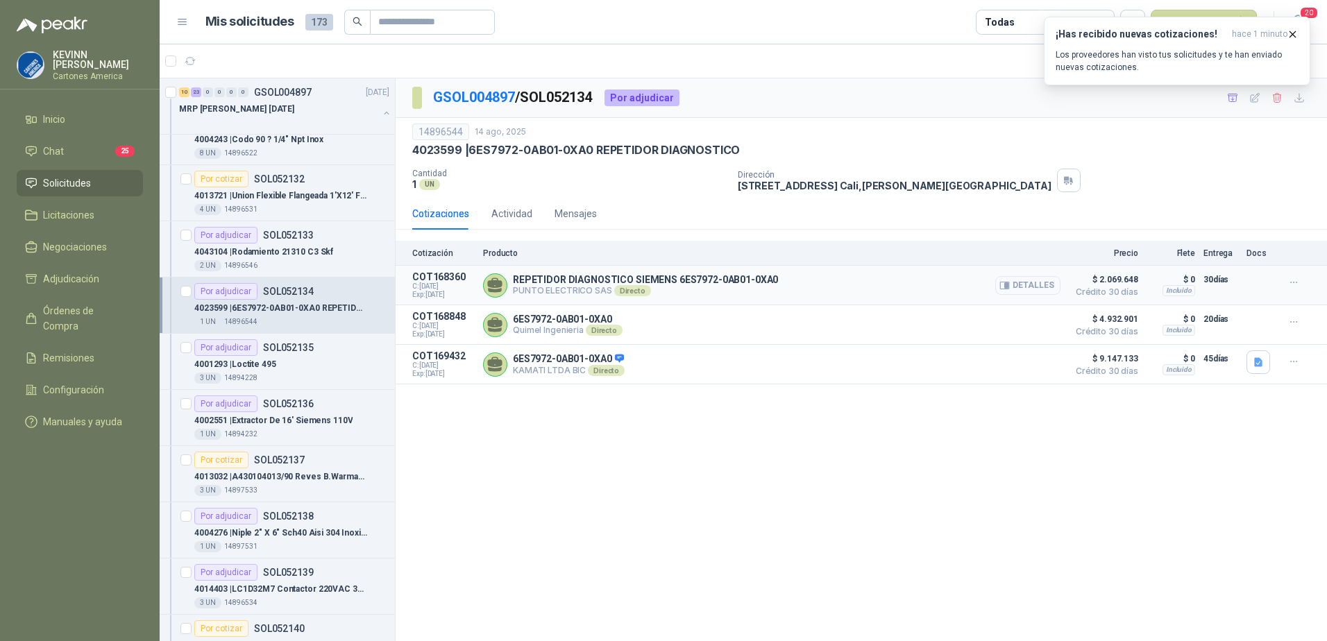
click at [1008, 287] on icon "button" at bounding box center [1006, 286] width 3 height 6
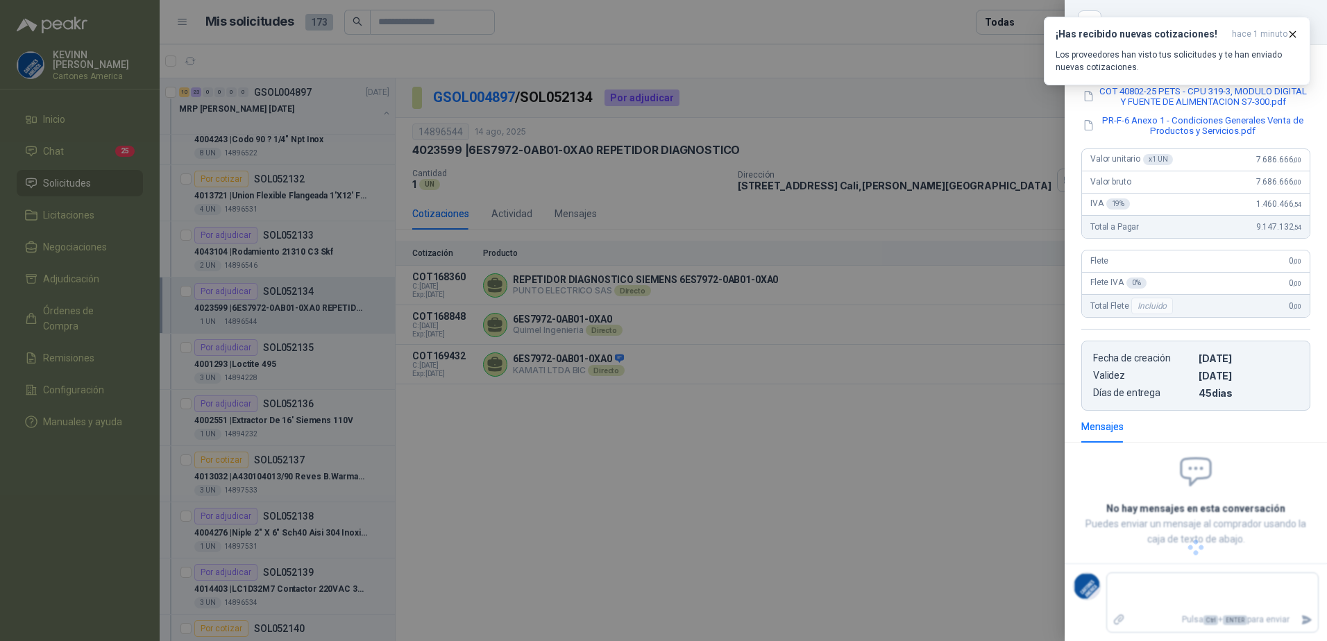
scroll to position [74, 0]
click at [1011, 326] on div at bounding box center [663, 320] width 1327 height 641
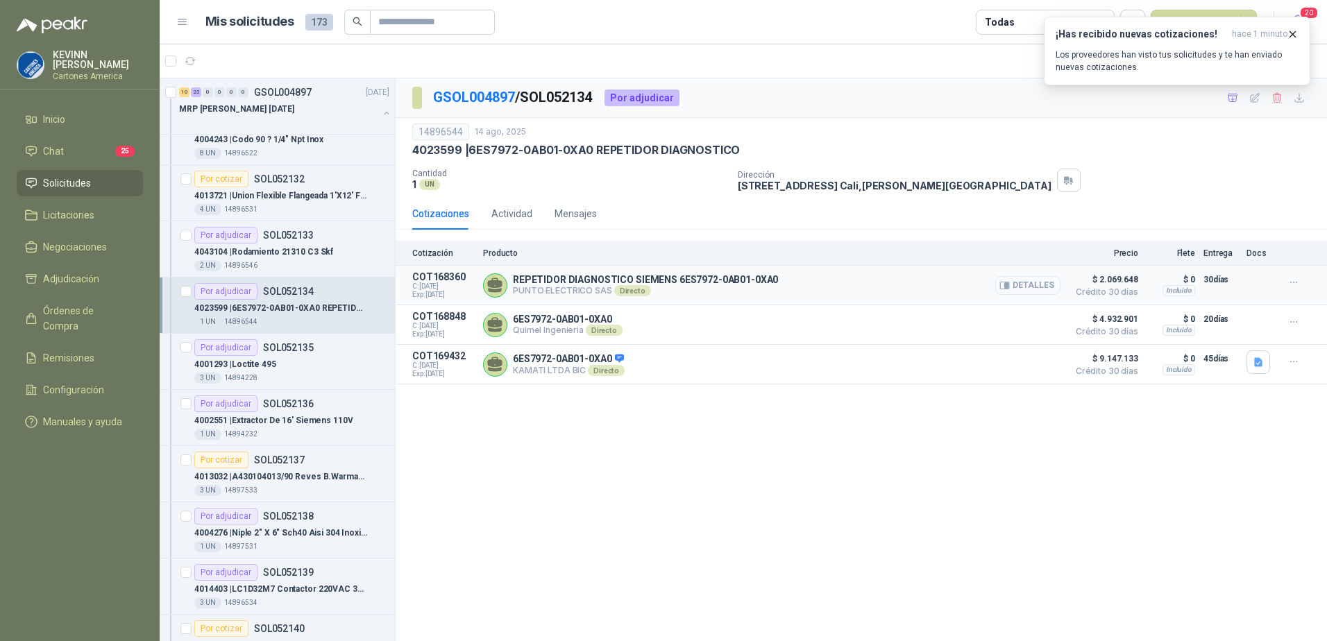
click at [1017, 278] on button "Detalles" at bounding box center [1027, 285] width 65 height 19
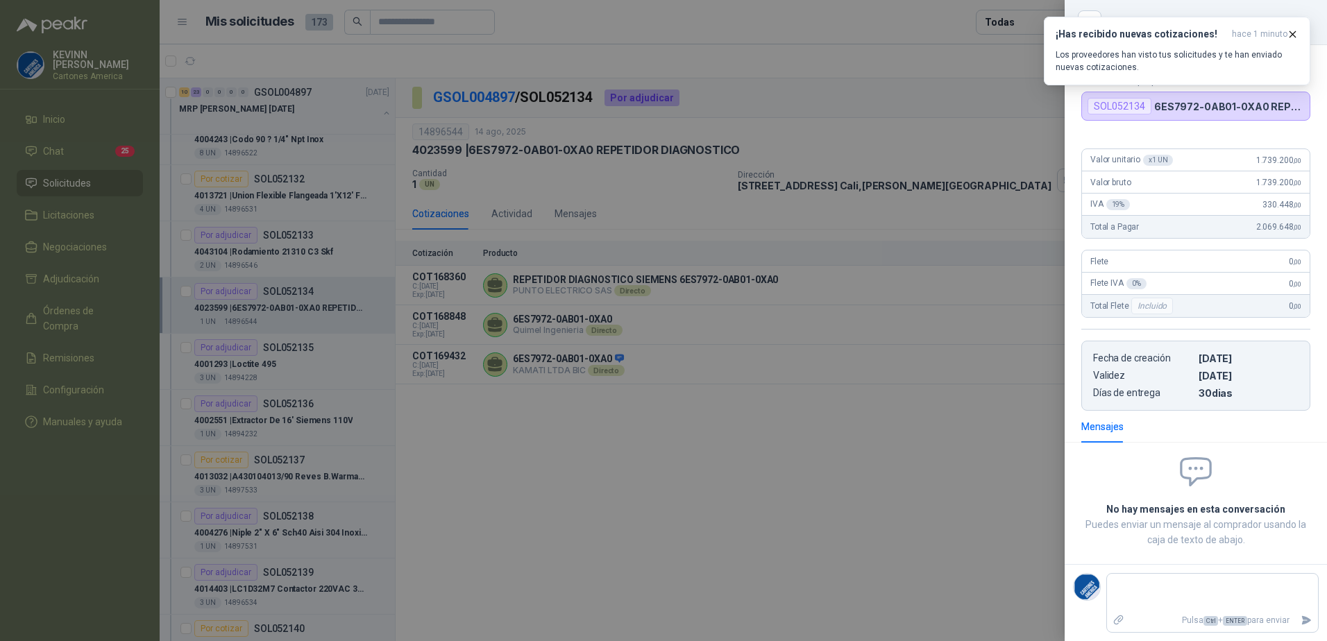
click at [847, 423] on div at bounding box center [663, 320] width 1327 height 641
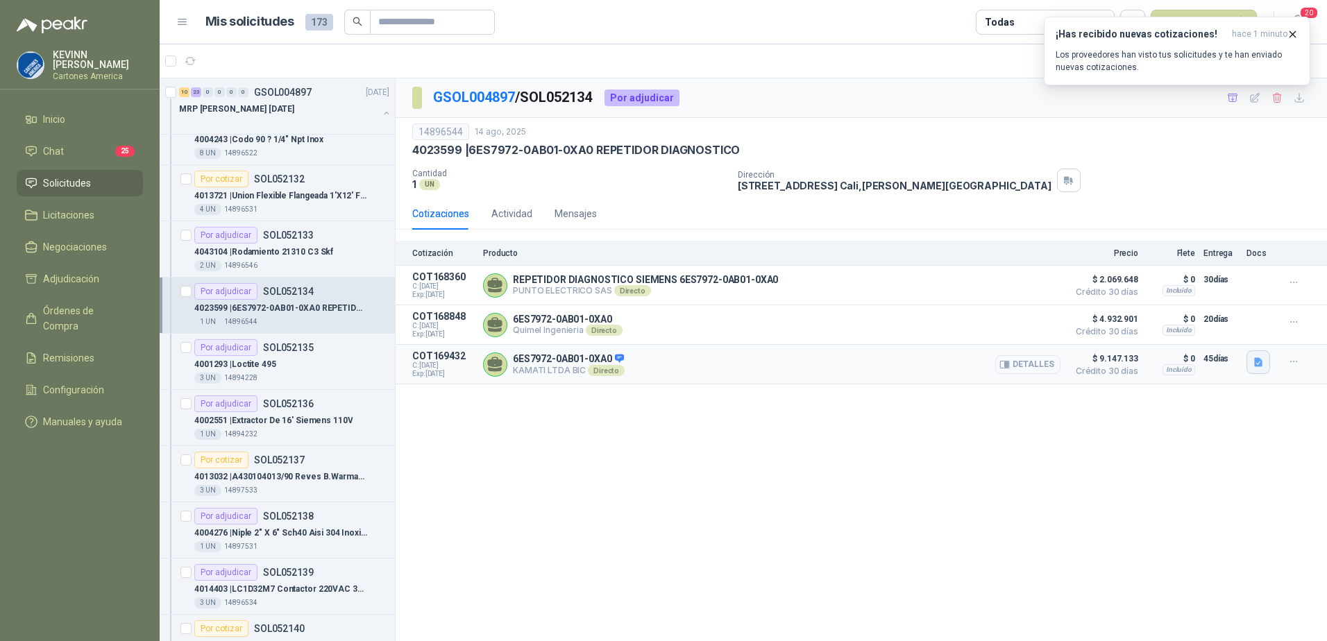
click at [1255, 366] on icon "button" at bounding box center [1258, 362] width 8 height 9
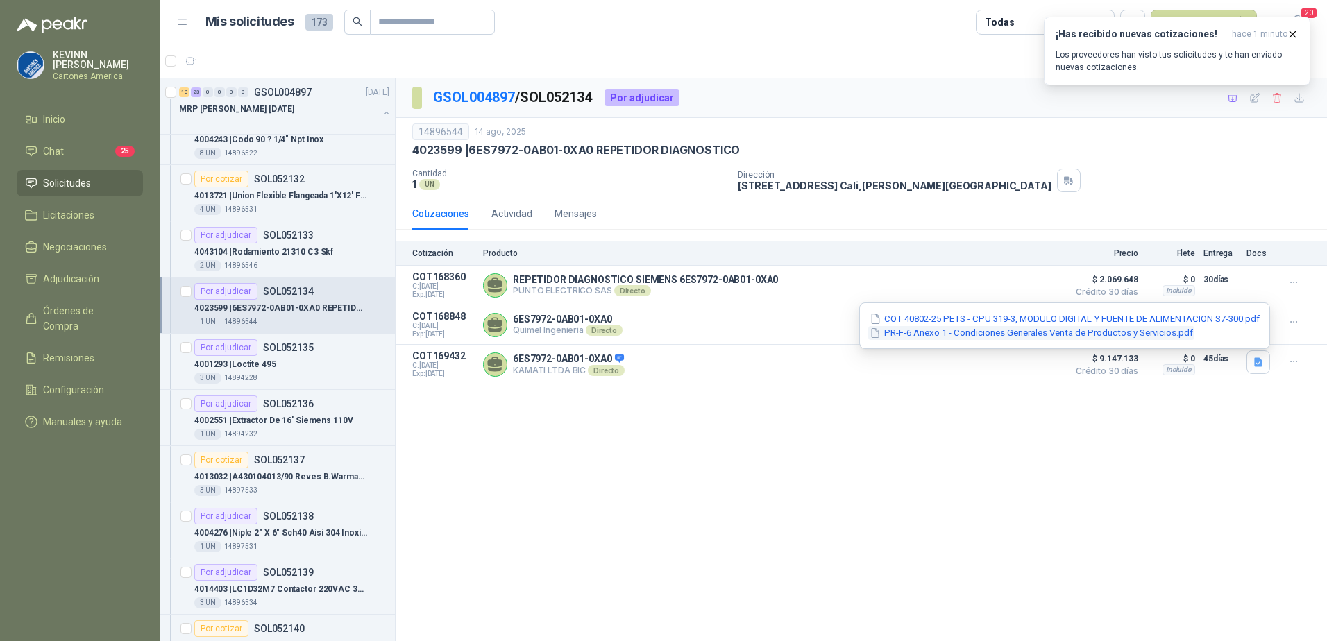
click at [931, 328] on button "PR-F-6 Anexo 1 - Condiciones Generales Venta de Productos y Servicios.pdf" at bounding box center [1031, 333] width 326 height 15
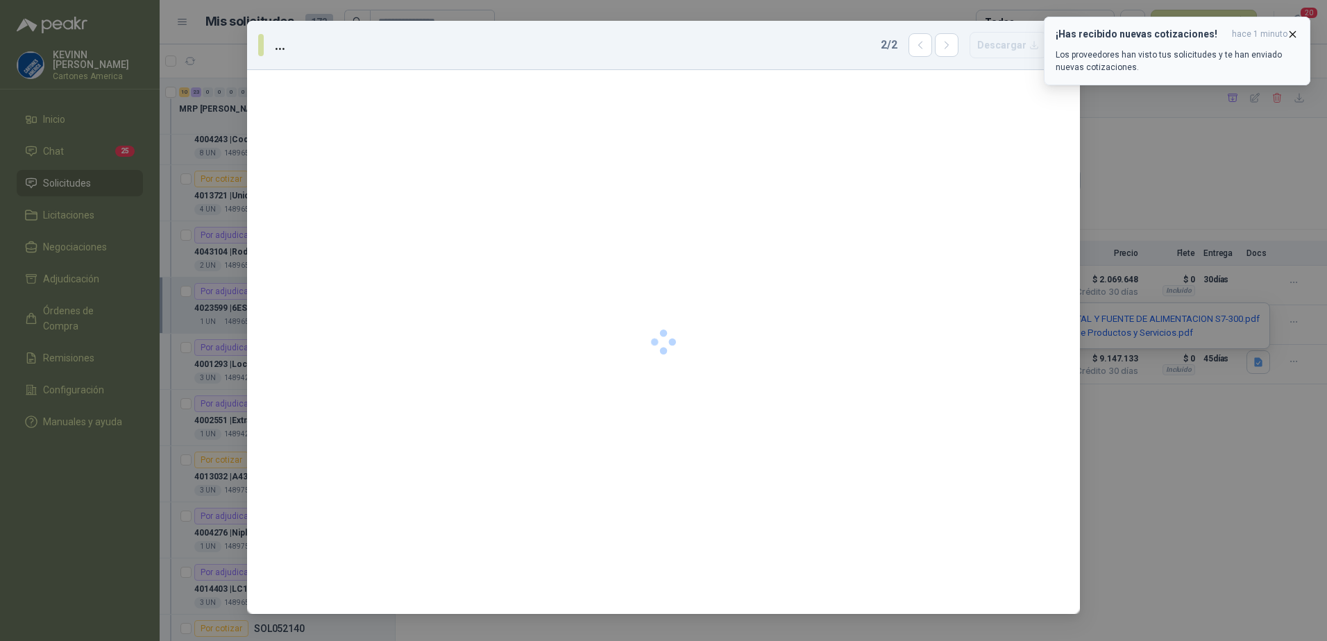
click at [1295, 34] on icon "button" at bounding box center [1293, 34] width 12 height 12
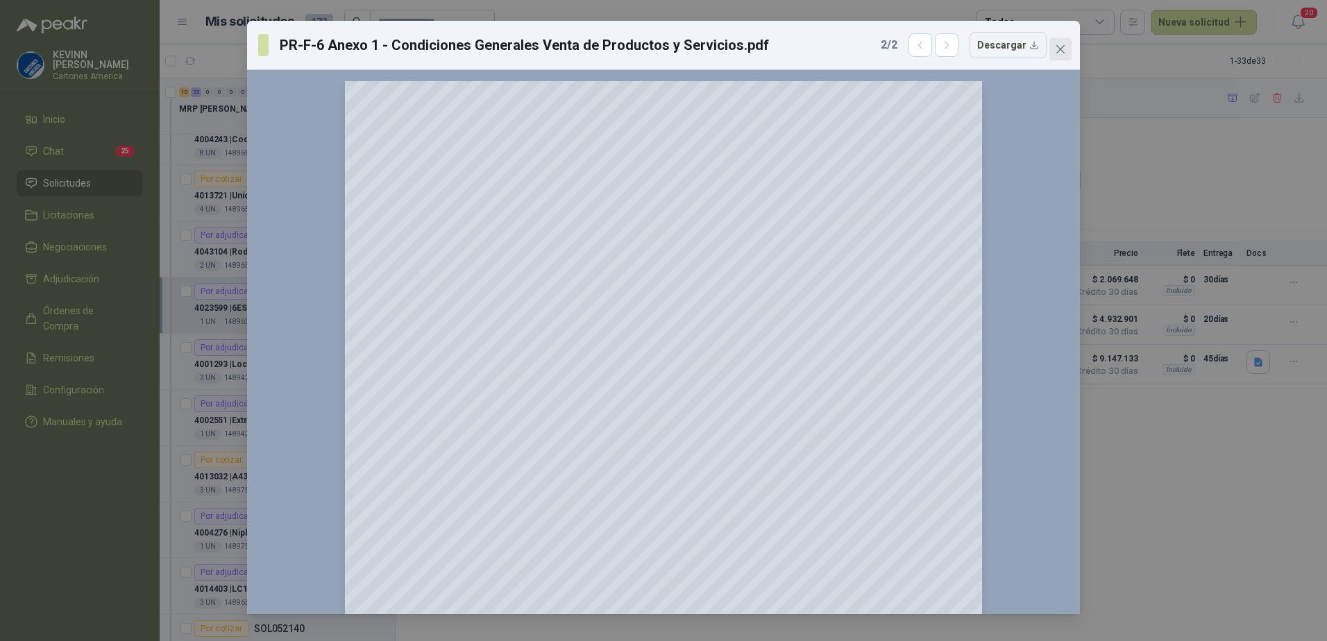
click at [1054, 51] on span "Close" at bounding box center [1060, 49] width 22 height 11
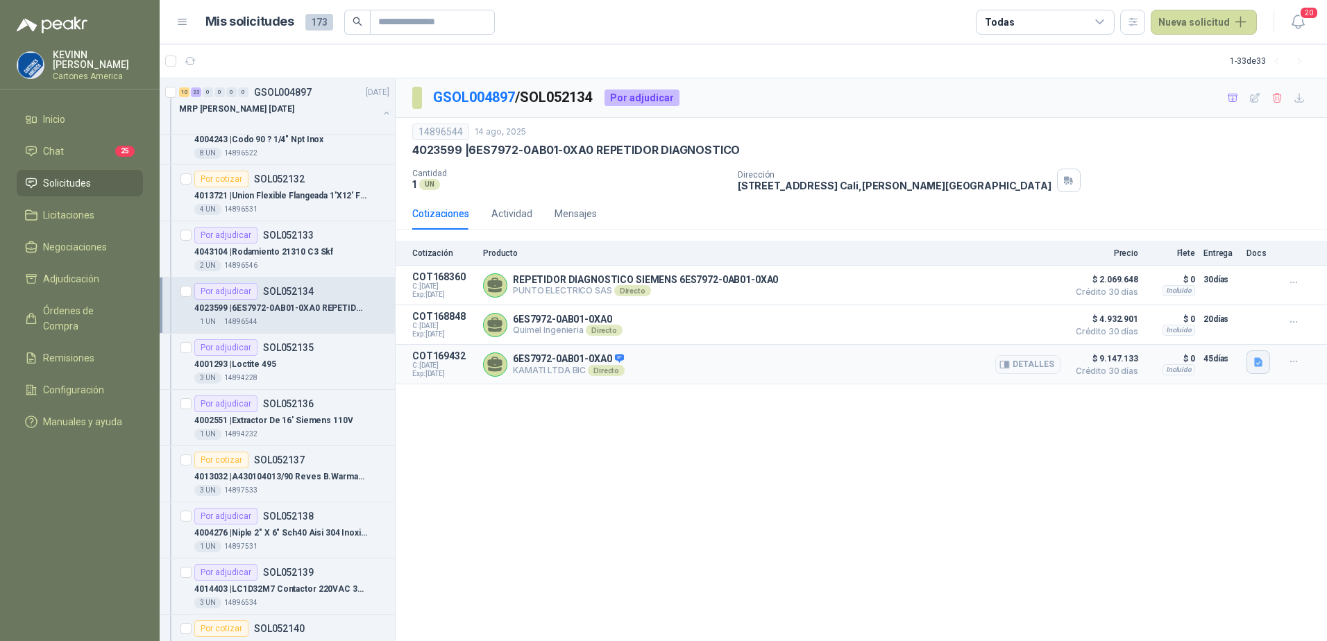
click at [1254, 357] on icon "button" at bounding box center [1259, 363] width 12 height 12
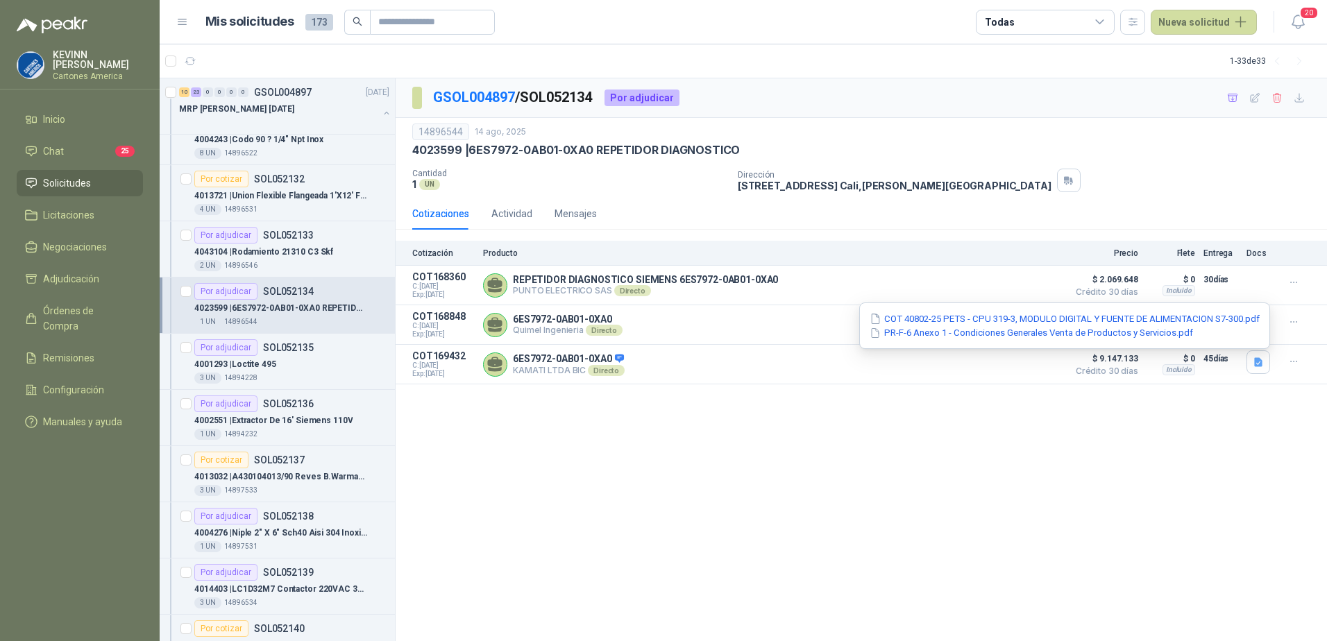
click at [1065, 308] on div "COT 40802-25 PETS - CPU 319-3, MODULO DIGITAL Y FUENTE DE ALIMENTACION S7-300.p…" at bounding box center [1064, 326] width 411 height 46
click at [1064, 315] on button "COT 40802-25 PETS - CPU 319-3, MODULO DIGITAL Y FUENTE DE ALIMENTACION S7-300.p…" at bounding box center [1064, 319] width 393 height 15
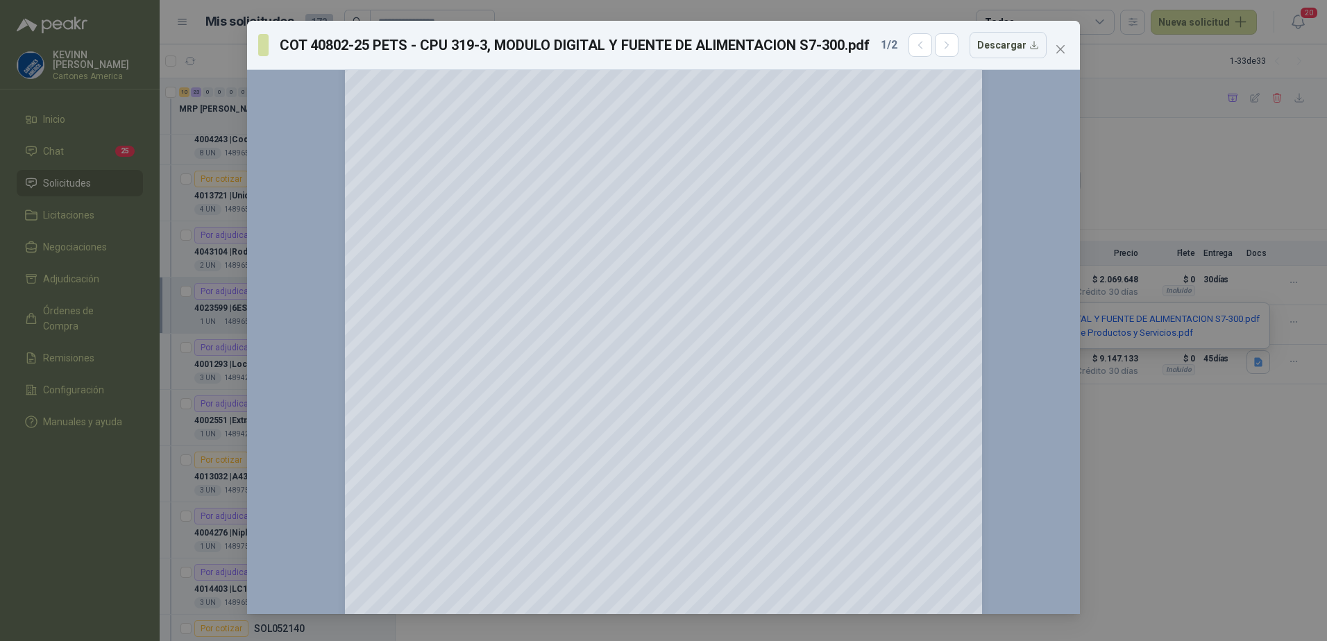
scroll to position [972, 0]
click at [1059, 49] on icon "close" at bounding box center [1060, 49] width 11 height 11
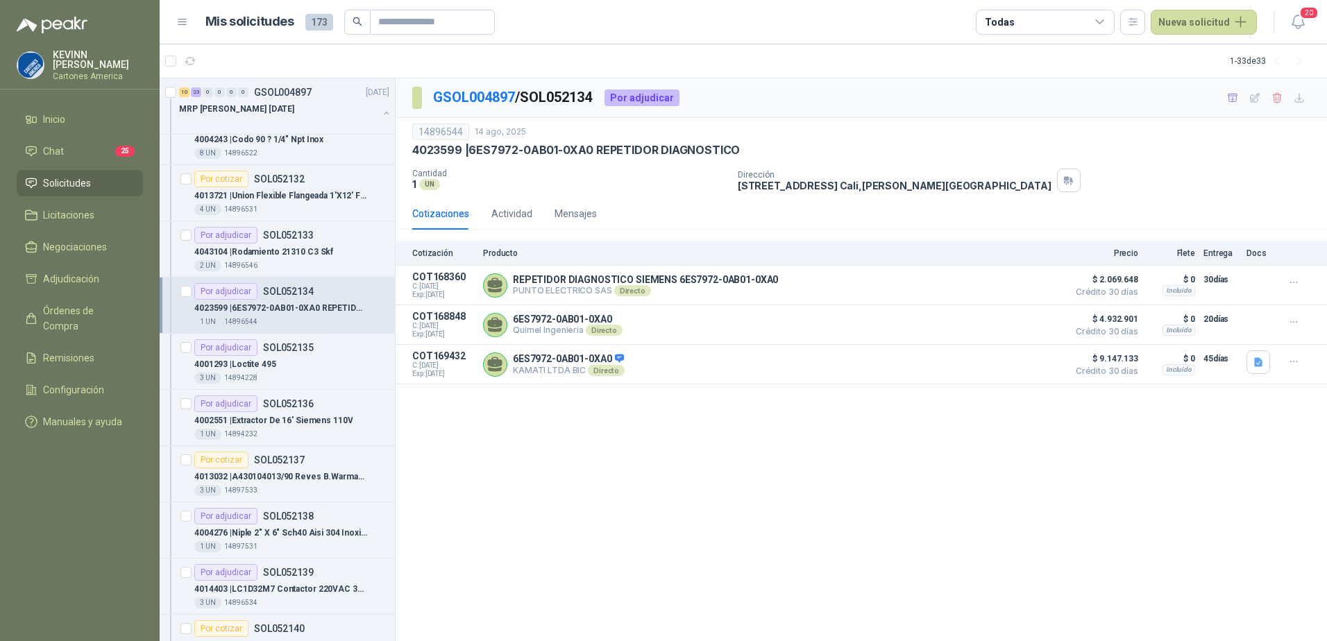
click at [679, 481] on div "GSOL004897 / SOL052134 Por adjudicar 14896544 14 ago, 2025 4023599 | 6ES7972-0A…" at bounding box center [861, 360] width 931 height 564
click at [298, 312] on p "4023599 | 6ES7972-0AB01-0XA0 REPETIDOR DIAGNOSTICO" at bounding box center [280, 308] width 173 height 13
click at [1023, 291] on button "Detalles" at bounding box center [1027, 285] width 65 height 19
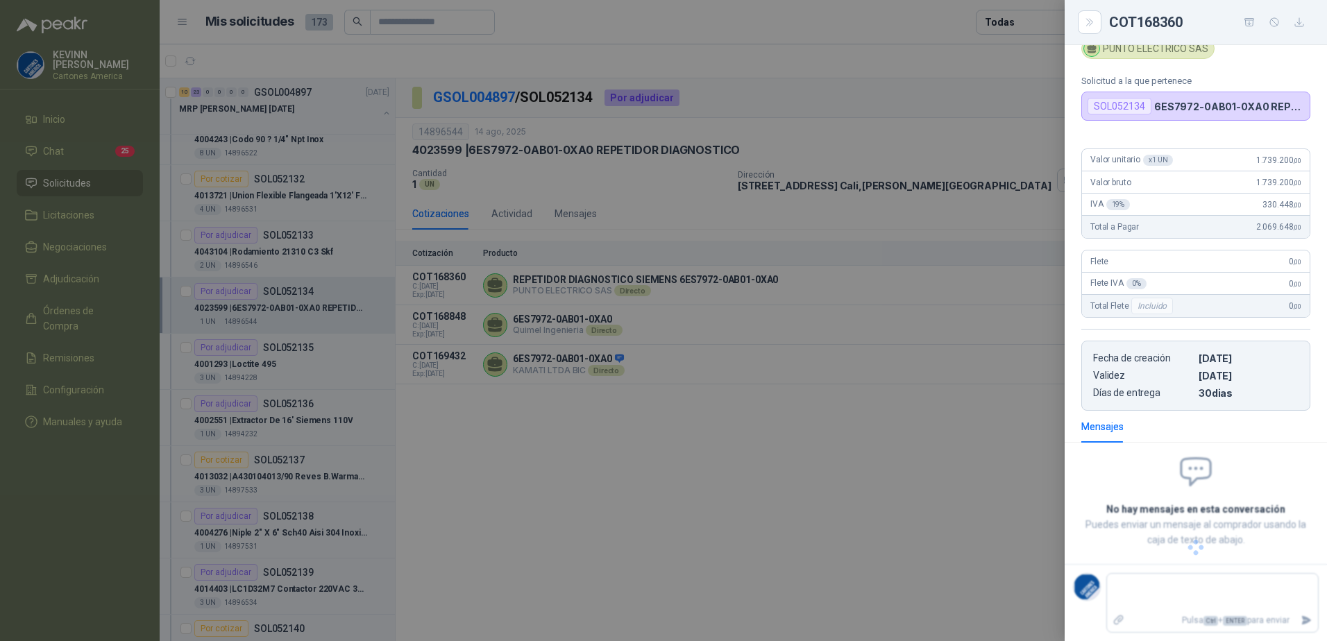
click at [809, 344] on div at bounding box center [663, 320] width 1327 height 641
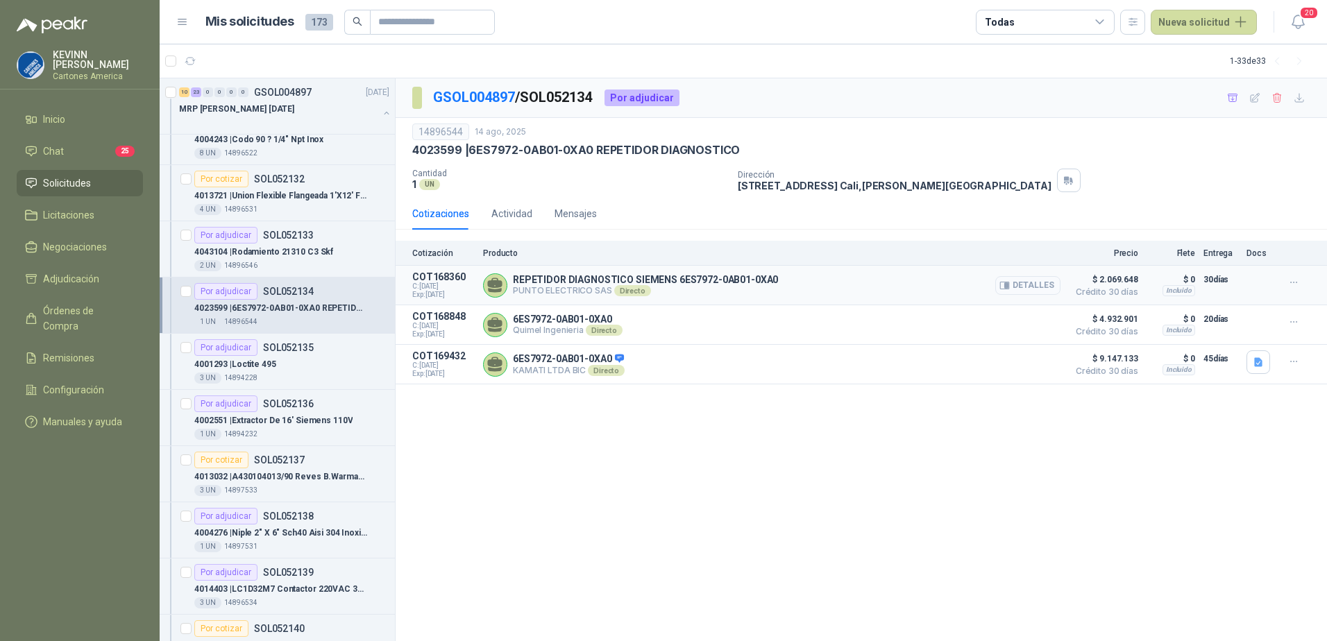
click at [1009, 284] on icon "button" at bounding box center [1004, 285] width 9 height 7
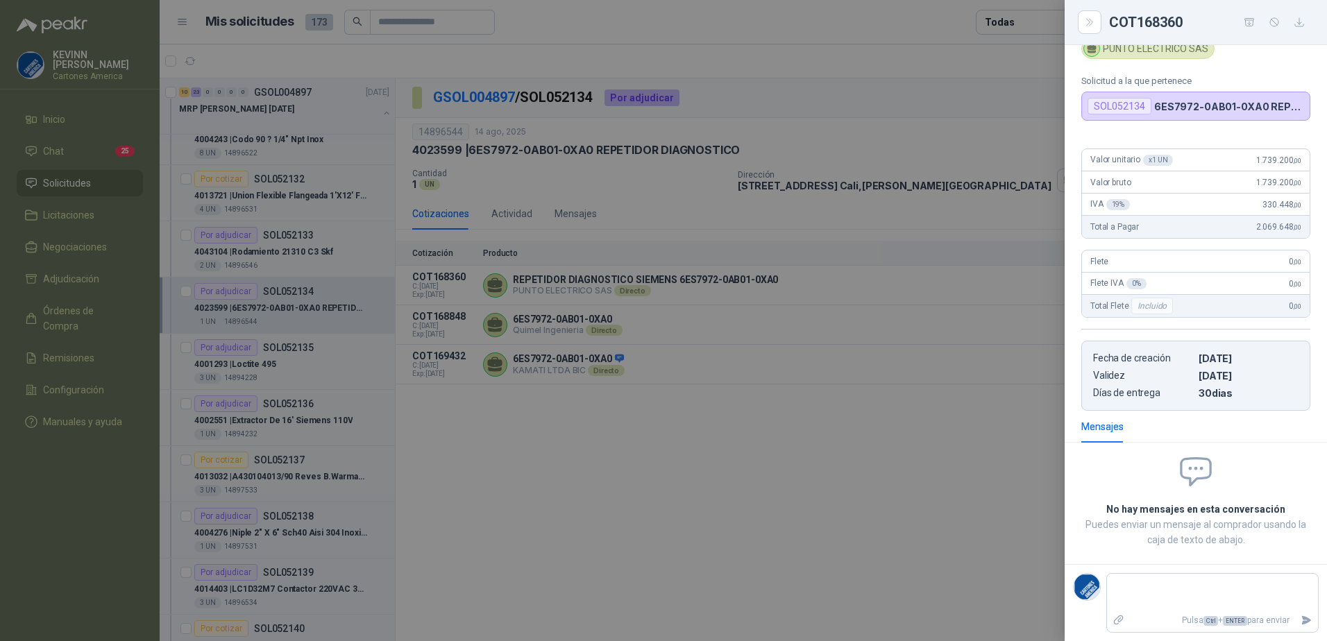
click at [758, 281] on div at bounding box center [663, 320] width 1327 height 641
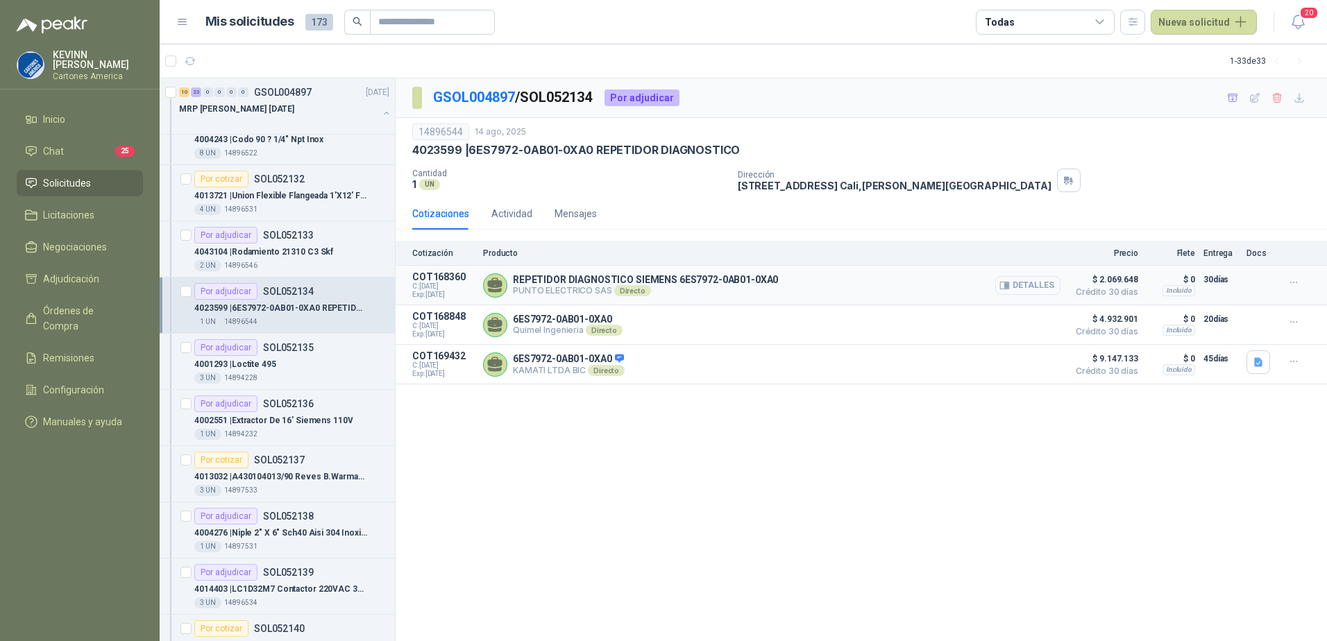
click at [1036, 280] on button "Detalles" at bounding box center [1027, 285] width 65 height 19
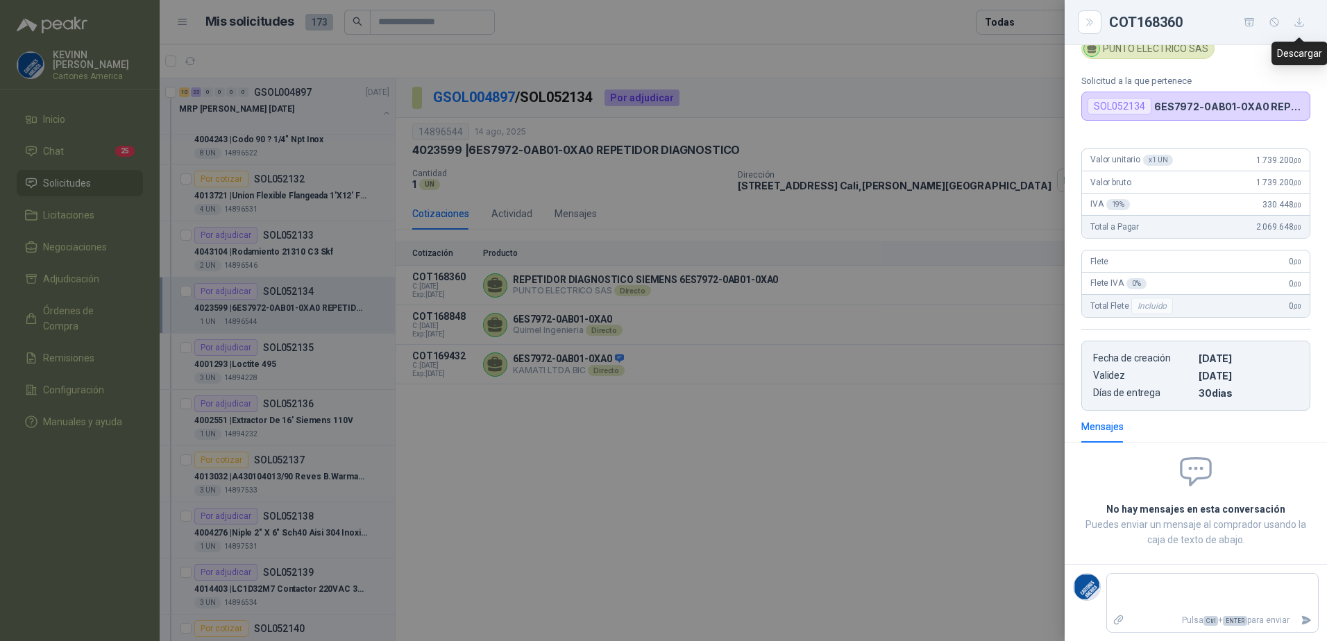
click at [1306, 17] on button "button" at bounding box center [1299, 22] width 22 height 22
click at [884, 319] on div at bounding box center [663, 320] width 1327 height 641
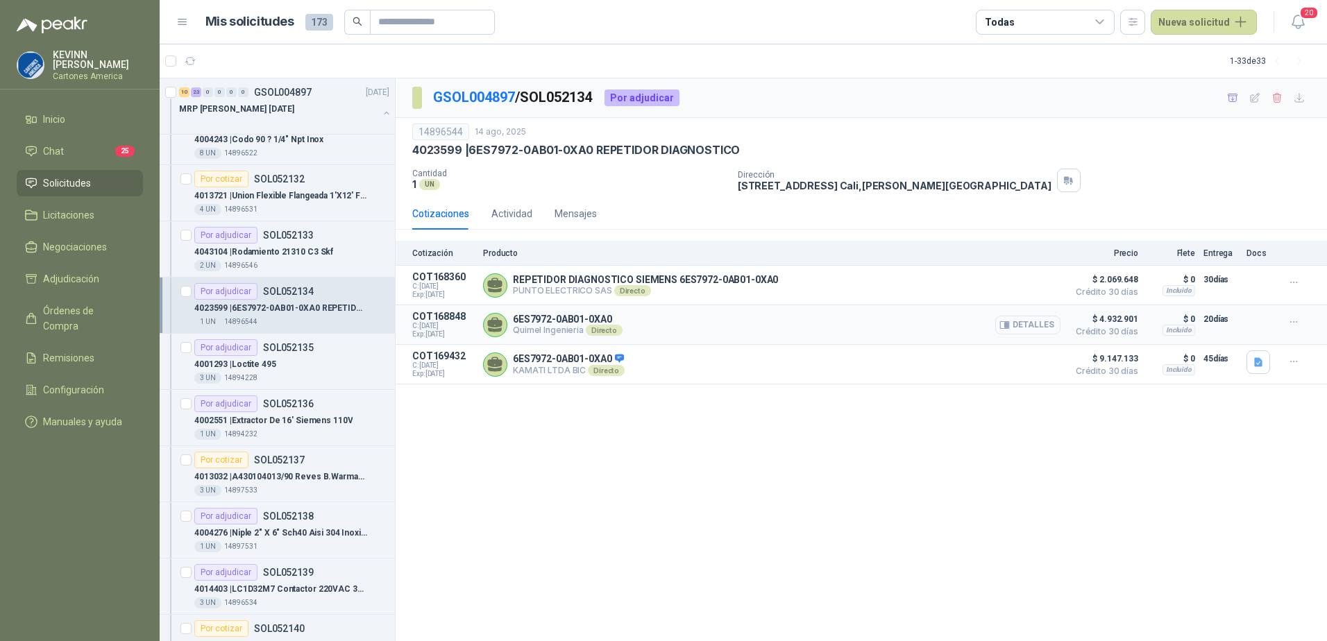
click at [1043, 326] on button "Detalles" at bounding box center [1027, 325] width 65 height 19
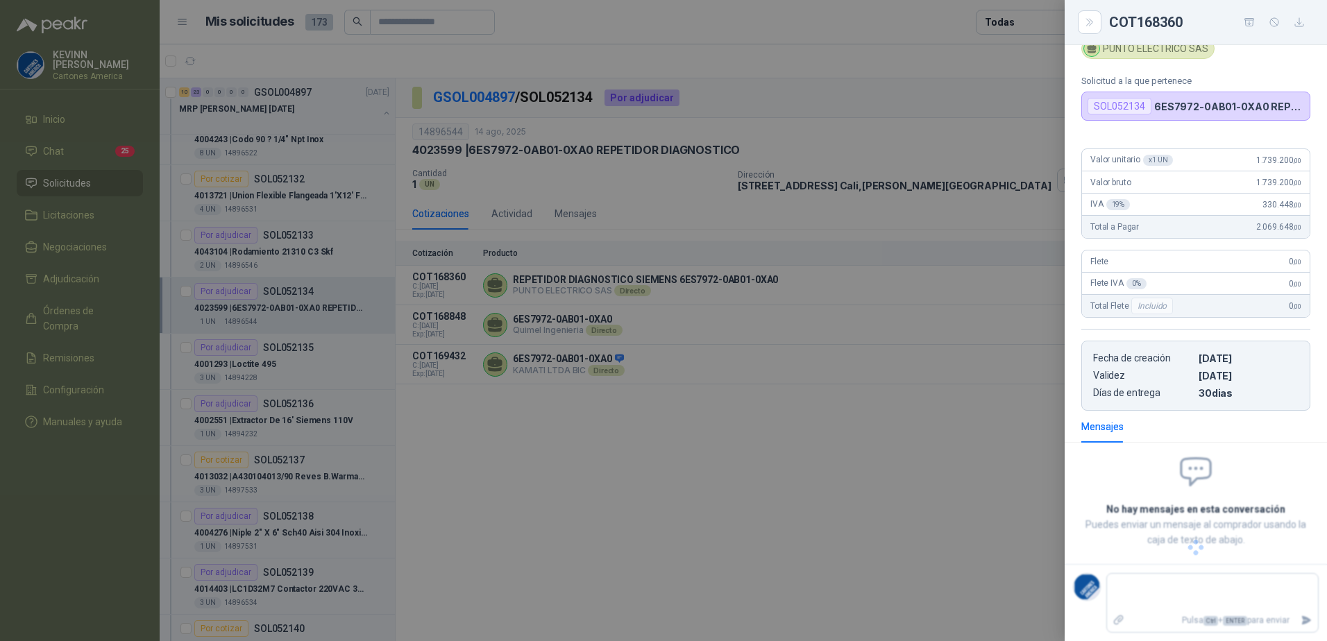
scroll to position [40, 0]
drag, startPoint x: 1302, startPoint y: 23, endPoint x: 1034, endPoint y: 323, distance: 402.6
click at [1172, 176] on div "COT168848 6ES7972-0AB01-0XA0 Quimel Ingenieria Solicitud a la que pertenece SOL…" at bounding box center [1196, 320] width 262 height 641
click at [913, 451] on div at bounding box center [663, 320] width 1327 height 641
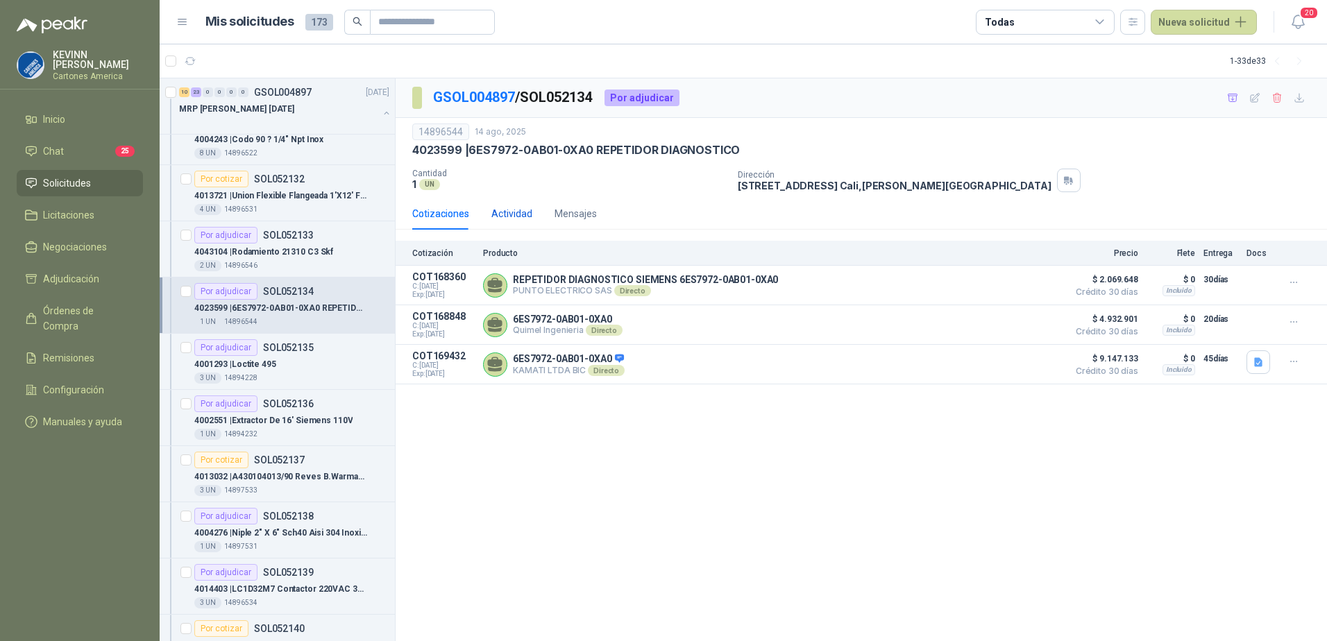
click at [505, 215] on div "Actividad" at bounding box center [511, 213] width 41 height 15
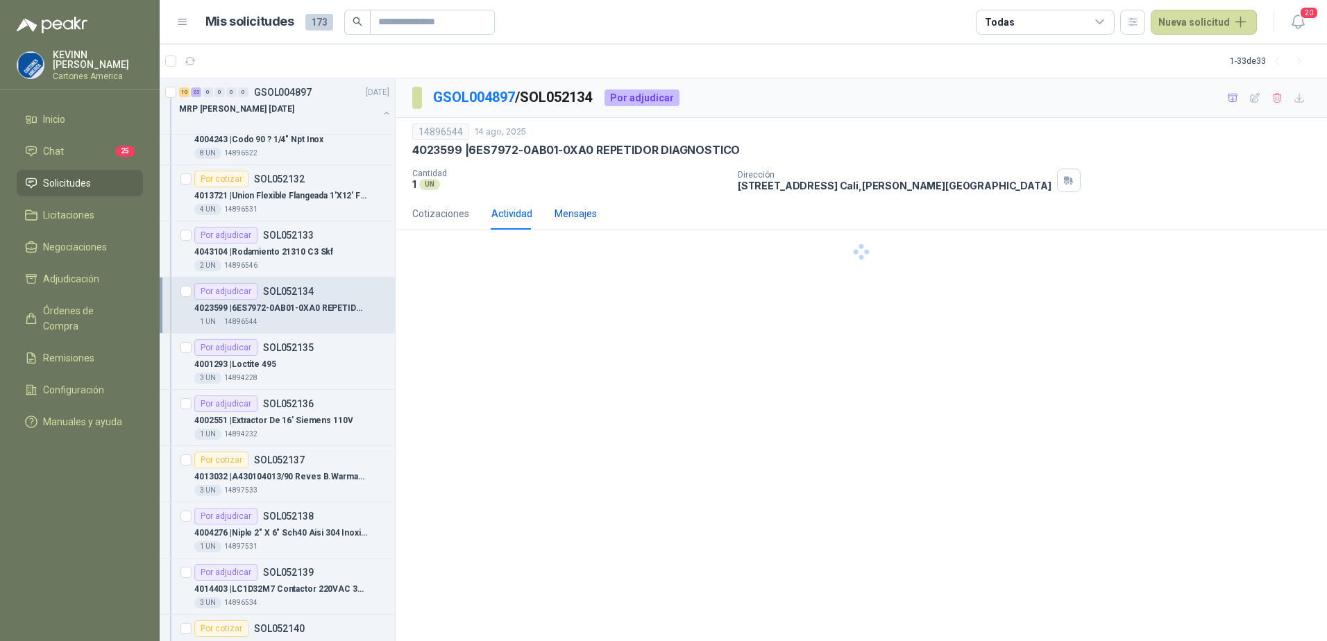
click at [589, 214] on div "Mensajes" at bounding box center [576, 213] width 42 height 15
click at [456, 208] on div "Cotizaciones" at bounding box center [440, 213] width 57 height 15
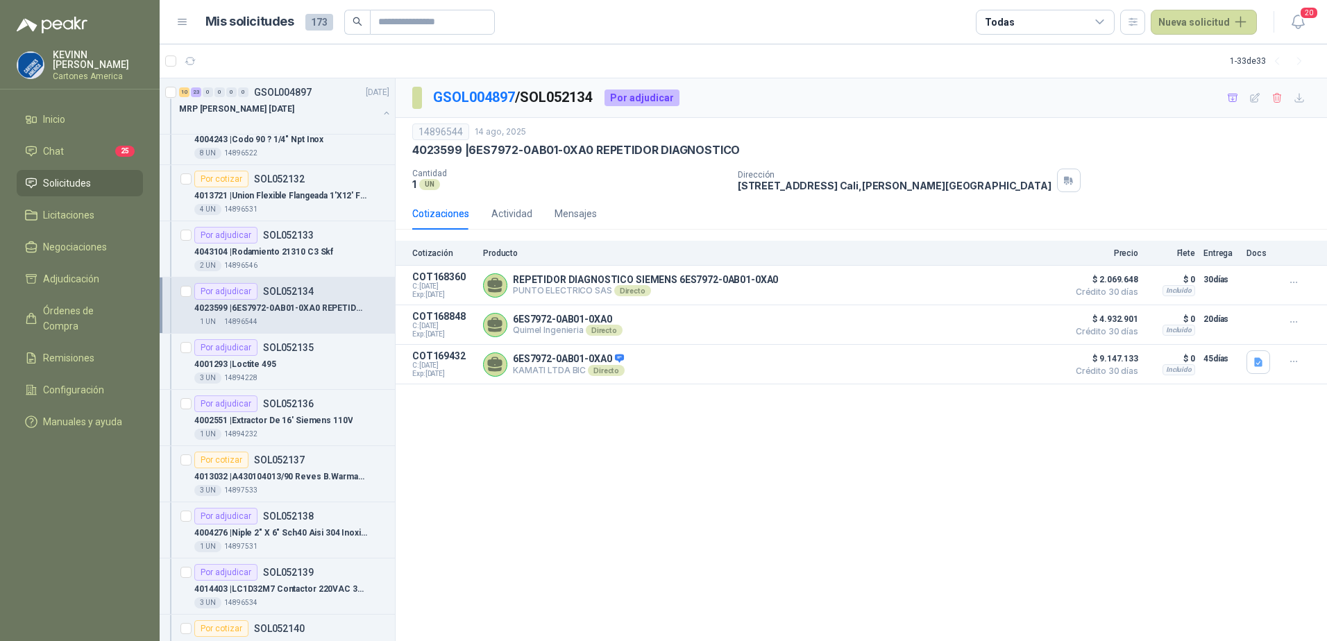
click at [553, 581] on div "GSOL004897 / SOL052134 Por adjudicar 14896544 14 ago, 2025 4023599 | 6ES7972-0A…" at bounding box center [861, 360] width 931 height 564
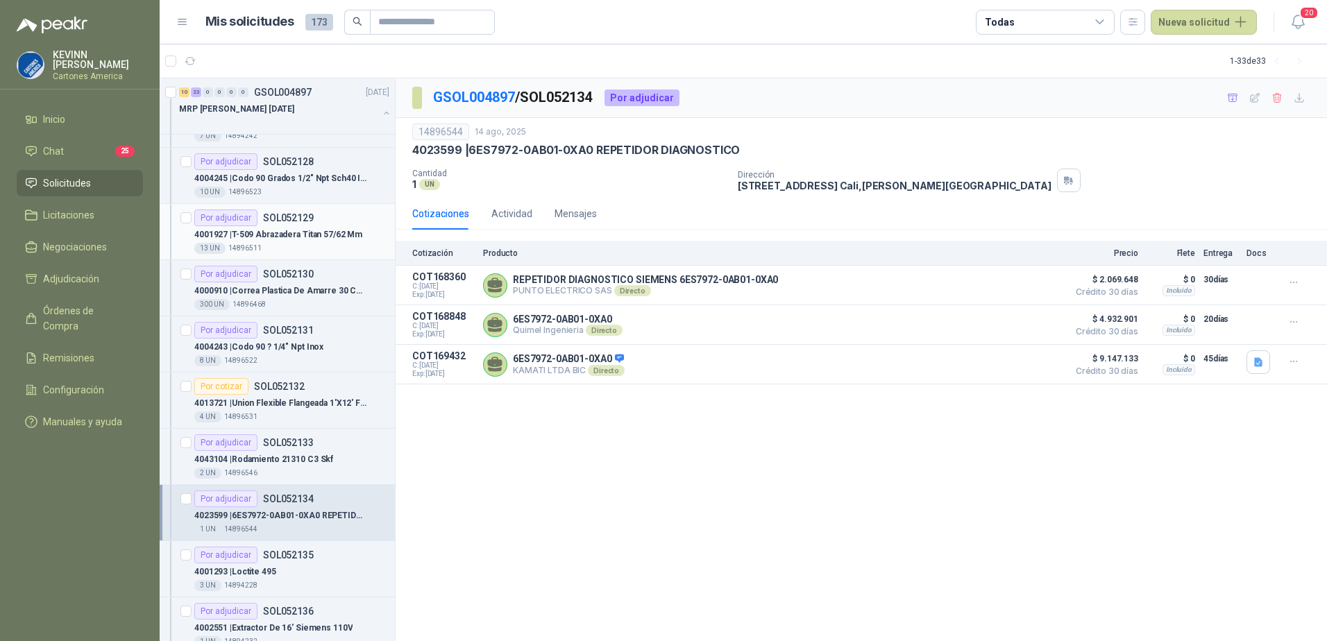
scroll to position [1110, 0]
click at [320, 386] on div "Por cotizar SOL052132" at bounding box center [291, 387] width 195 height 17
